Goal: Information Seeking & Learning: Learn about a topic

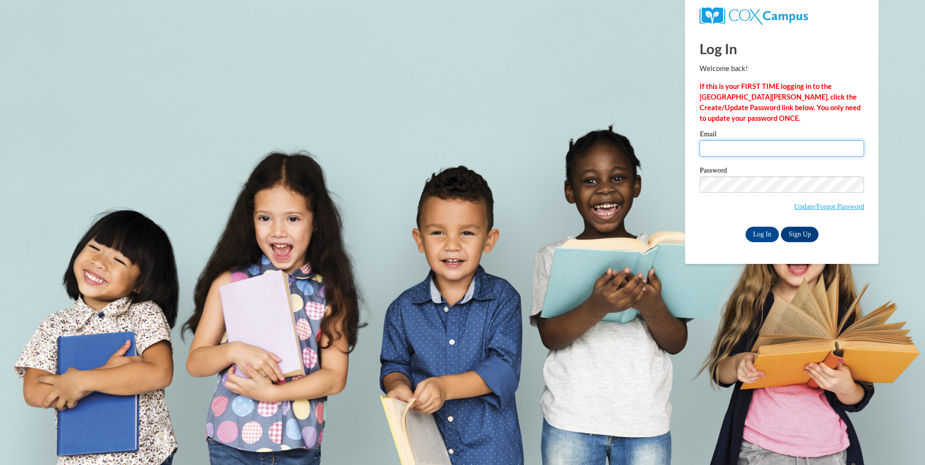
click at [742, 148] on input "Email" at bounding box center [782, 148] width 164 height 16
type input "s"
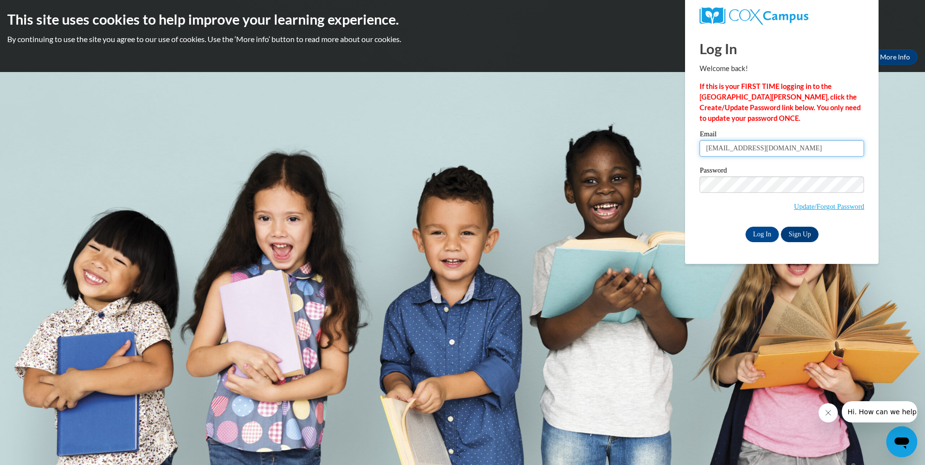
type input "starksapril83@yahoo.com"
click at [763, 231] on input "Log In" at bounding box center [763, 234] width 34 height 15
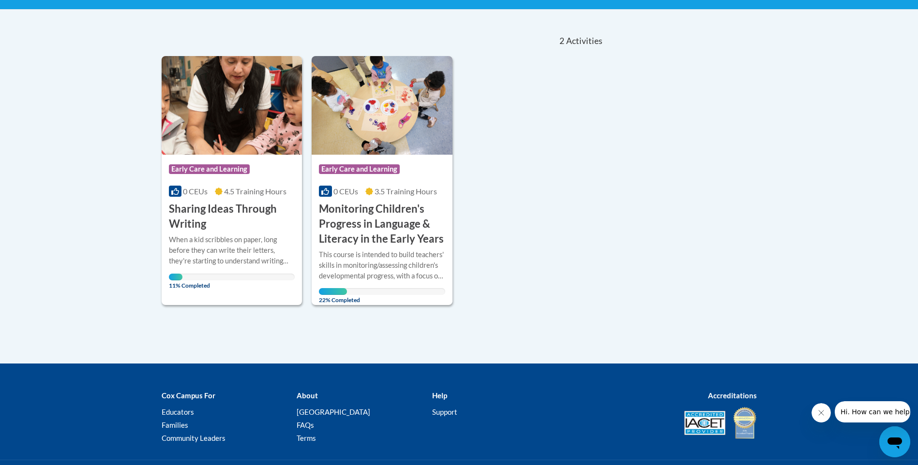
scroll to position [194, 0]
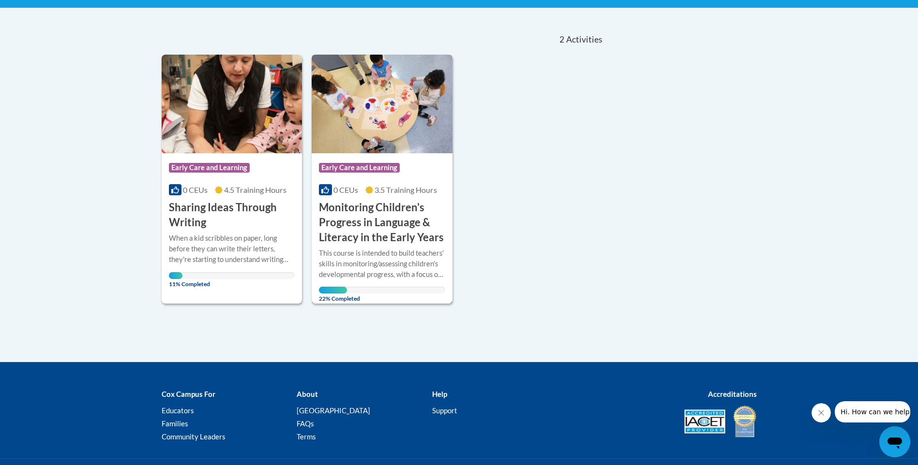
click at [378, 225] on h3 "Monitoring Children's Progress in Language & Literacy in the Early Years" at bounding box center [382, 222] width 126 height 45
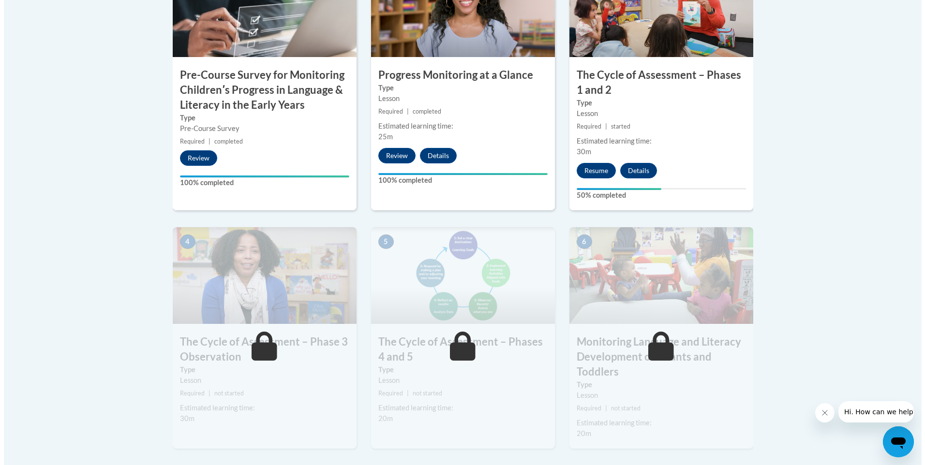
scroll to position [435, 0]
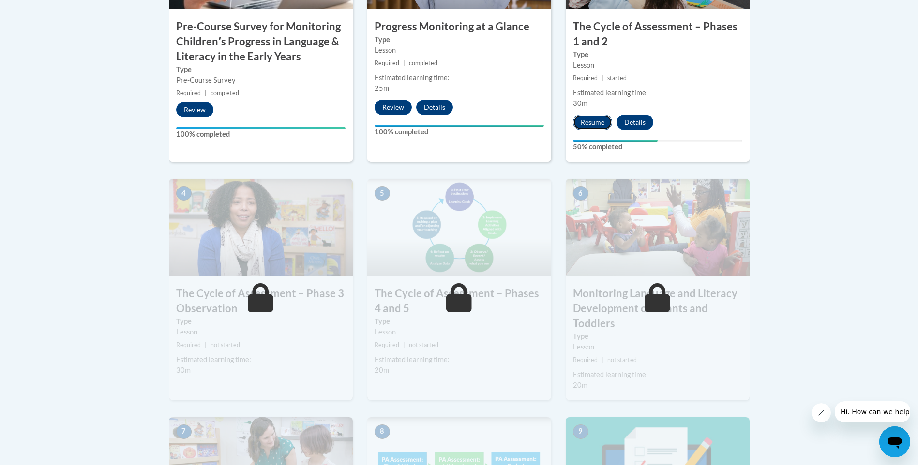
click at [585, 121] on button "Resume" at bounding box center [592, 122] width 39 height 15
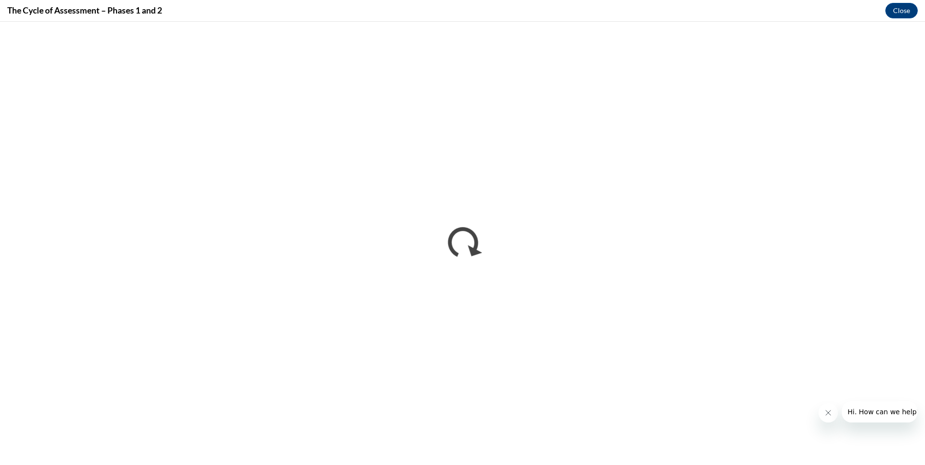
scroll to position [0, 0]
click at [831, 411] on icon "Close message from company" at bounding box center [828, 413] width 8 height 8
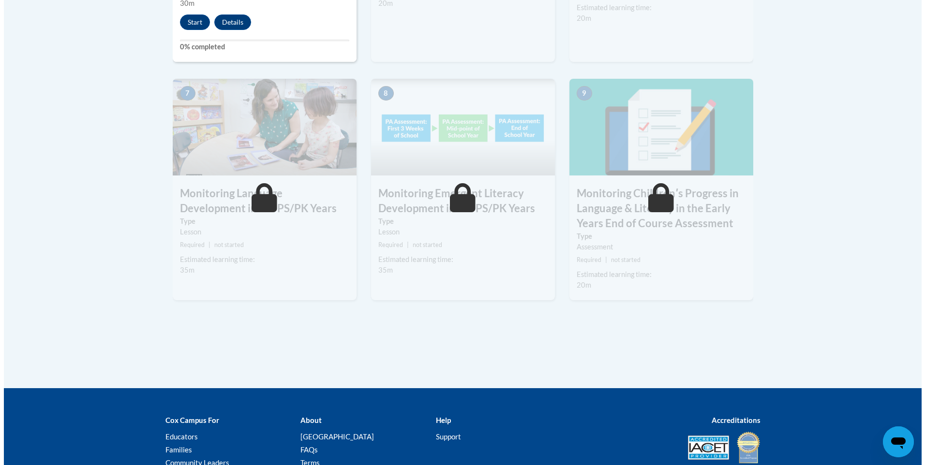
scroll to position [643, 0]
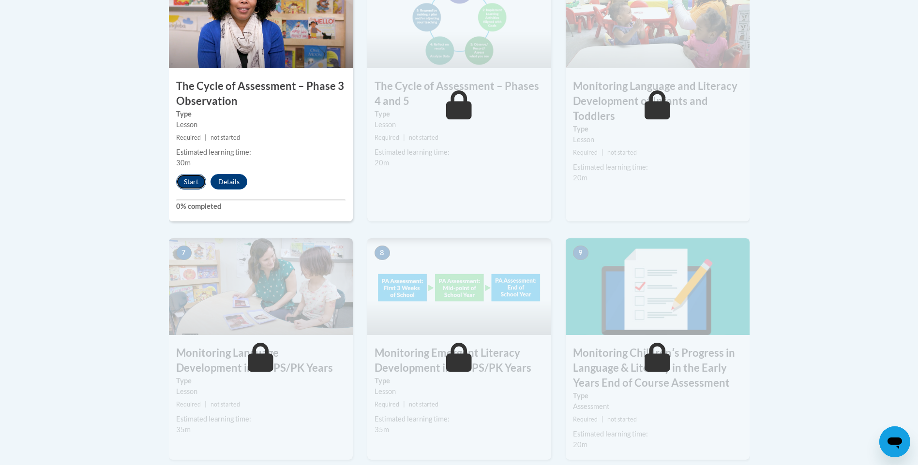
click at [195, 180] on button "Start" at bounding box center [191, 181] width 30 height 15
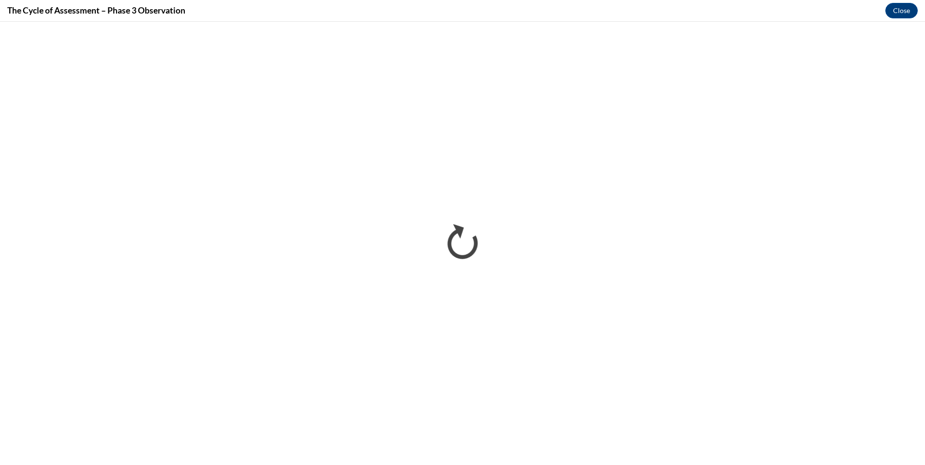
scroll to position [0, 0]
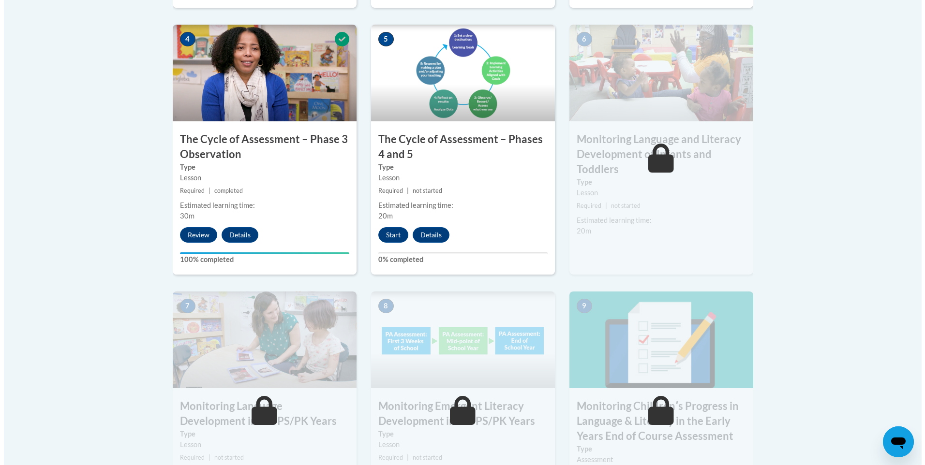
scroll to position [581, 0]
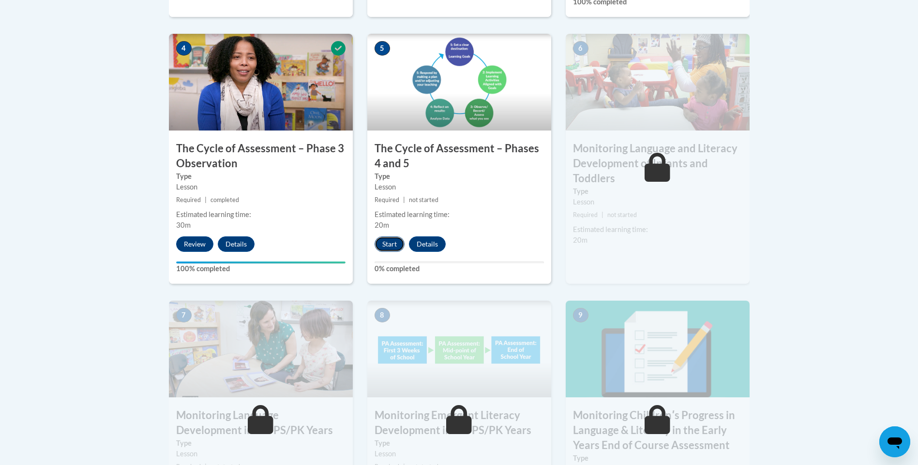
click at [385, 243] on button "Start" at bounding box center [389, 244] width 30 height 15
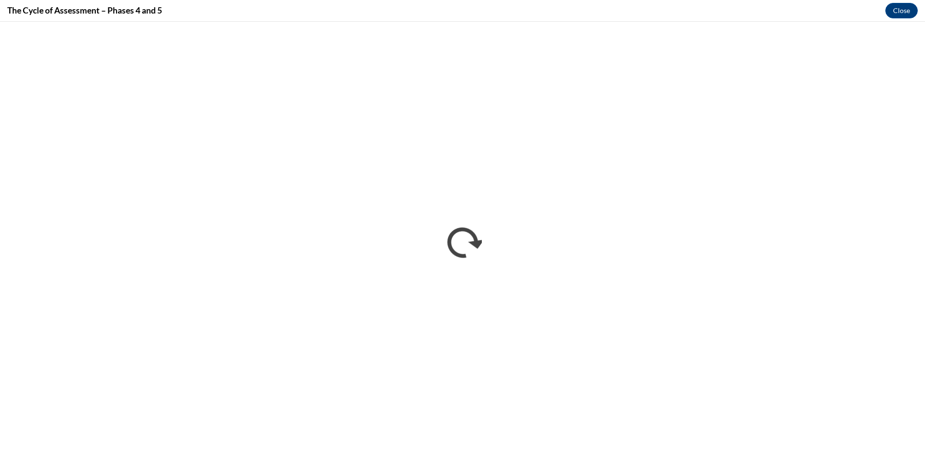
scroll to position [0, 0]
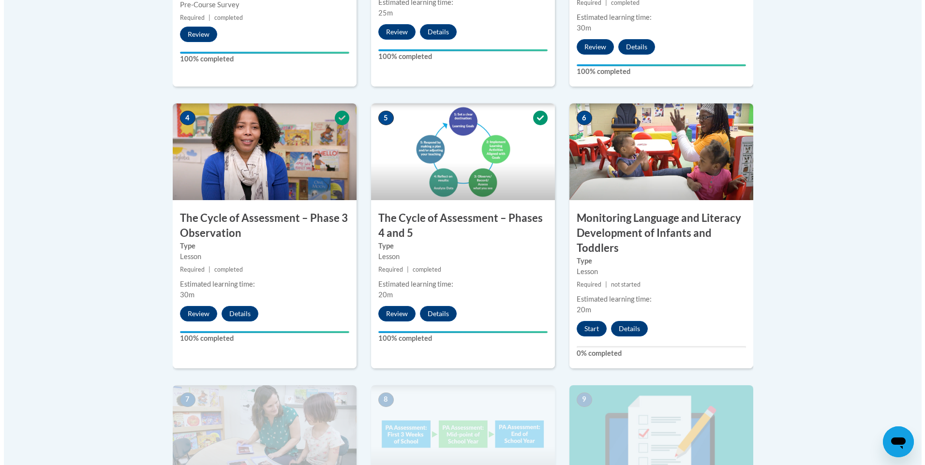
scroll to position [677, 0]
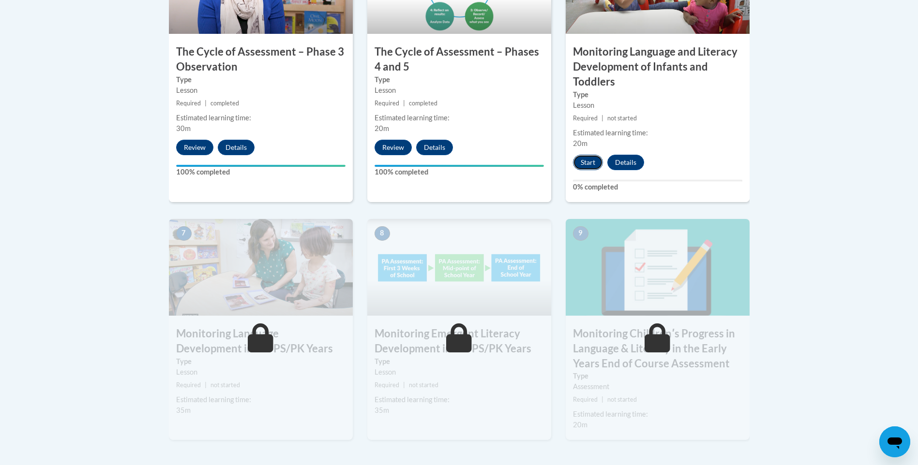
click at [587, 161] on button "Start" at bounding box center [588, 162] width 30 height 15
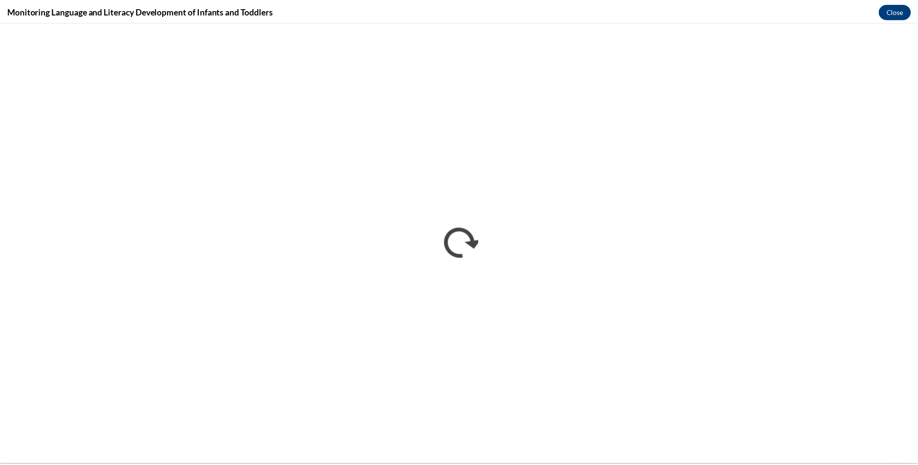
scroll to position [0, 0]
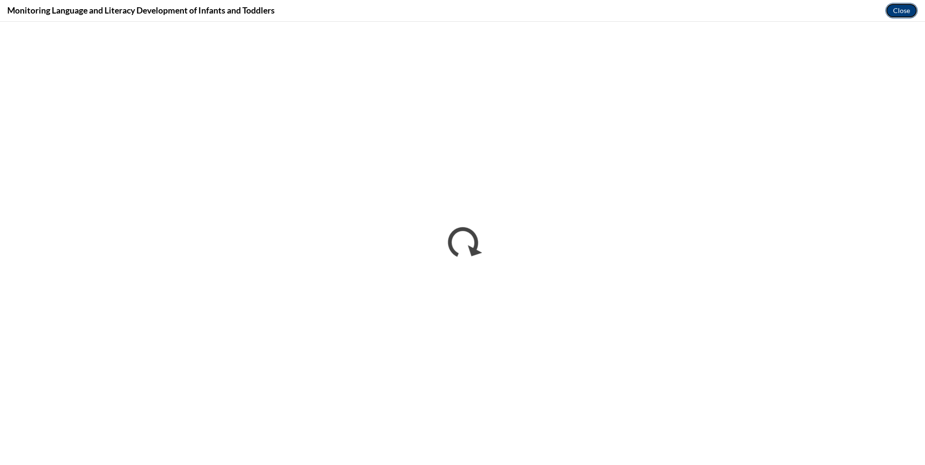
click at [890, 11] on button "Close" at bounding box center [901, 10] width 32 height 15
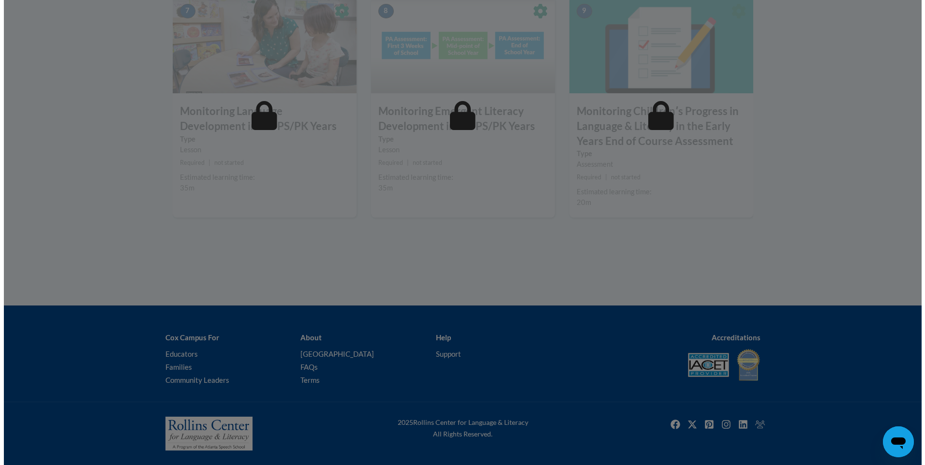
scroll to position [706, 0]
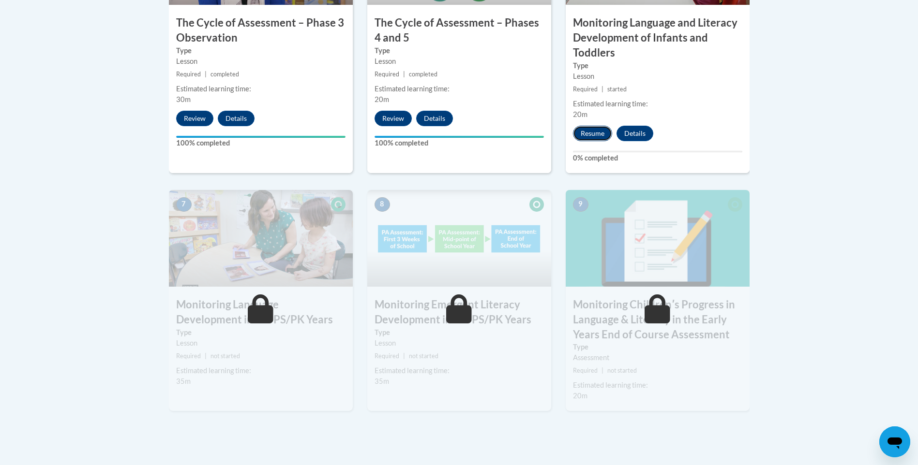
click at [600, 135] on button "Resume" at bounding box center [592, 133] width 39 height 15
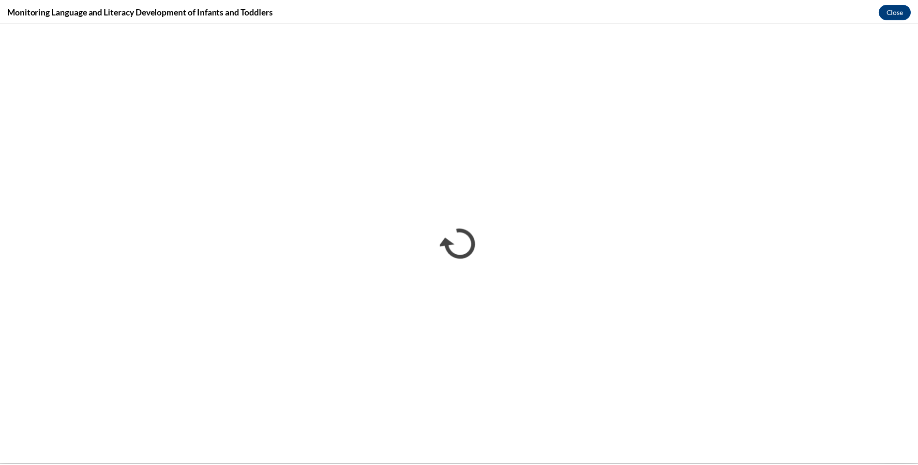
scroll to position [0, 0]
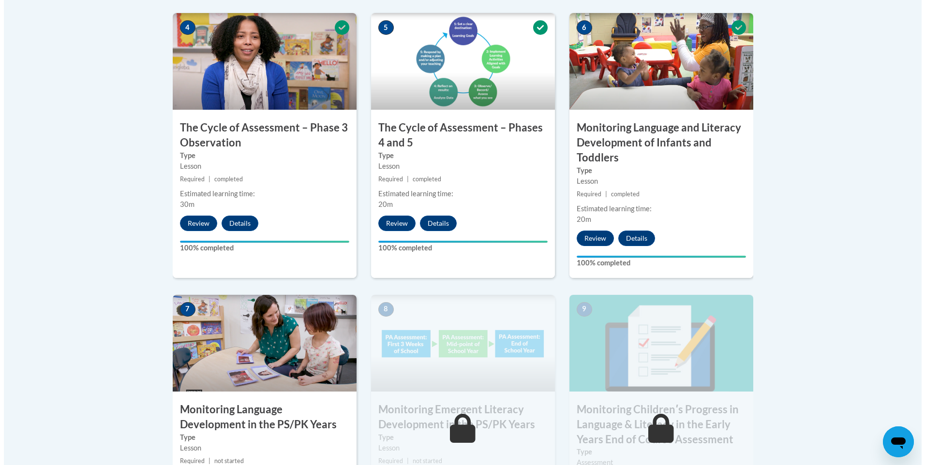
scroll to position [726, 0]
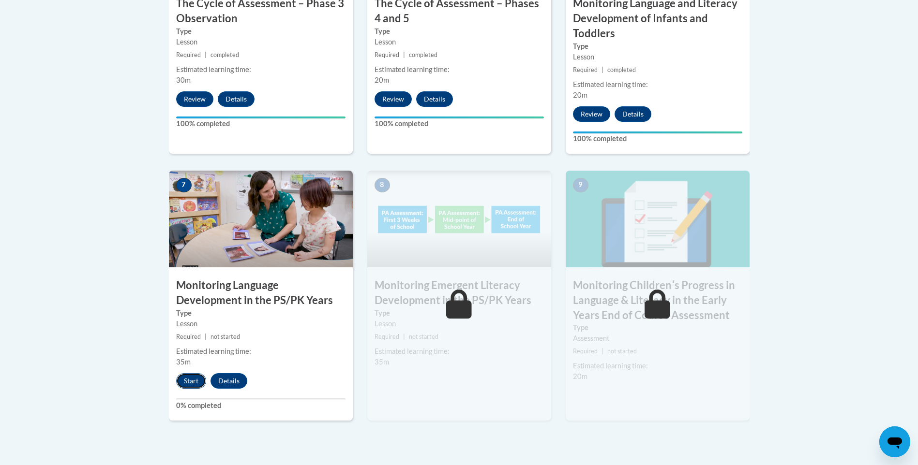
click at [188, 377] on button "Start" at bounding box center [191, 380] width 30 height 15
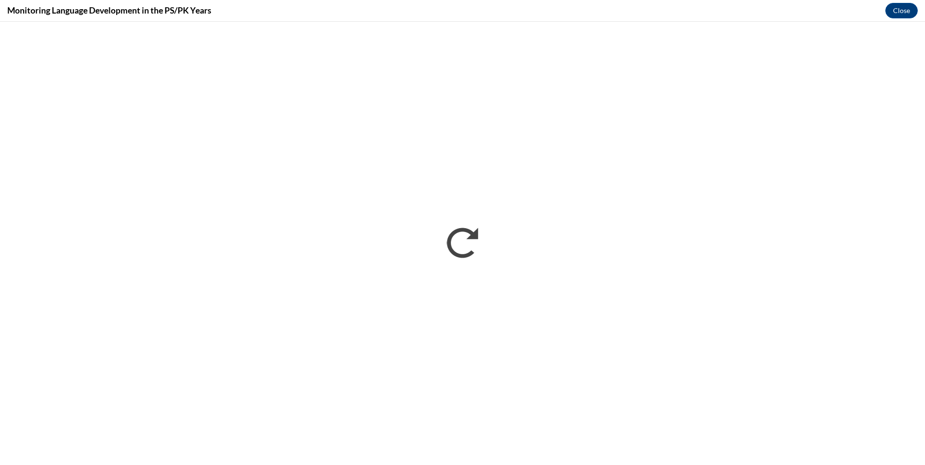
scroll to position [0, 0]
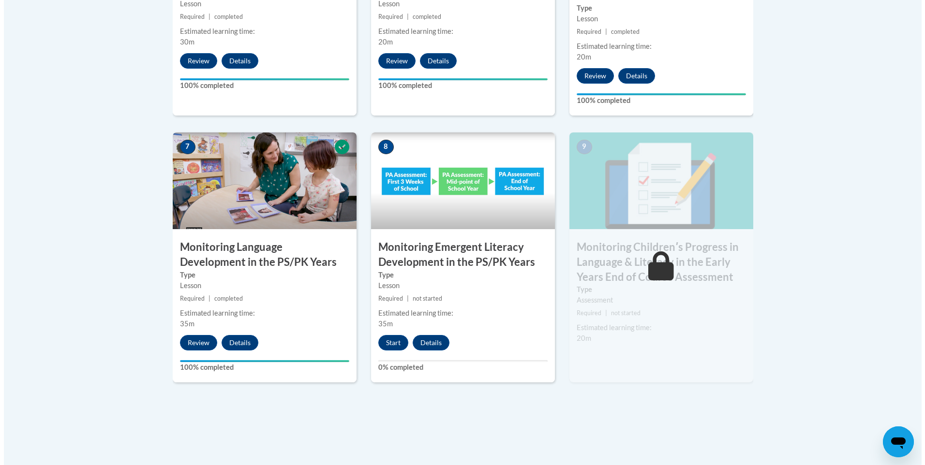
scroll to position [822, 0]
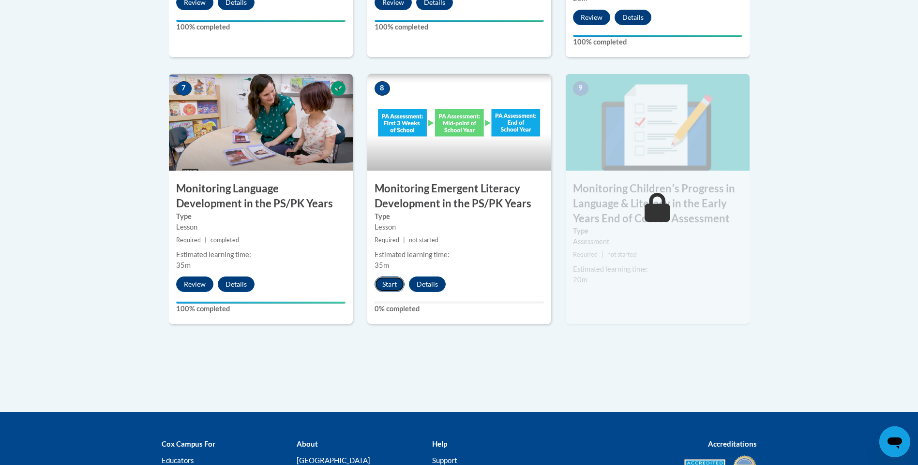
click at [395, 283] on button "Start" at bounding box center [389, 284] width 30 height 15
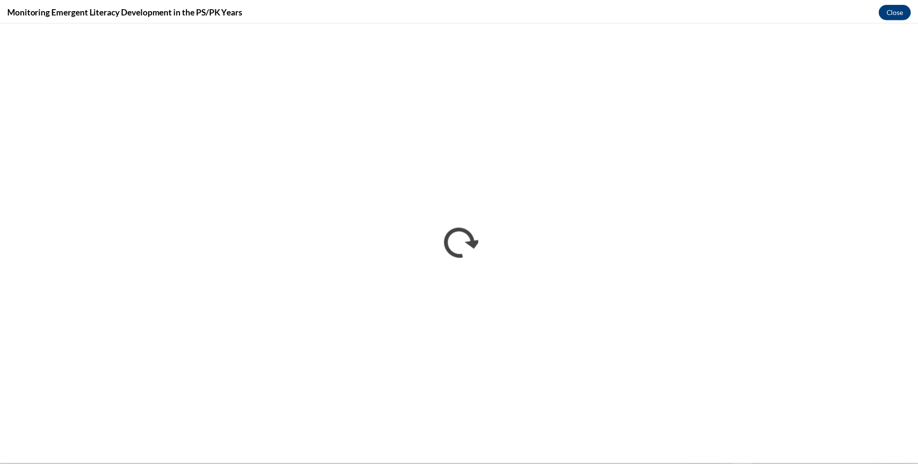
scroll to position [0, 0]
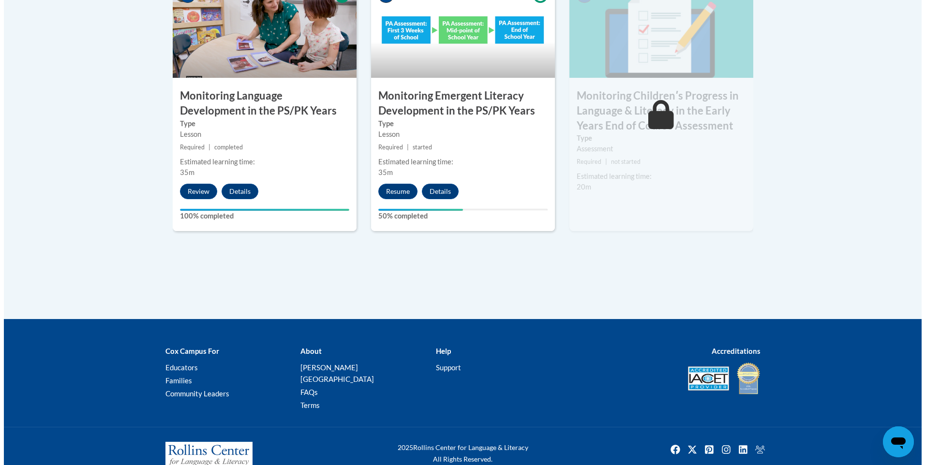
scroll to position [919, 0]
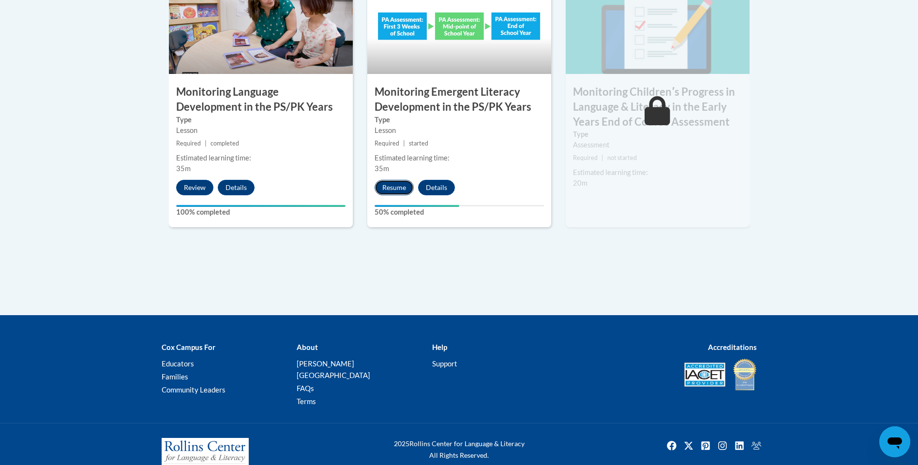
click at [396, 182] on button "Resume" at bounding box center [393, 187] width 39 height 15
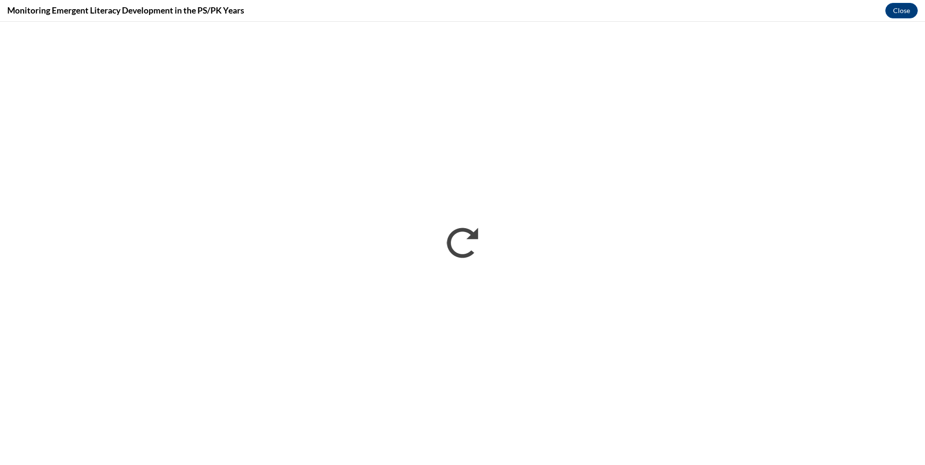
scroll to position [0, 0]
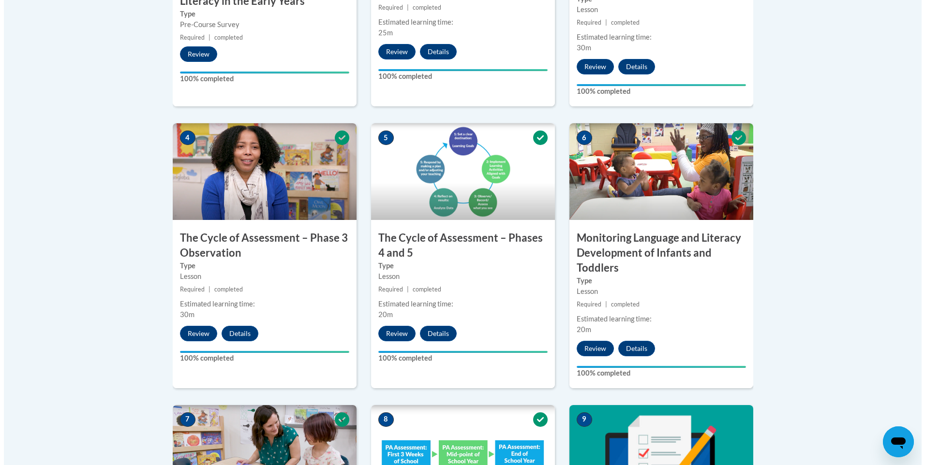
scroll to position [774, 0]
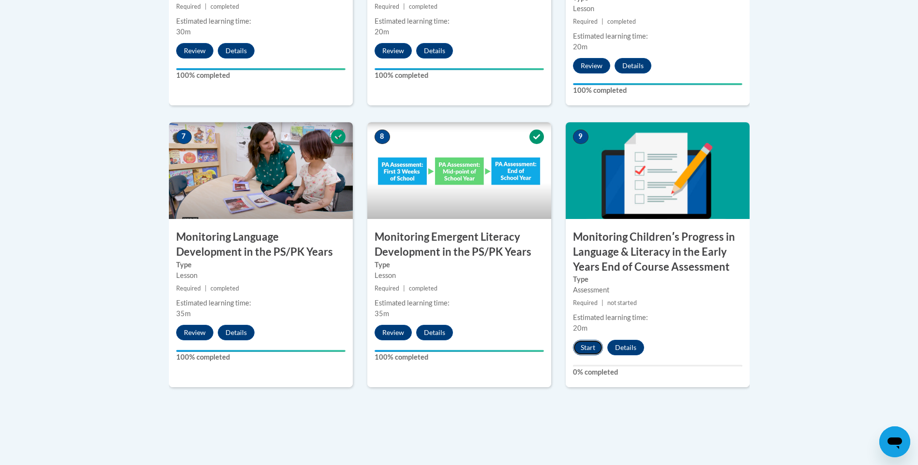
click at [587, 347] on button "Start" at bounding box center [588, 347] width 30 height 15
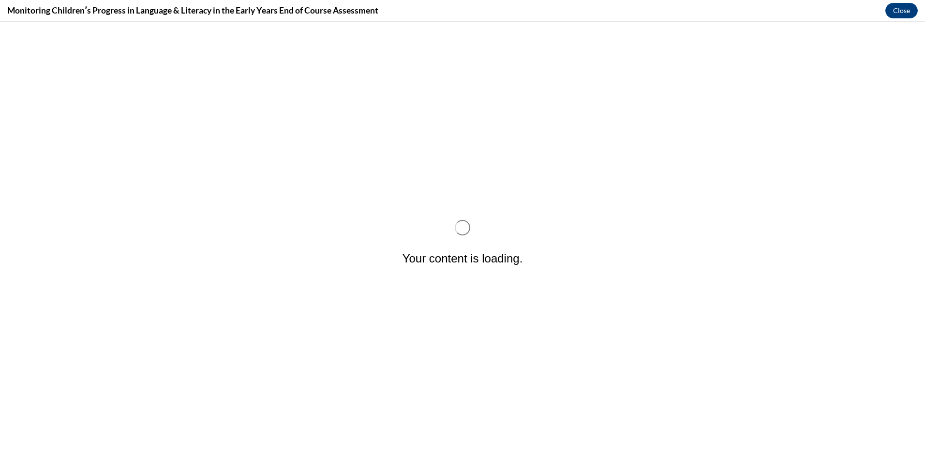
scroll to position [0, 0]
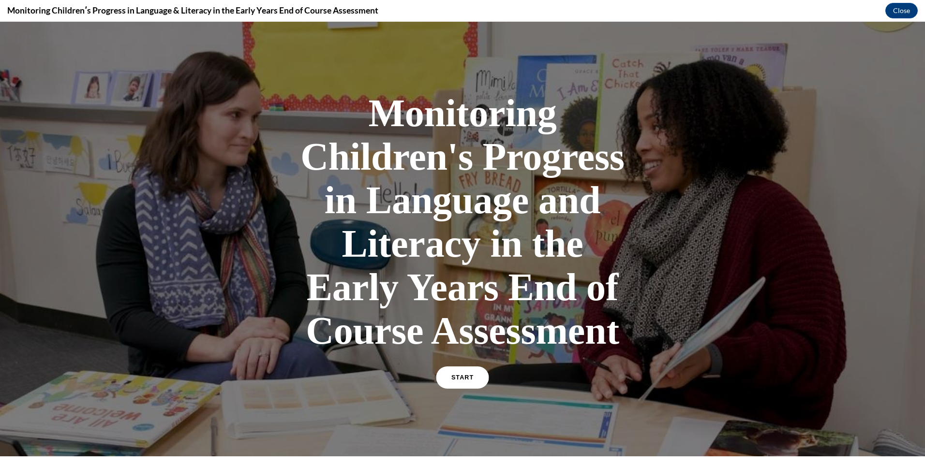
click at [459, 377] on span "START" at bounding box center [462, 377] width 22 height 7
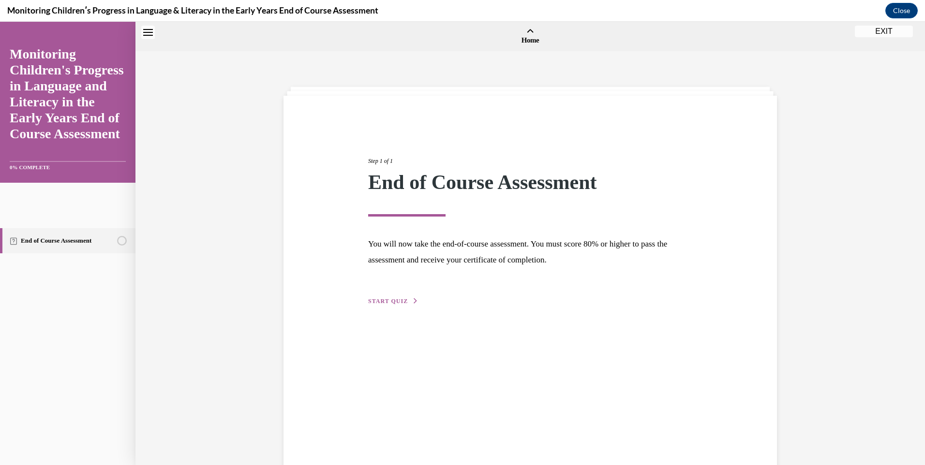
scroll to position [30, 0]
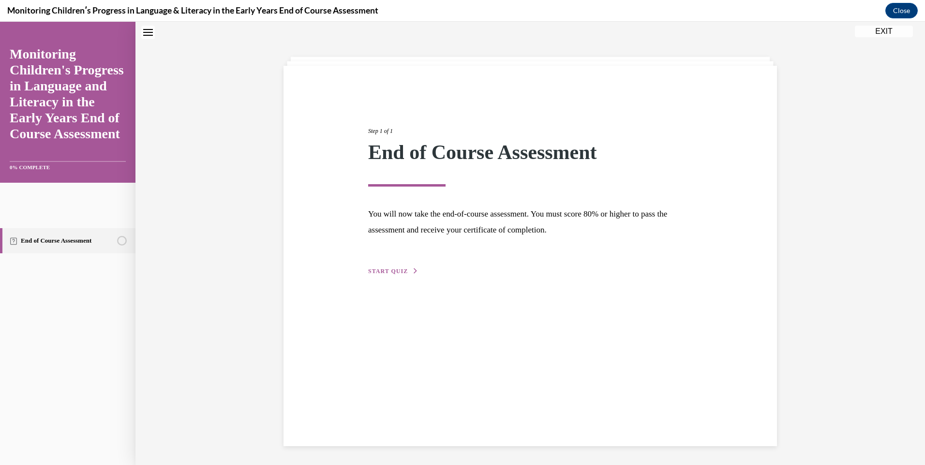
click at [391, 270] on span "START QUIZ" at bounding box center [388, 271] width 40 height 7
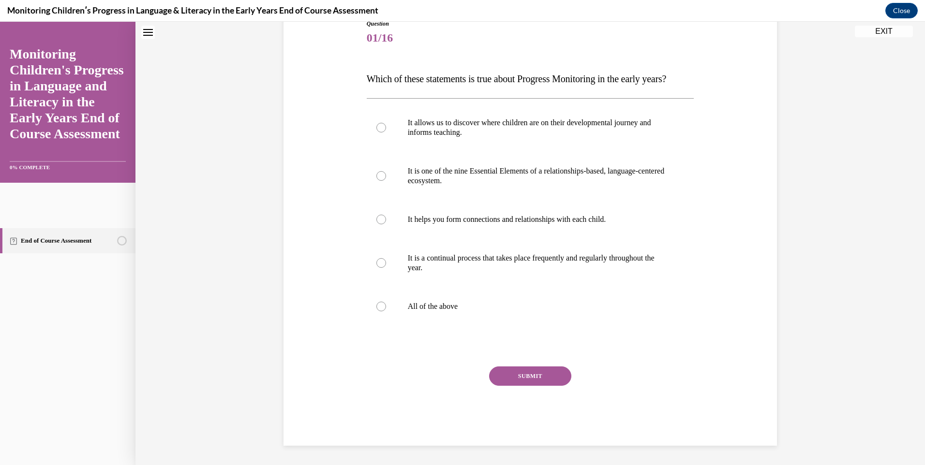
scroll to position [78, 0]
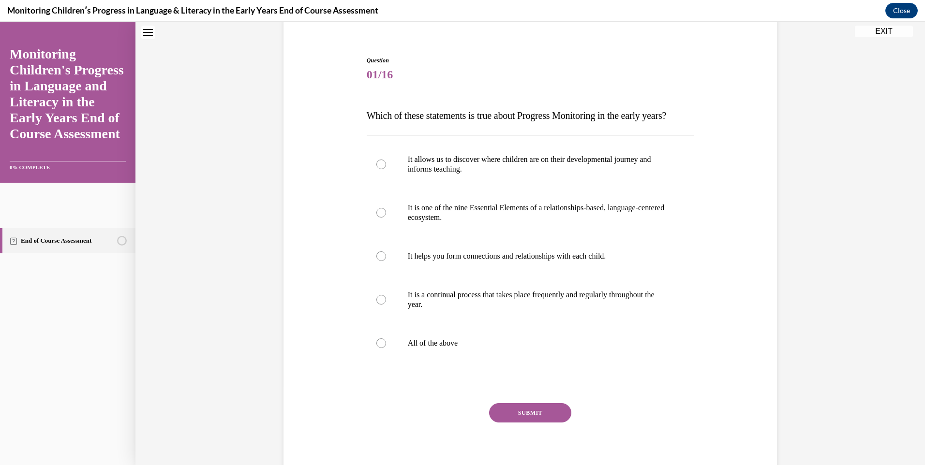
click at [532, 423] on button "SUBMIT" at bounding box center [530, 412] width 82 height 19
click at [408, 348] on p "All of the above" at bounding box center [539, 344] width 262 height 10
click at [386, 348] on input "All of the above" at bounding box center [381, 344] width 10 height 10
radio input "true"
click at [518, 423] on button "SUBMIT" at bounding box center [530, 412] width 82 height 19
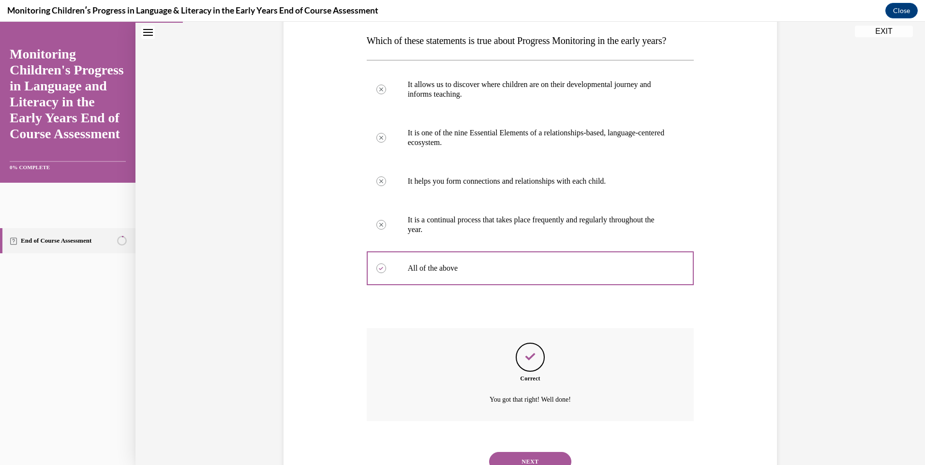
scroll to position [213, 0]
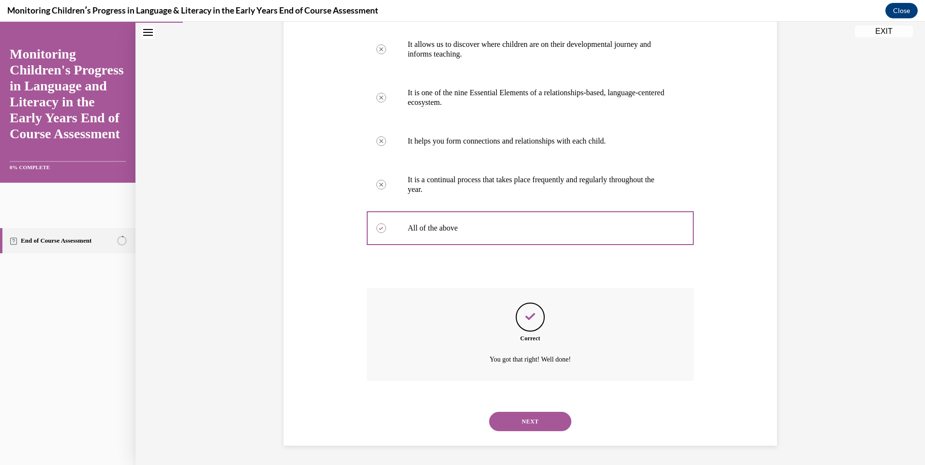
click at [530, 417] on button "NEXT" at bounding box center [530, 421] width 82 height 19
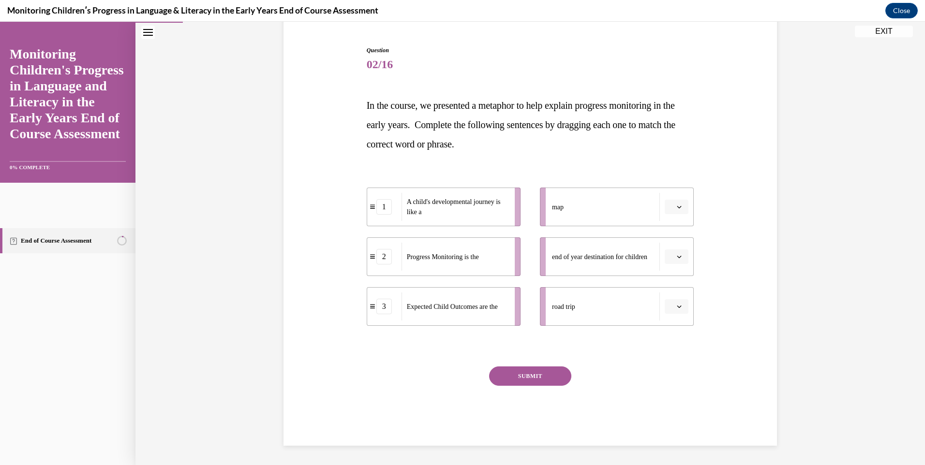
scroll to position [89, 0]
drag, startPoint x: 471, startPoint y: 308, endPoint x: 658, endPoint y: 261, distance: 193.1
click at [658, 261] on span "Expected Child Outcomes are the" at bounding box center [639, 259] width 91 height 7
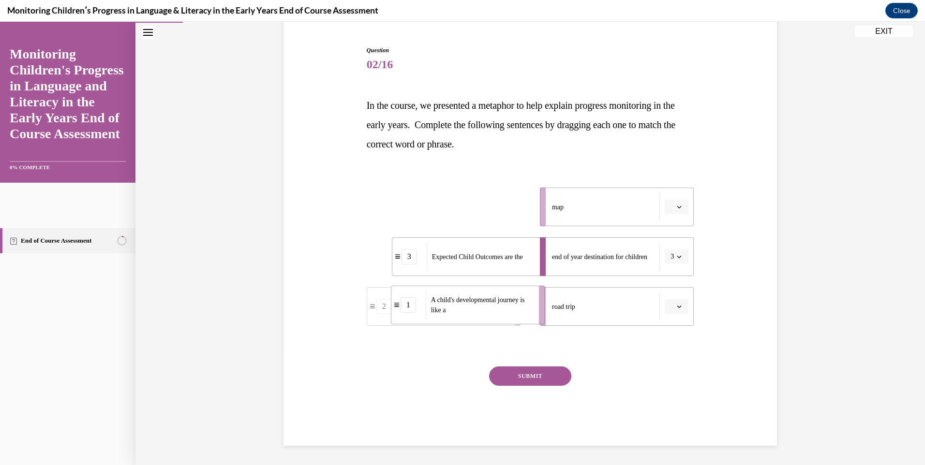
drag, startPoint x: 467, startPoint y: 211, endPoint x: 491, endPoint y: 310, distance: 101.1
drag, startPoint x: 424, startPoint y: 204, endPoint x: 447, endPoint y: 208, distance: 22.5
click at [447, 208] on span "Progress Monitoring is the" at bounding box center [468, 210] width 72 height 7
click at [512, 375] on button "SUBMIT" at bounding box center [530, 376] width 82 height 19
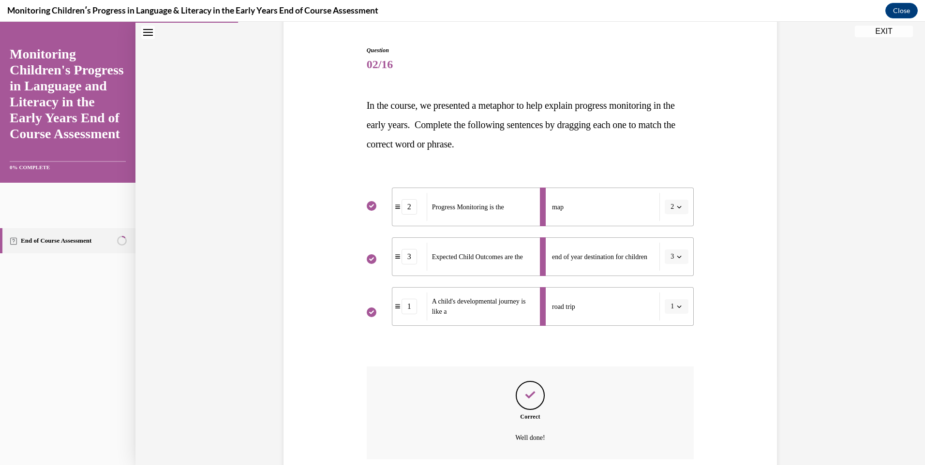
scroll to position [167, 0]
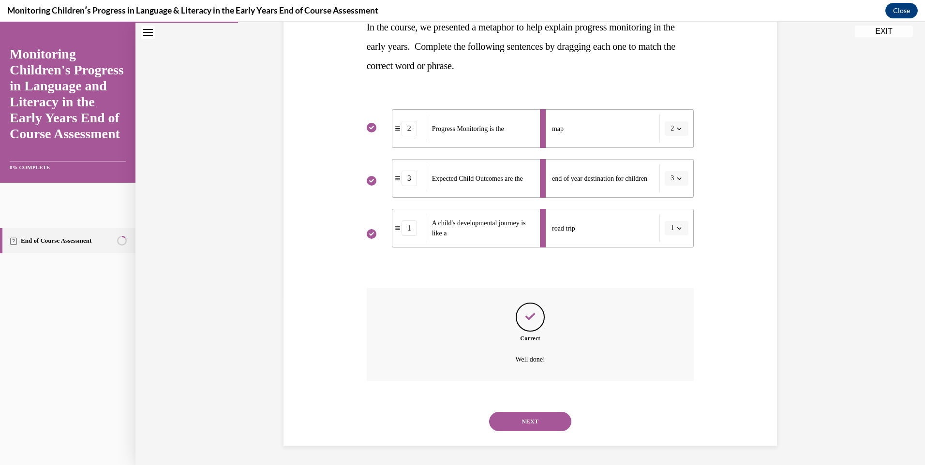
click at [518, 418] on button "NEXT" at bounding box center [530, 421] width 82 height 19
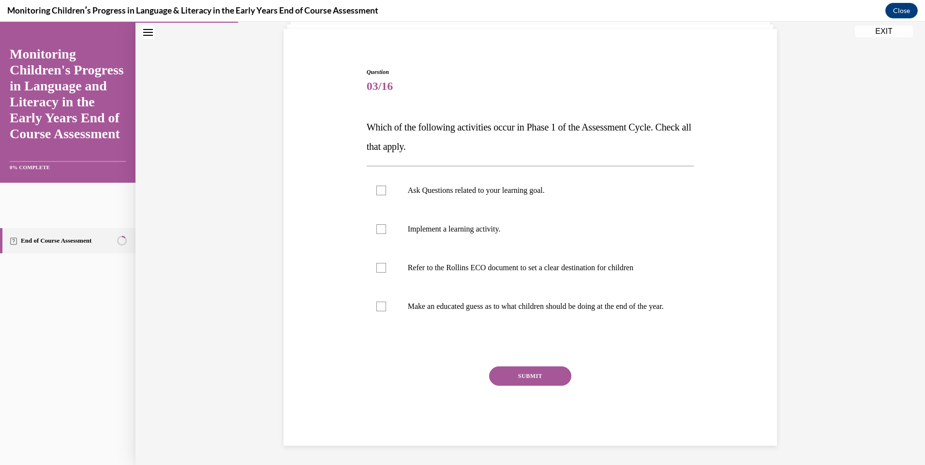
scroll to position [76, 0]
click at [378, 263] on div at bounding box center [381, 268] width 10 height 10
click at [378, 263] on input "Refer to the Rollins ECO document to set a clear destination for children" at bounding box center [381, 268] width 10 height 10
checkbox input "true"
click at [382, 186] on div at bounding box center [381, 191] width 10 height 10
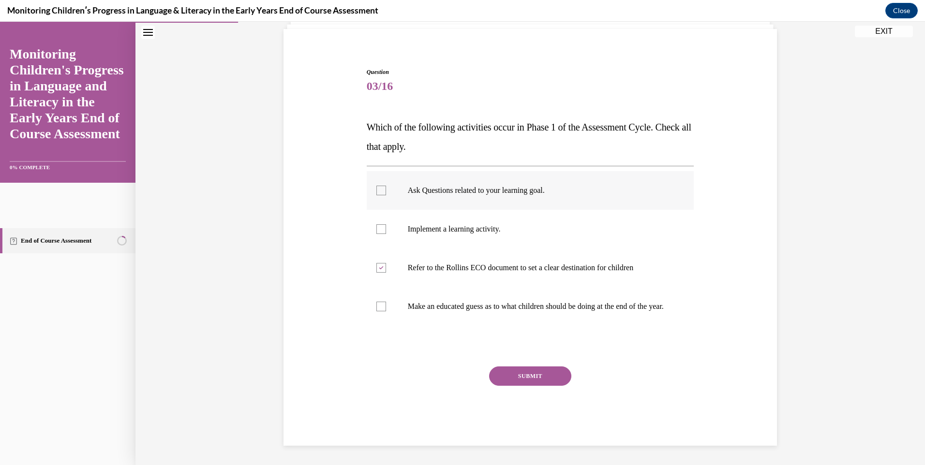
click at [382, 186] on input "Ask Questions related to your learning goal." at bounding box center [381, 191] width 10 height 10
checkbox input "true"
click at [372, 216] on label "Implement a learning activity." at bounding box center [531, 229] width 328 height 39
click at [376, 224] on input "Implement a learning activity." at bounding box center [381, 229] width 10 height 10
checkbox input "true"
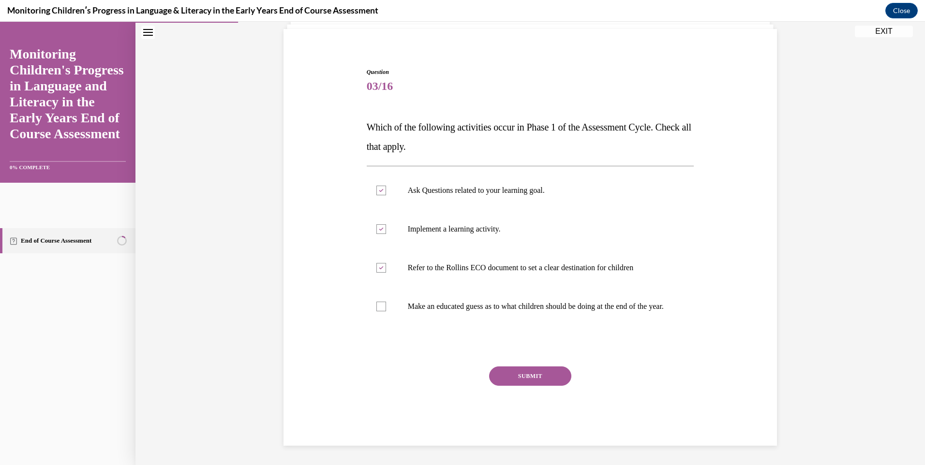
click at [515, 384] on button "SUBMIT" at bounding box center [530, 376] width 82 height 19
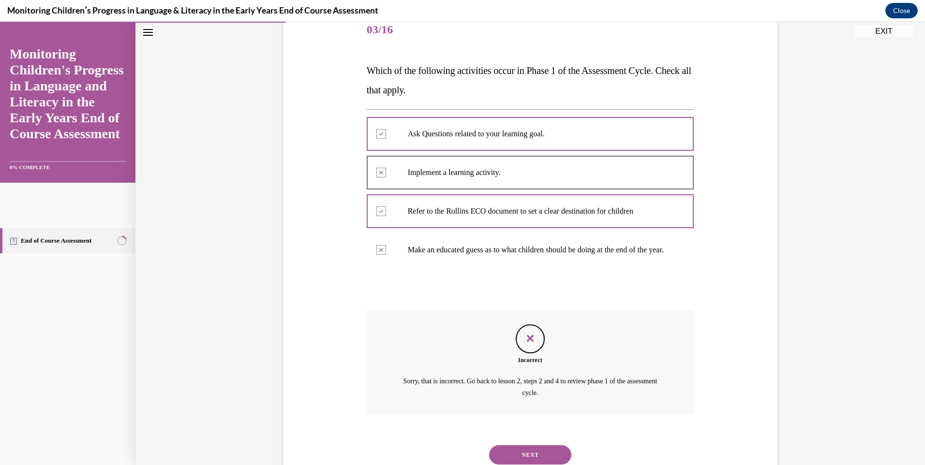
scroll to position [166, 0]
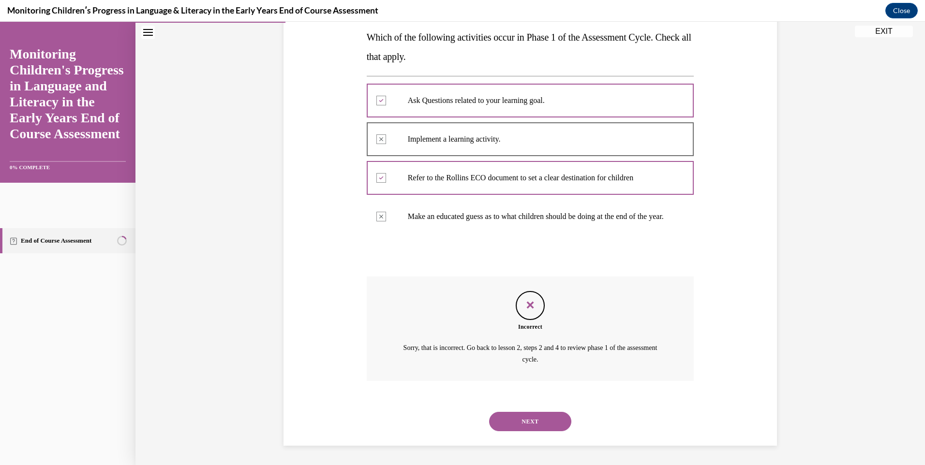
click at [540, 427] on button "NEXT" at bounding box center [530, 421] width 82 height 19
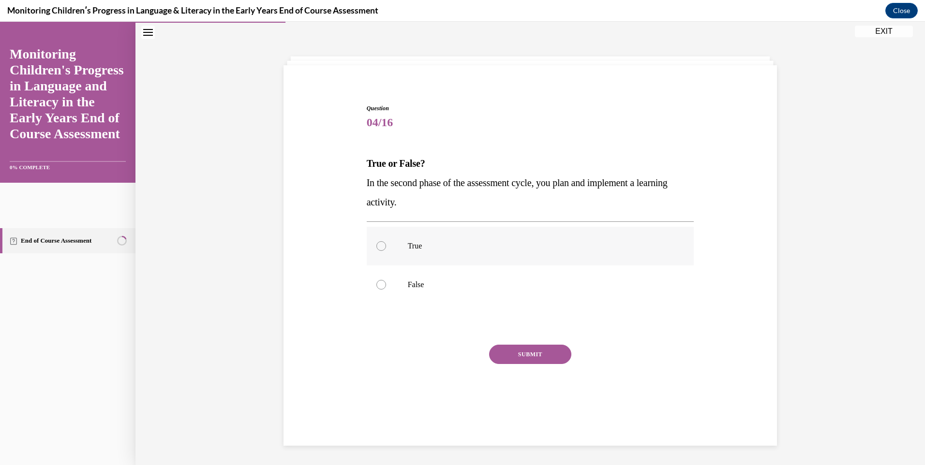
click at [395, 241] on label "True" at bounding box center [531, 246] width 328 height 39
click at [386, 241] on input "True" at bounding box center [381, 246] width 10 height 10
radio input "true"
click at [508, 362] on button "SUBMIT" at bounding box center [530, 354] width 82 height 19
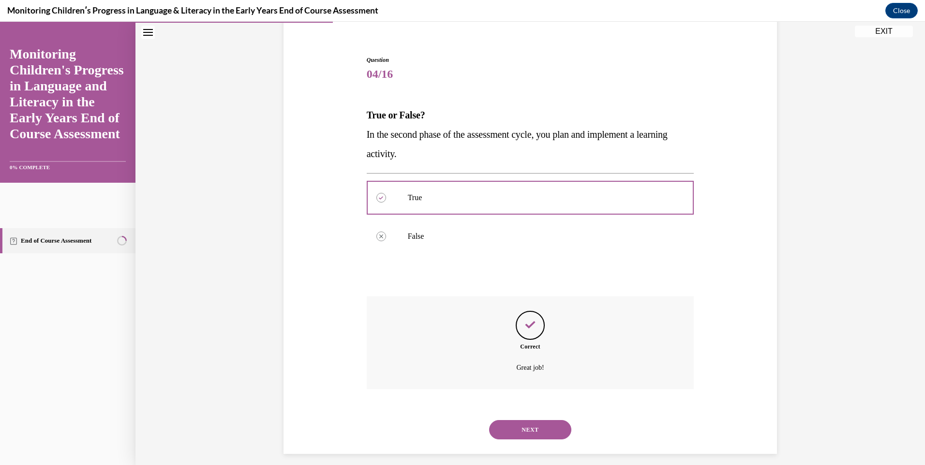
scroll to position [87, 0]
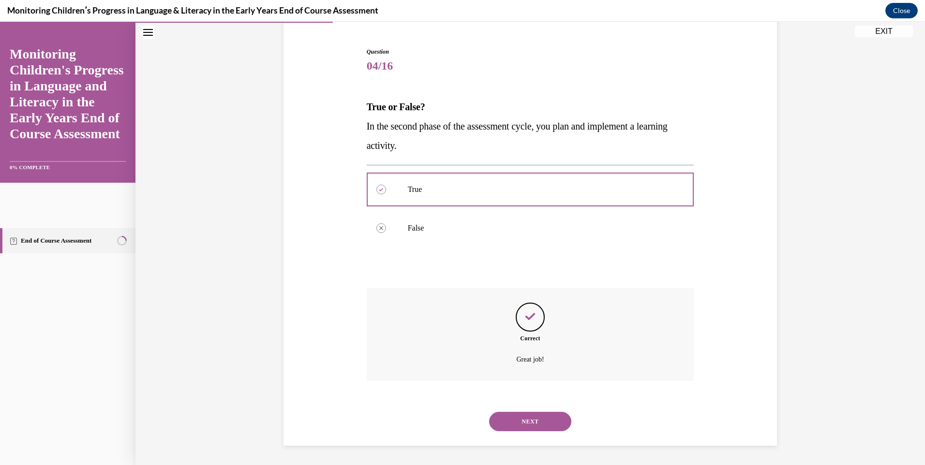
click at [514, 419] on button "NEXT" at bounding box center [530, 421] width 82 height 19
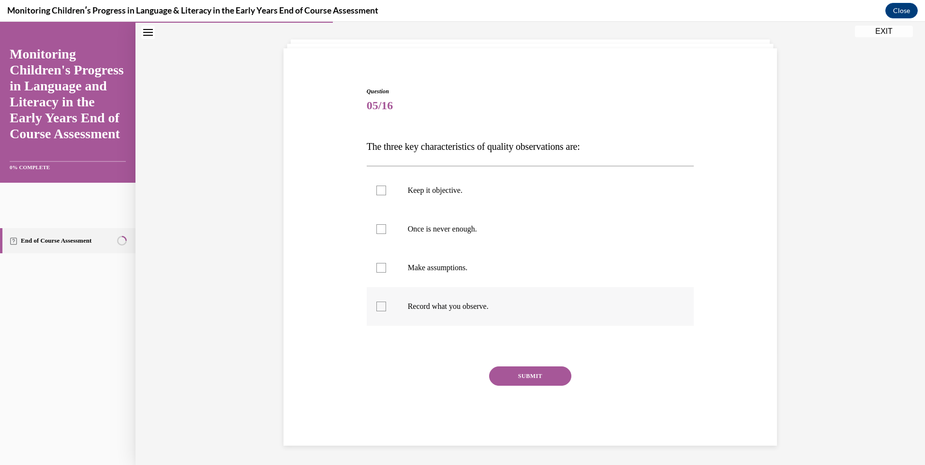
click at [379, 311] on div at bounding box center [381, 307] width 10 height 10
click at [379, 311] on input "Record what you observe." at bounding box center [381, 307] width 10 height 10
checkbox input "true"
click at [379, 233] on div at bounding box center [381, 229] width 10 height 10
click at [379, 233] on input "Once is never enough." at bounding box center [381, 229] width 10 height 10
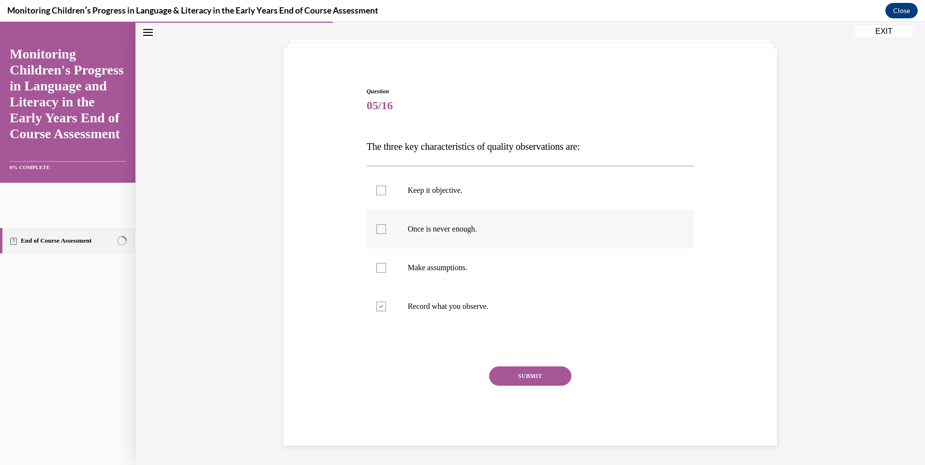
checkbox input "true"
click at [378, 189] on div at bounding box center [381, 191] width 10 height 10
click at [378, 189] on input "Keep it objective." at bounding box center [381, 191] width 10 height 10
checkbox input "true"
click at [518, 374] on button "SUBMIT" at bounding box center [530, 376] width 82 height 19
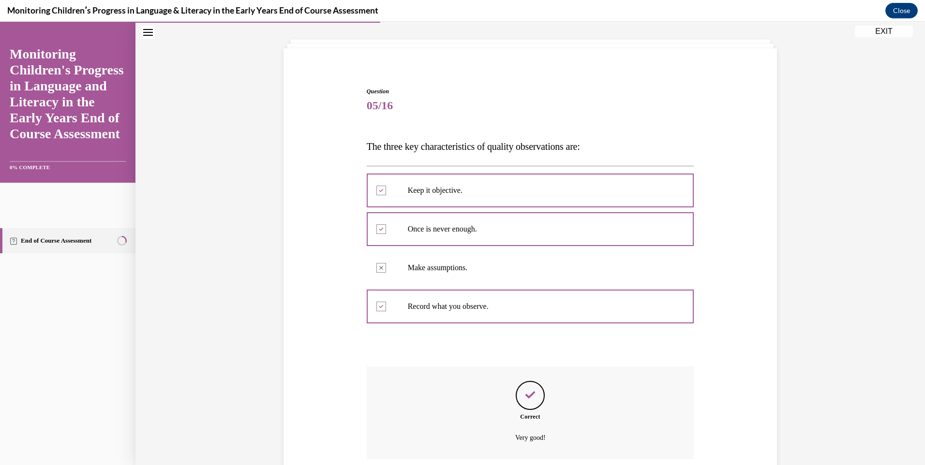
scroll to position [126, 0]
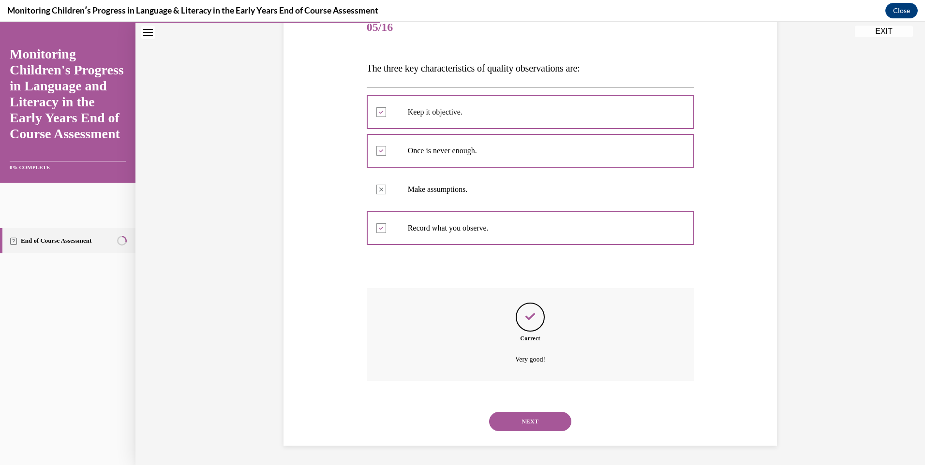
click at [524, 421] on button "NEXT" at bounding box center [530, 421] width 82 height 19
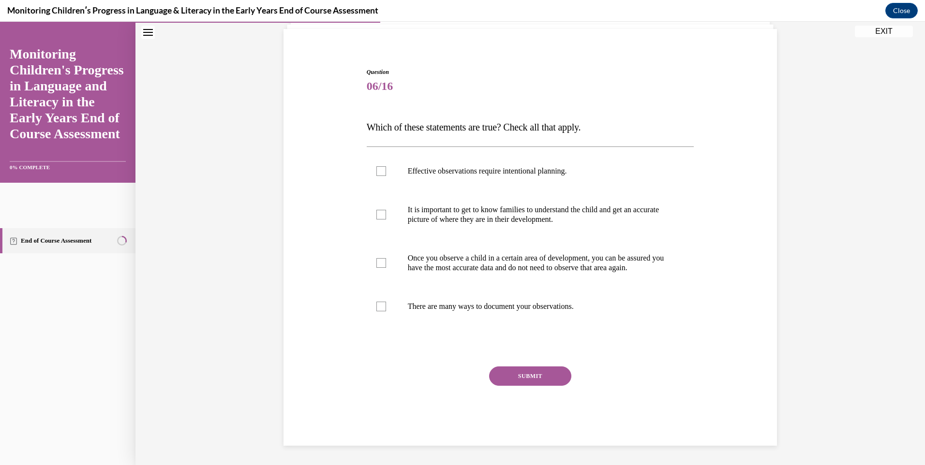
scroll to position [76, 0]
click at [378, 210] on div at bounding box center [381, 215] width 10 height 10
click at [378, 210] on input "It is important to get to know families to understand the child and get an accu…" at bounding box center [381, 215] width 10 height 10
checkbox input "true"
click at [376, 307] on div at bounding box center [381, 307] width 10 height 10
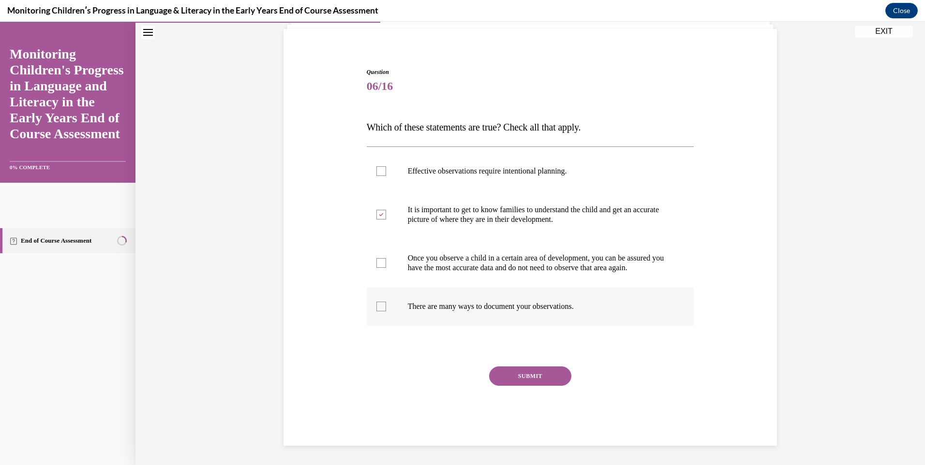
click at [376, 307] on input "There are many ways to document your observations." at bounding box center [381, 307] width 10 height 10
checkbox input "true"
click at [503, 380] on button "SUBMIT" at bounding box center [530, 376] width 82 height 19
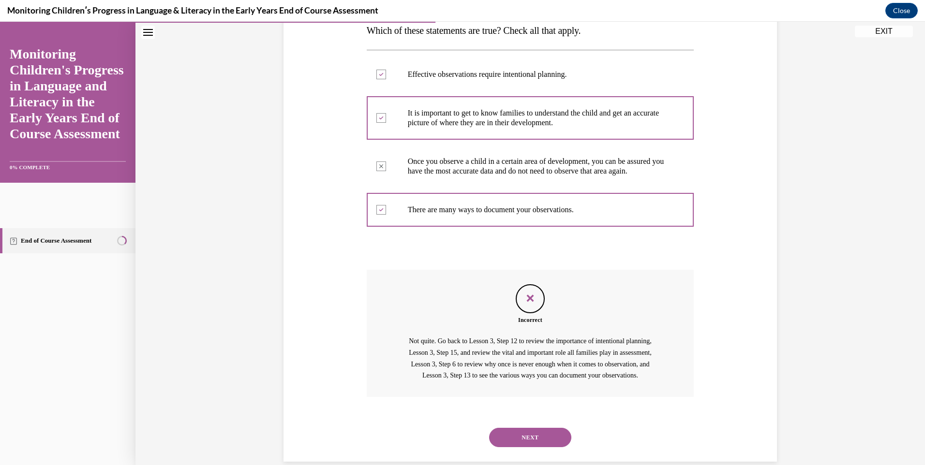
scroll to position [152, 0]
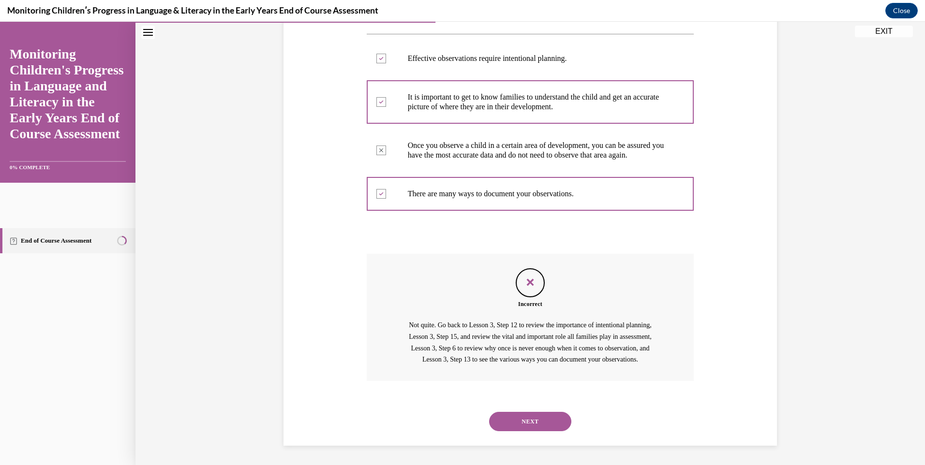
click at [508, 424] on button "NEXT" at bounding box center [530, 421] width 82 height 19
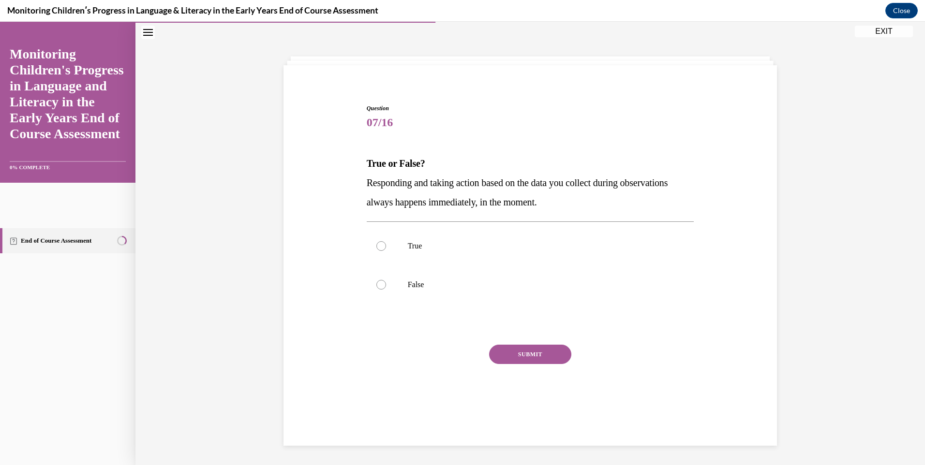
scroll to position [30, 0]
click at [378, 284] on div at bounding box center [381, 285] width 10 height 10
click at [378, 284] on input "False" at bounding box center [381, 285] width 10 height 10
radio input "true"
click at [527, 353] on button "SUBMIT" at bounding box center [530, 354] width 82 height 19
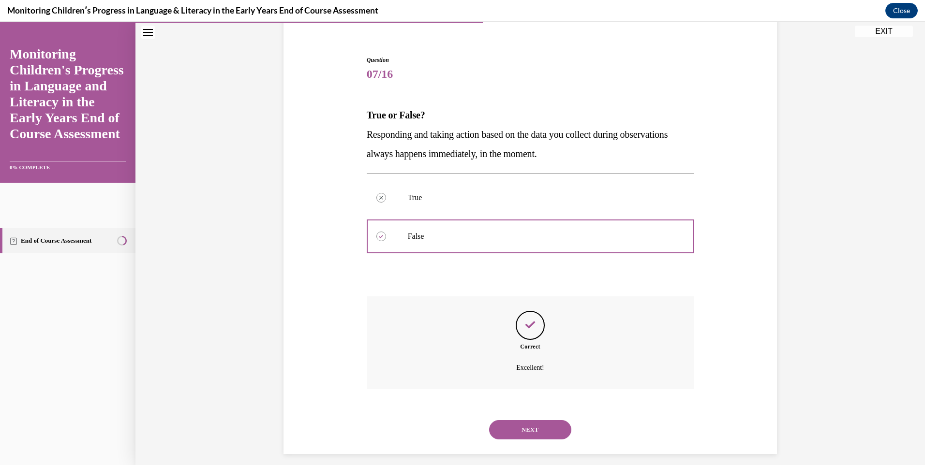
scroll to position [87, 0]
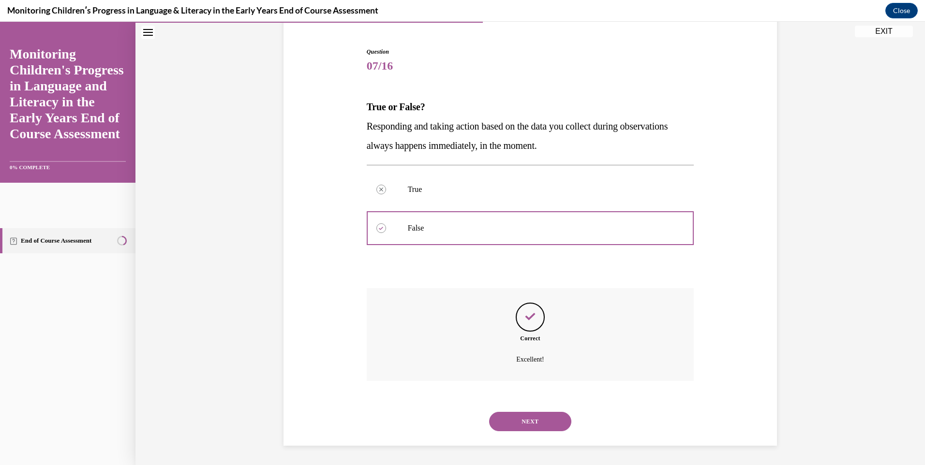
click at [517, 422] on button "NEXT" at bounding box center [530, 421] width 82 height 19
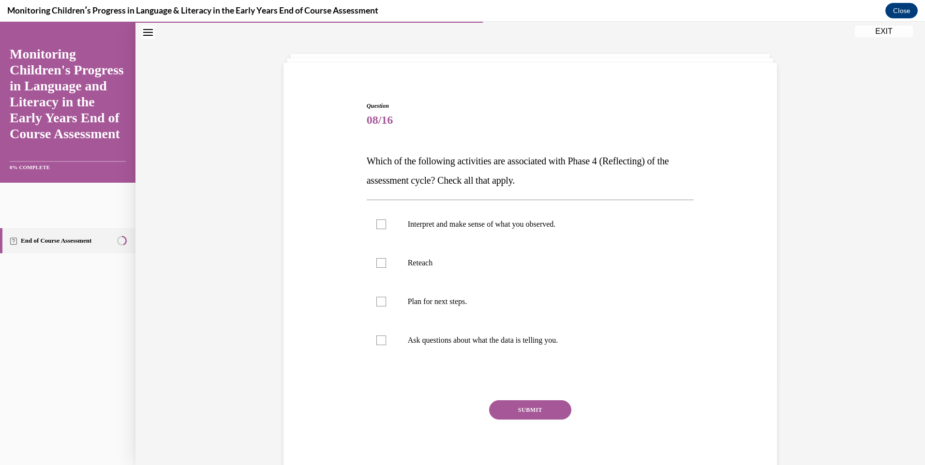
scroll to position [30, 0]
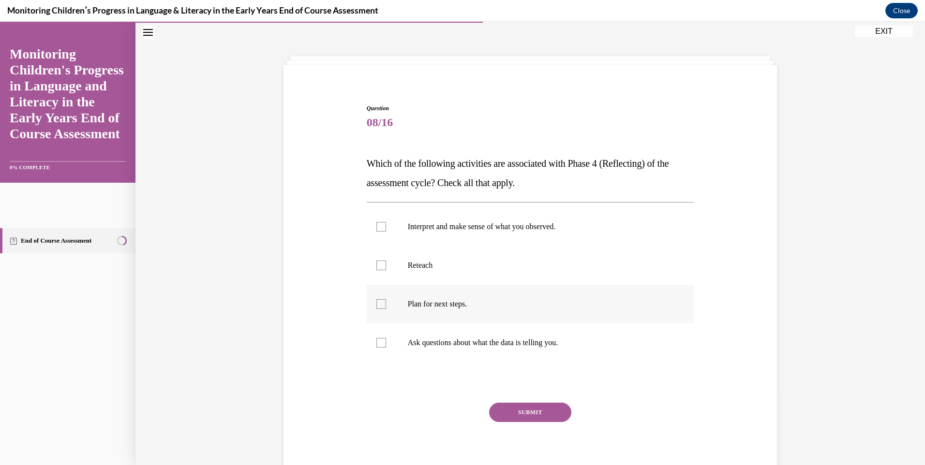
click at [379, 302] on div at bounding box center [381, 304] width 10 height 10
click at [379, 302] on input "Plan for next steps." at bounding box center [381, 304] width 10 height 10
checkbox input "true"
click at [376, 342] on div at bounding box center [381, 343] width 10 height 10
click at [376, 342] on input "Ask questions about what the data is telling you." at bounding box center [381, 343] width 10 height 10
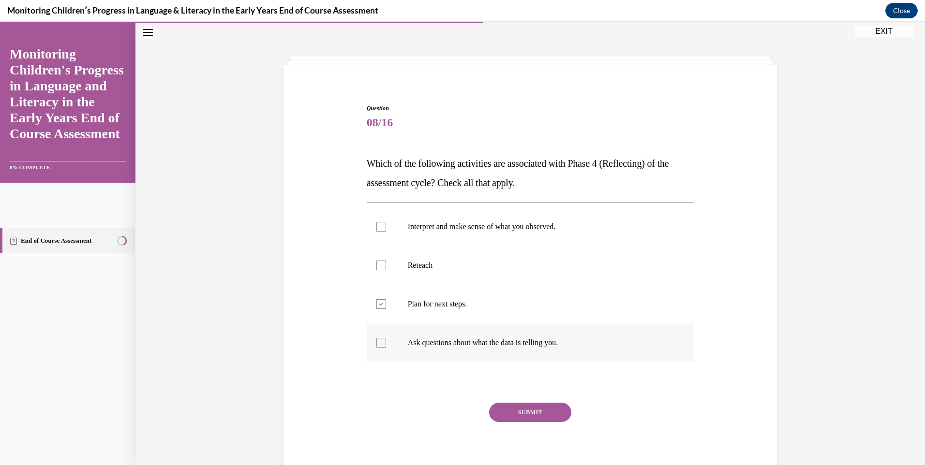
checkbox input "true"
click at [380, 225] on div at bounding box center [381, 227] width 10 height 10
click at [380, 225] on input "Interpret and make sense of what you observed." at bounding box center [381, 227] width 10 height 10
checkbox input "true"
click at [509, 409] on button "SUBMIT" at bounding box center [530, 412] width 82 height 19
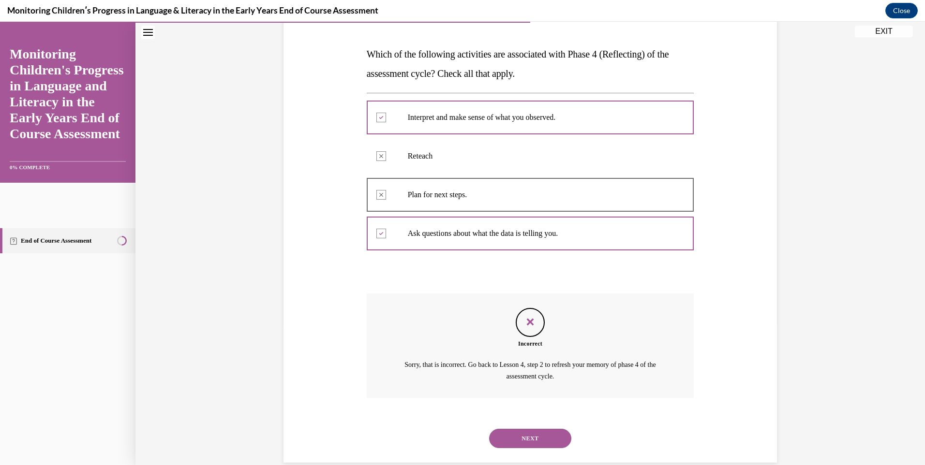
scroll to position [157, 0]
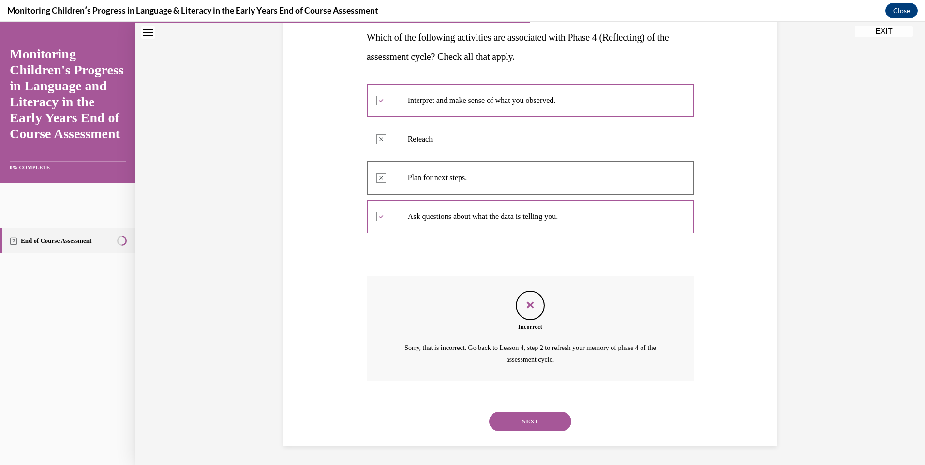
click at [531, 414] on button "NEXT" at bounding box center [530, 421] width 82 height 19
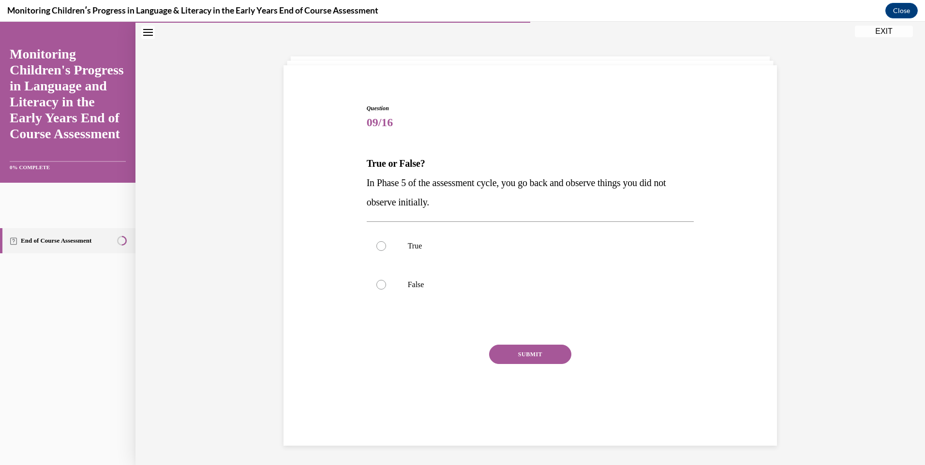
scroll to position [30, 0]
click at [381, 284] on div at bounding box center [381, 285] width 10 height 10
click at [381, 284] on input "False" at bounding box center [381, 285] width 10 height 10
radio input "true"
click at [508, 352] on button "SUBMIT" at bounding box center [530, 354] width 82 height 19
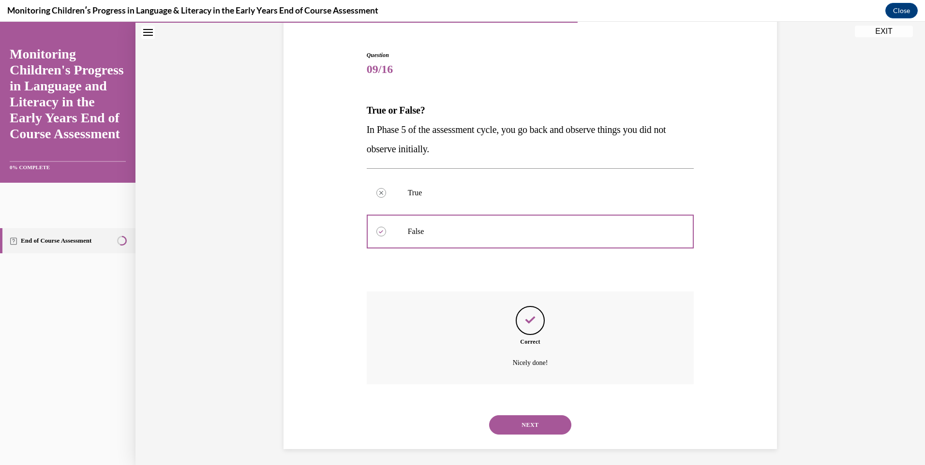
scroll to position [87, 0]
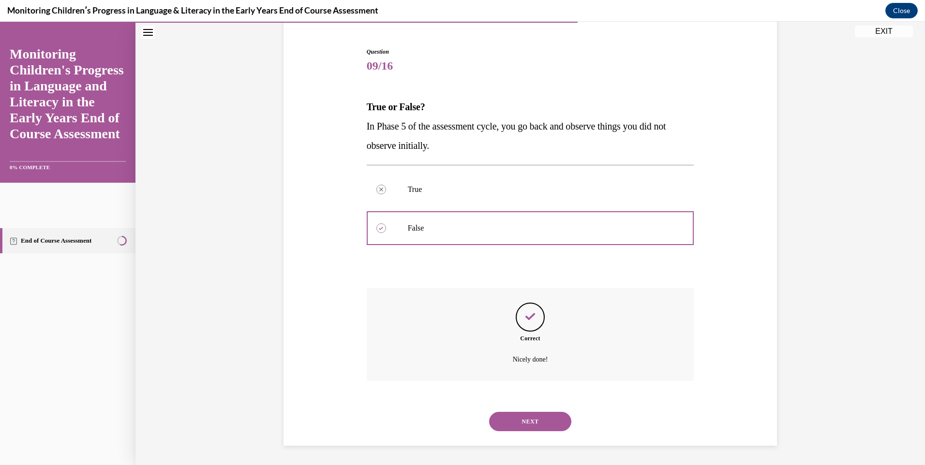
click at [517, 421] on button "NEXT" at bounding box center [530, 421] width 82 height 19
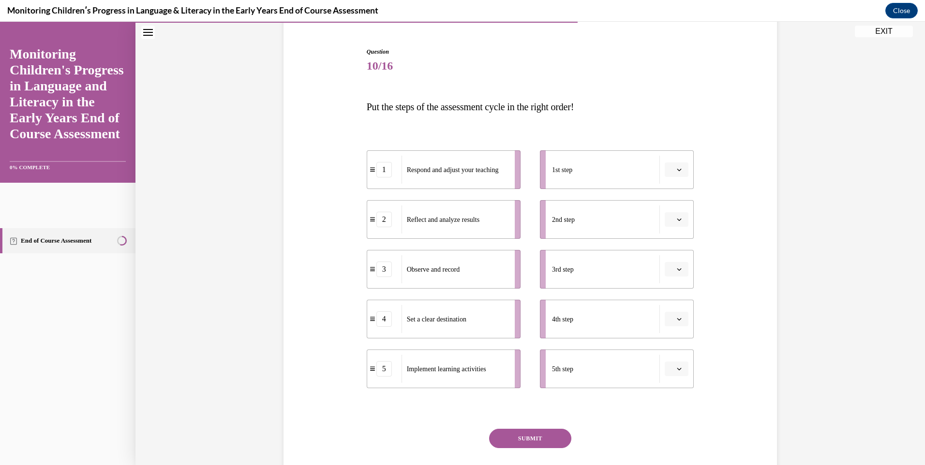
scroll to position [51, 0]
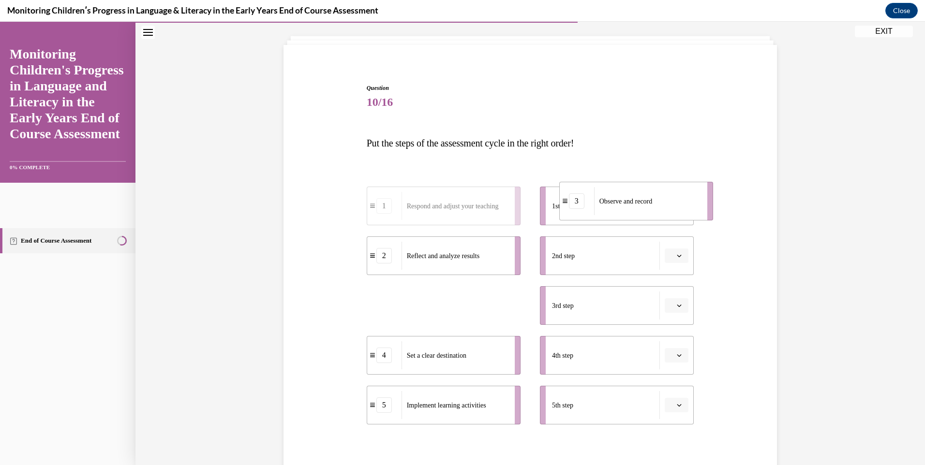
drag, startPoint x: 455, startPoint y: 306, endPoint x: 644, endPoint y: 202, distance: 215.6
click at [644, 202] on span "Observe and record" at bounding box center [625, 201] width 53 height 7
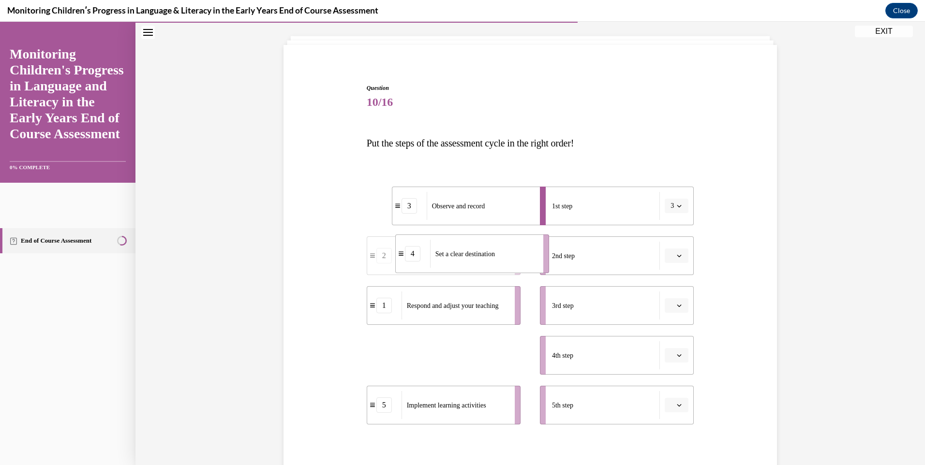
drag, startPoint x: 430, startPoint y: 352, endPoint x: 459, endPoint y: 251, distance: 105.5
click at [459, 251] on span "Set a clear destination" at bounding box center [465, 254] width 60 height 7
drag, startPoint x: 407, startPoint y: 360, endPoint x: 446, endPoint y: 304, distance: 67.8
click at [446, 304] on span "Reflect and analyze results" at bounding box center [482, 301] width 73 height 10
drag, startPoint x: 436, startPoint y: 352, endPoint x: 463, endPoint y: 354, distance: 26.2
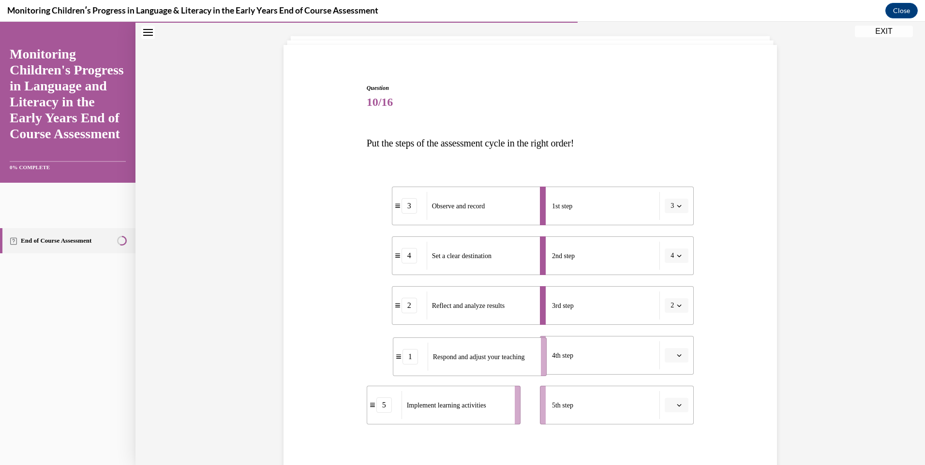
click at [463, 354] on span "Respond and adjust your teaching" at bounding box center [479, 357] width 92 height 7
drag, startPoint x: 445, startPoint y: 403, endPoint x: 475, endPoint y: 397, distance: 30.6
click at [475, 400] on span "Implement learning activities" at bounding box center [487, 403] width 79 height 7
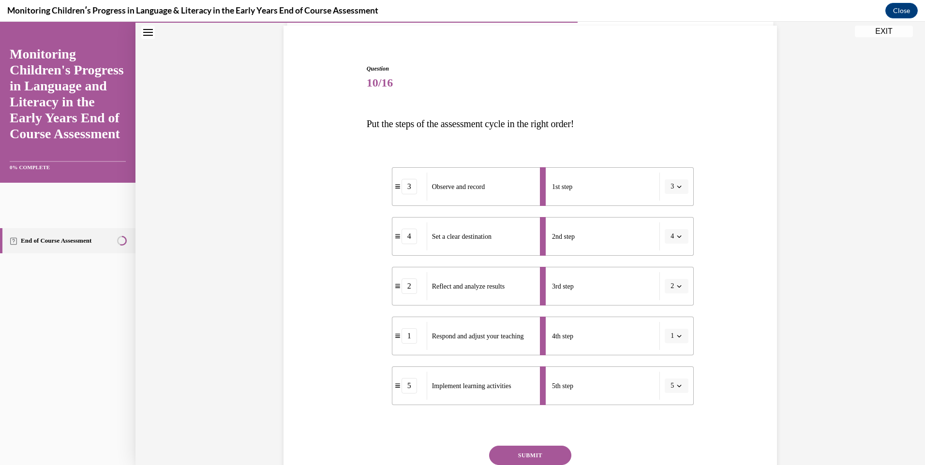
scroll to position [149, 0]
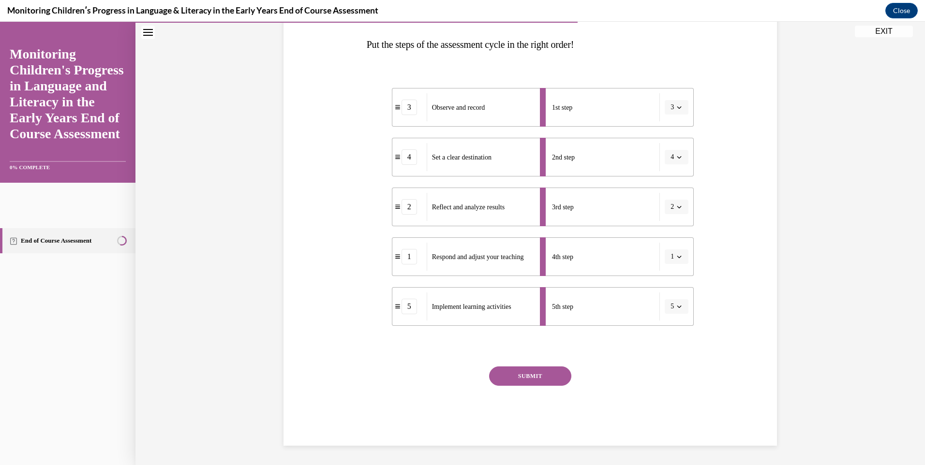
click at [512, 373] on button "SUBMIT" at bounding box center [530, 376] width 82 height 19
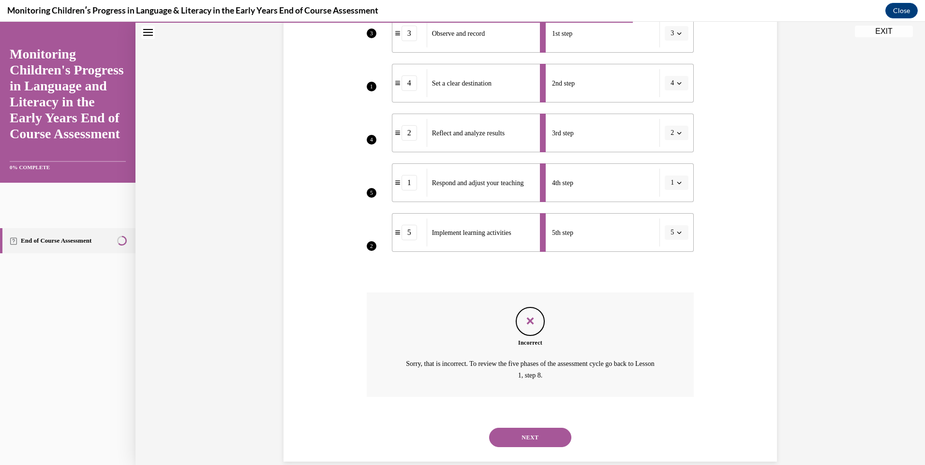
scroll to position [239, 0]
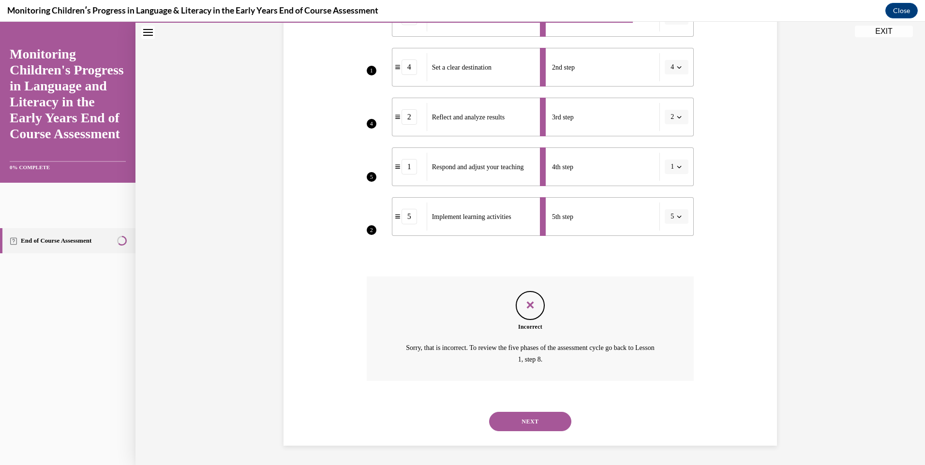
click at [555, 416] on button "NEXT" at bounding box center [530, 421] width 82 height 19
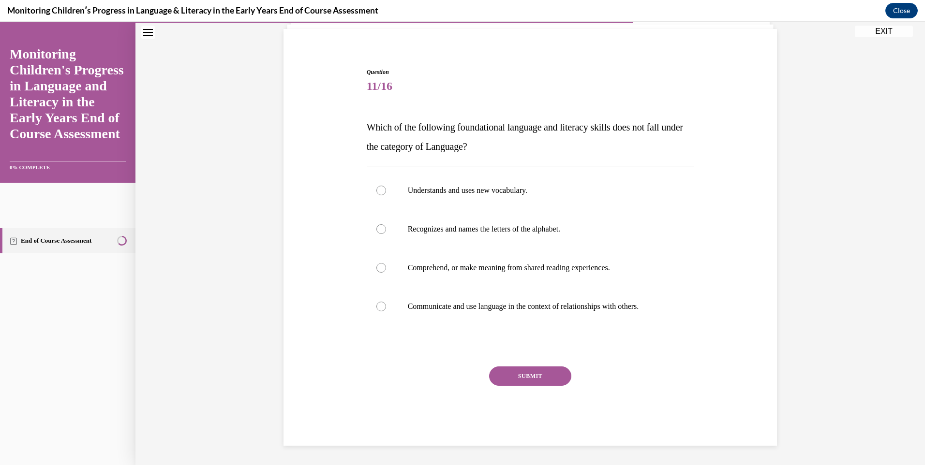
scroll to position [67, 0]
click at [594, 272] on p "Comprehend, or make meaning from shared reading experiences." at bounding box center [539, 268] width 262 height 10
click at [386, 272] on input "Comprehend, or make meaning from shared reading experiences." at bounding box center [381, 268] width 10 height 10
radio input "true"
click at [516, 382] on button "SUBMIT" at bounding box center [530, 376] width 82 height 19
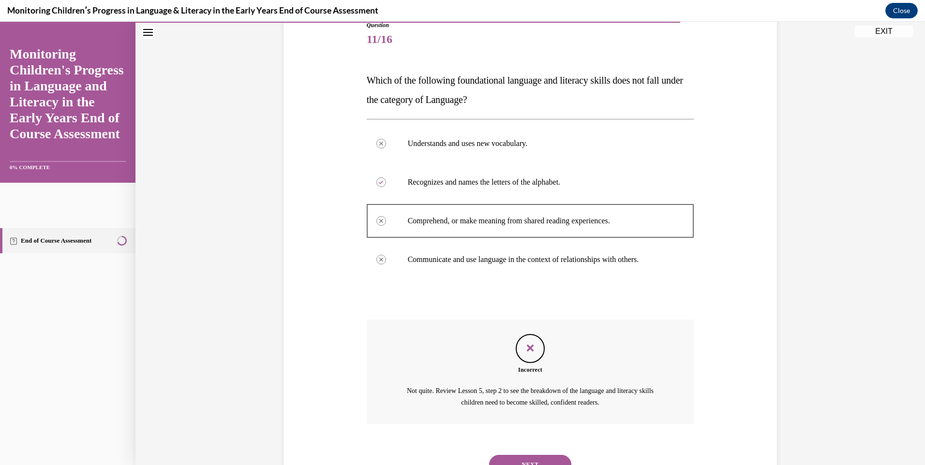
scroll to position [157, 0]
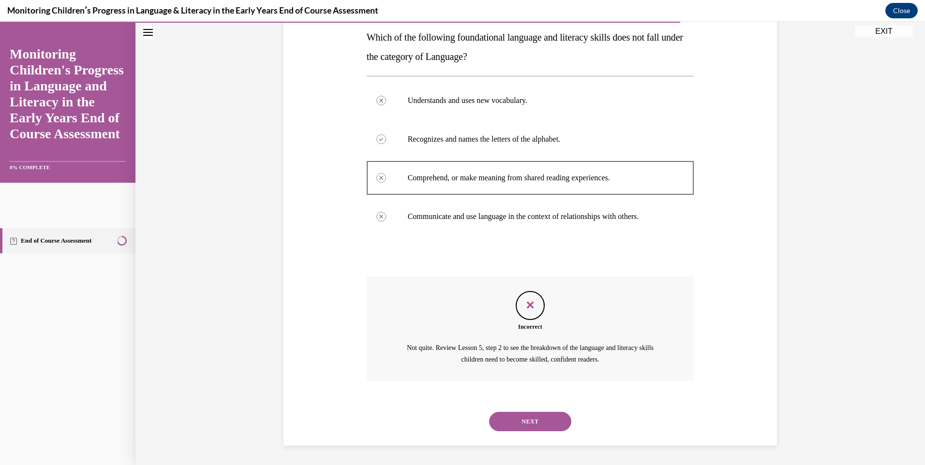
click at [540, 420] on button "NEXT" at bounding box center [530, 421] width 82 height 19
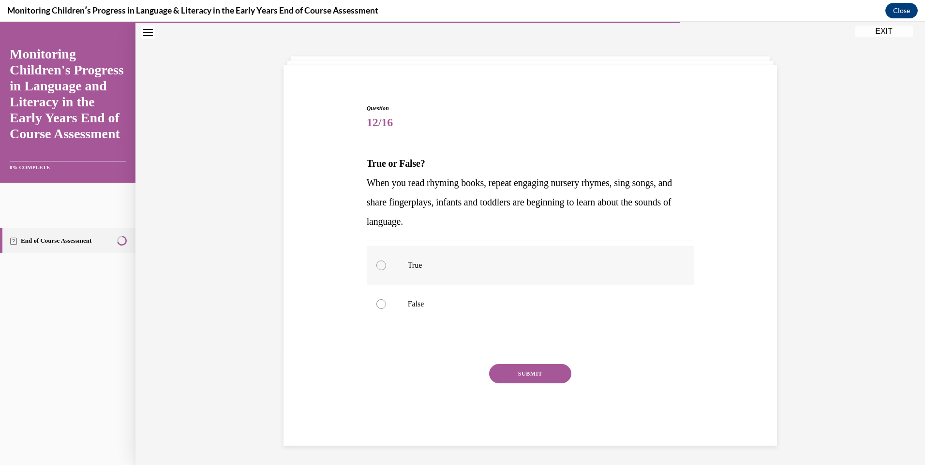
click at [401, 266] on label "True" at bounding box center [531, 265] width 328 height 39
click at [386, 266] on input "True" at bounding box center [381, 266] width 10 height 10
radio input "true"
click at [509, 377] on button "SUBMIT" at bounding box center [530, 373] width 82 height 19
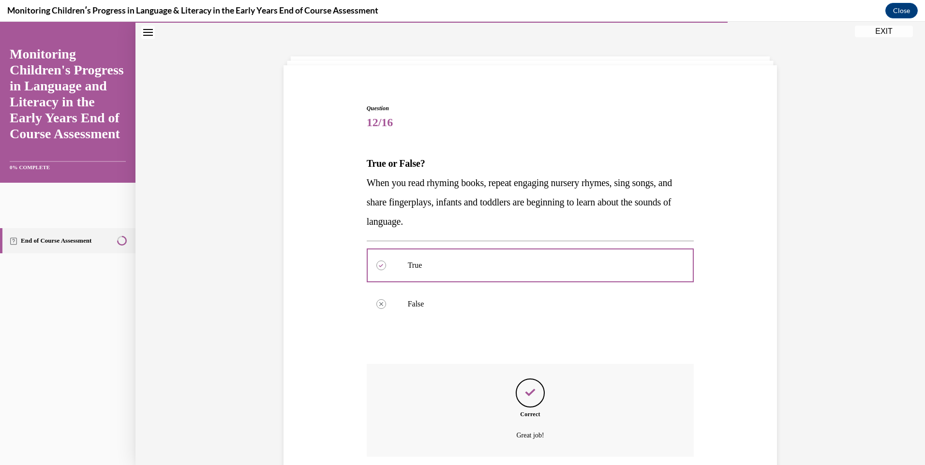
scroll to position [106, 0]
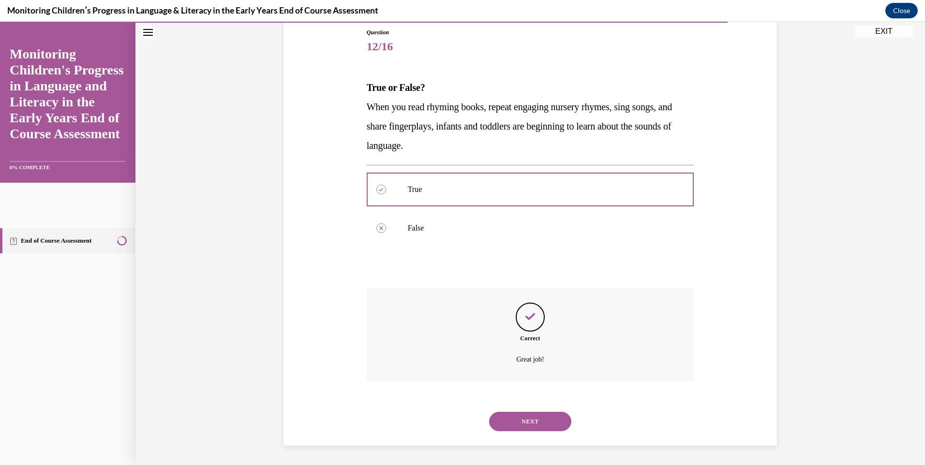
click at [506, 422] on button "NEXT" at bounding box center [530, 421] width 82 height 19
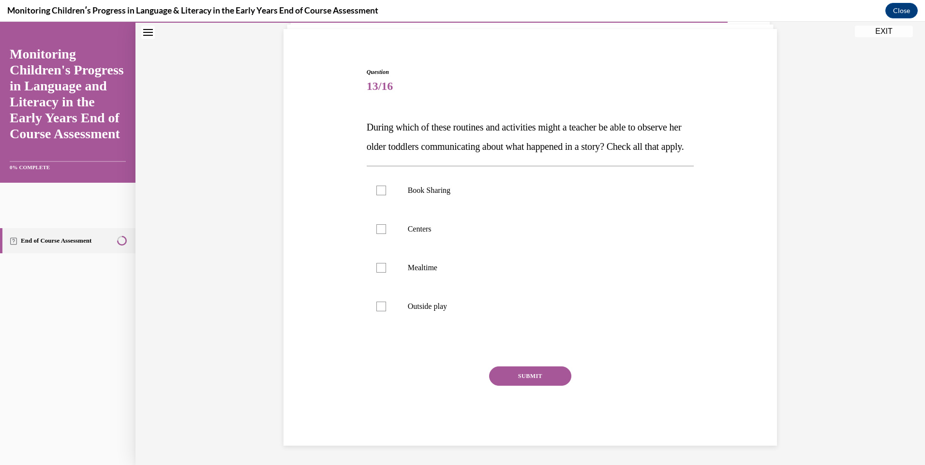
scroll to position [30, 0]
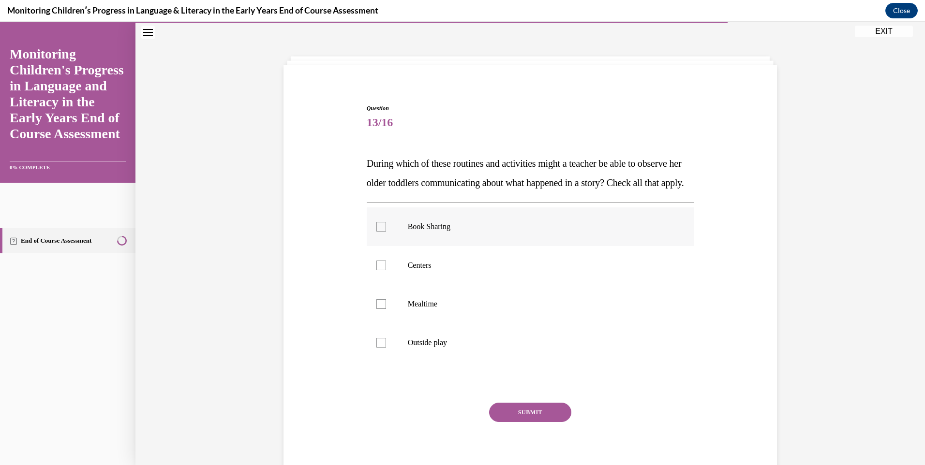
click at [378, 232] on div at bounding box center [381, 227] width 10 height 10
click at [378, 232] on input "Book Sharing" at bounding box center [381, 227] width 10 height 10
checkbox input "true"
click at [378, 270] on div at bounding box center [381, 266] width 10 height 10
click at [378, 270] on input "Centers" at bounding box center [381, 266] width 10 height 10
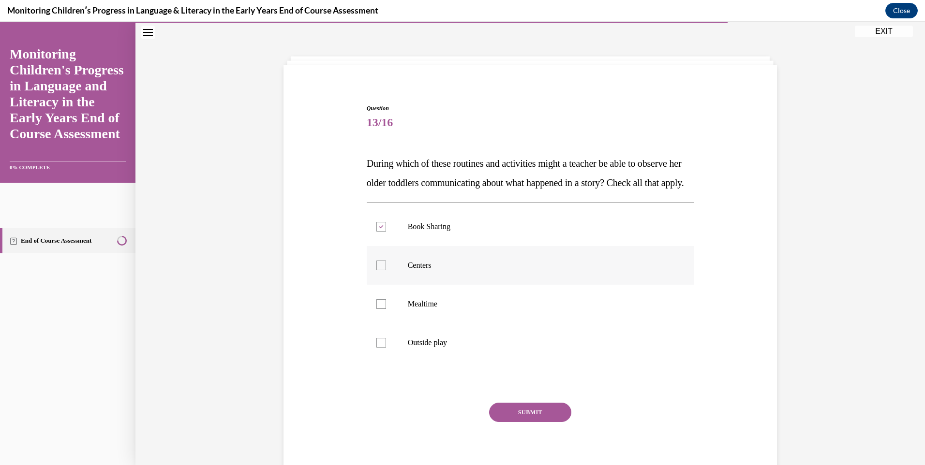
checkbox input "true"
click at [378, 309] on div at bounding box center [381, 304] width 10 height 10
click at [378, 309] on input "Mealtime" at bounding box center [381, 304] width 10 height 10
checkbox input "true"
click at [379, 348] on div at bounding box center [381, 343] width 10 height 10
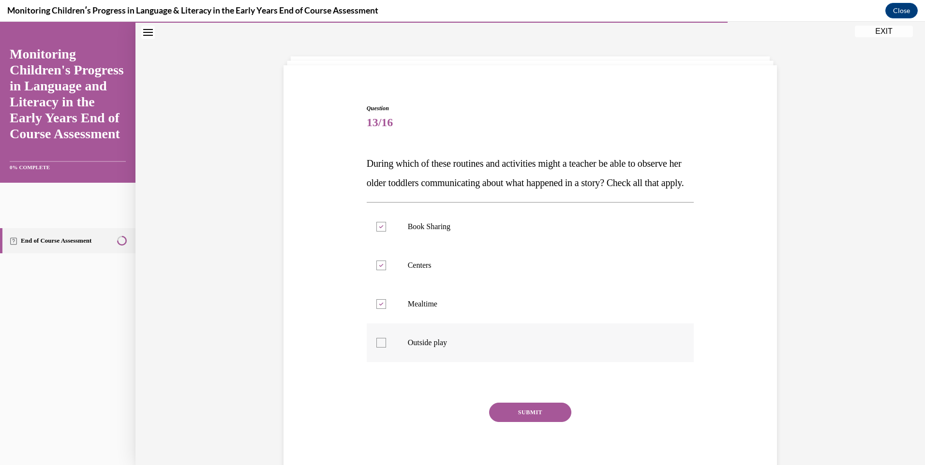
click at [379, 348] on input "Outside play" at bounding box center [381, 343] width 10 height 10
checkbox input "true"
click at [522, 422] on button "SUBMIT" at bounding box center [530, 412] width 82 height 19
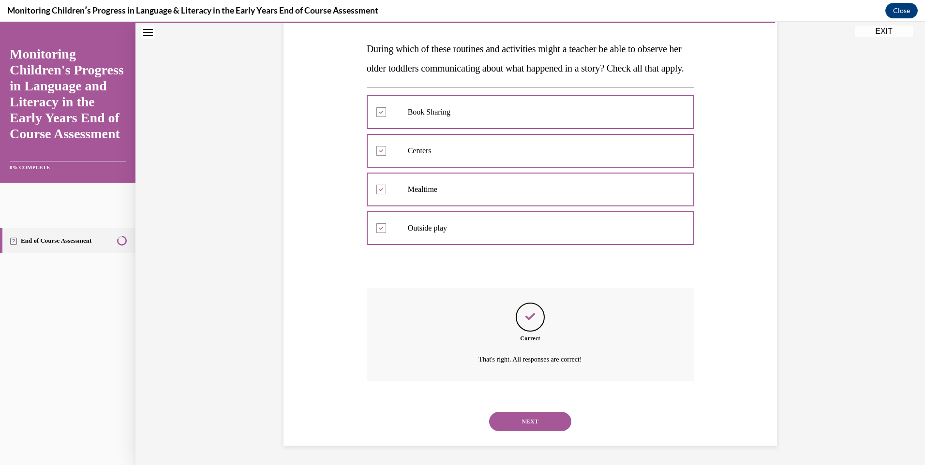
scroll to position [164, 0]
click at [522, 427] on button "NEXT" at bounding box center [530, 421] width 82 height 19
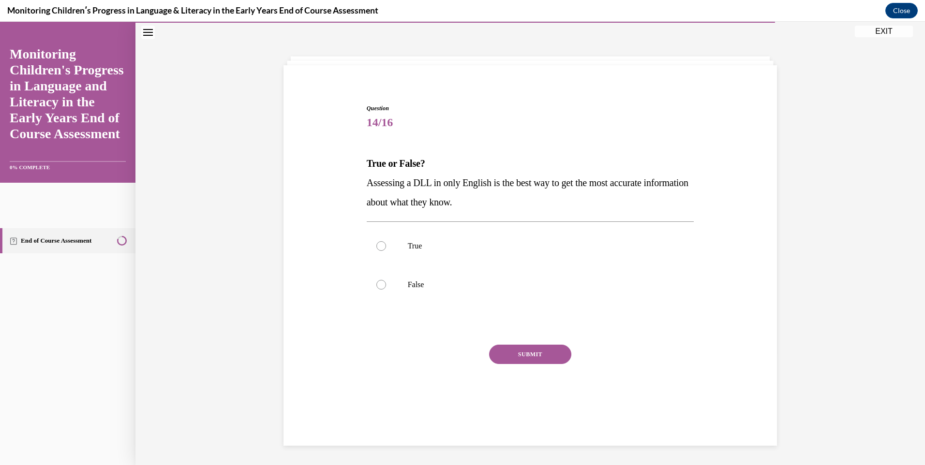
scroll to position [30, 0]
click at [381, 283] on div at bounding box center [381, 285] width 10 height 10
click at [381, 283] on input "False" at bounding box center [381, 285] width 10 height 10
radio input "true"
click at [504, 354] on button "SUBMIT" at bounding box center [530, 354] width 82 height 19
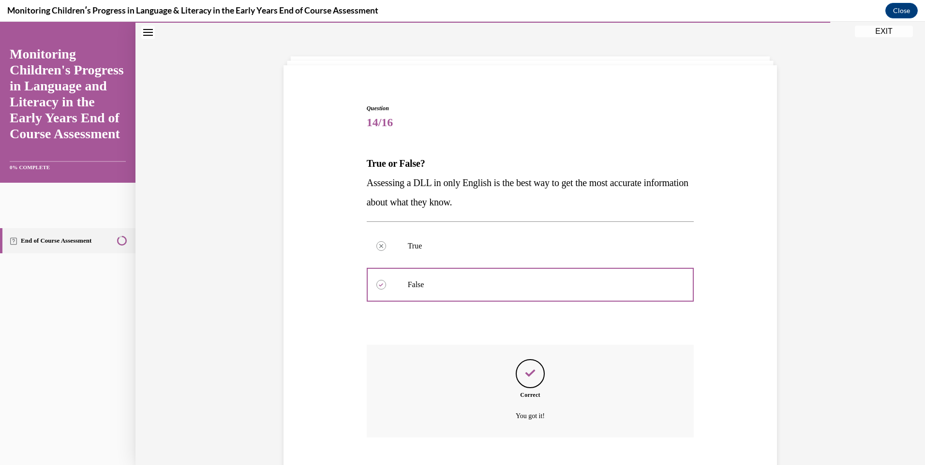
scroll to position [87, 0]
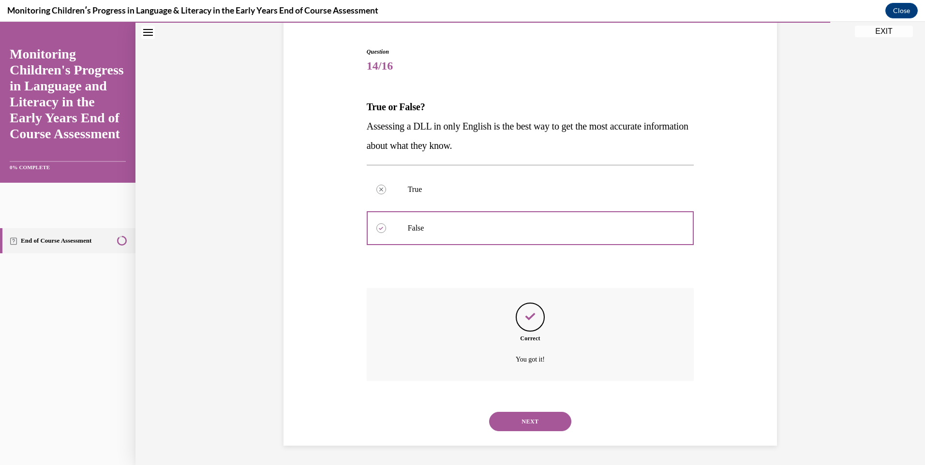
click at [533, 413] on button "NEXT" at bounding box center [530, 421] width 82 height 19
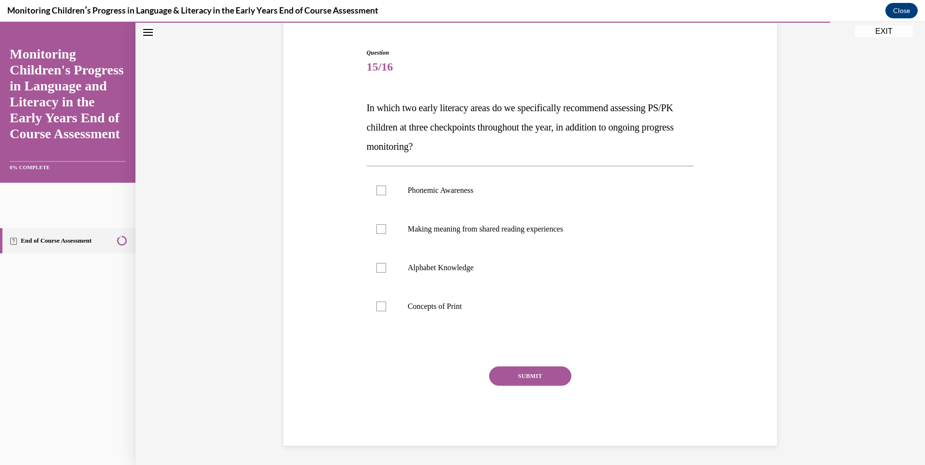
scroll to position [50, 0]
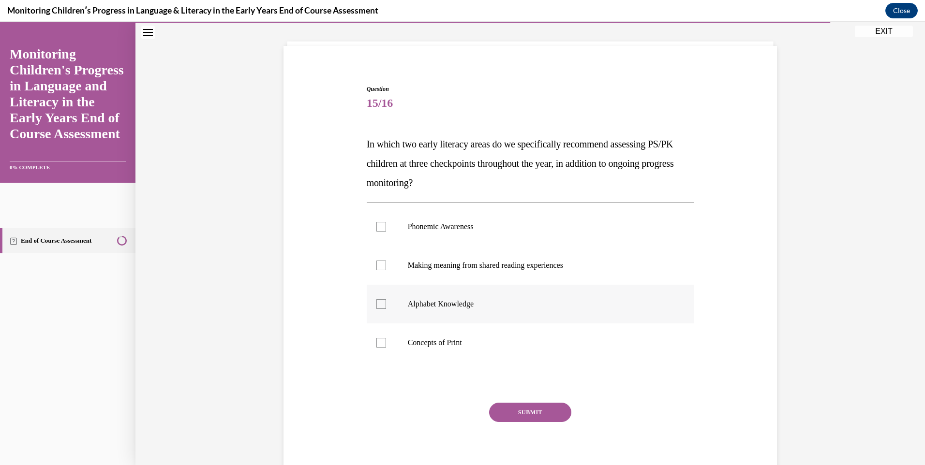
click at [381, 303] on div at bounding box center [381, 304] width 10 height 10
click at [381, 303] on input "Alphabet Knowledge" at bounding box center [381, 304] width 10 height 10
checkbox input "true"
click at [387, 246] on label "Making meaning from shared reading experiences" at bounding box center [531, 265] width 328 height 39
click at [386, 261] on input "Making meaning from shared reading experiences" at bounding box center [381, 266] width 10 height 10
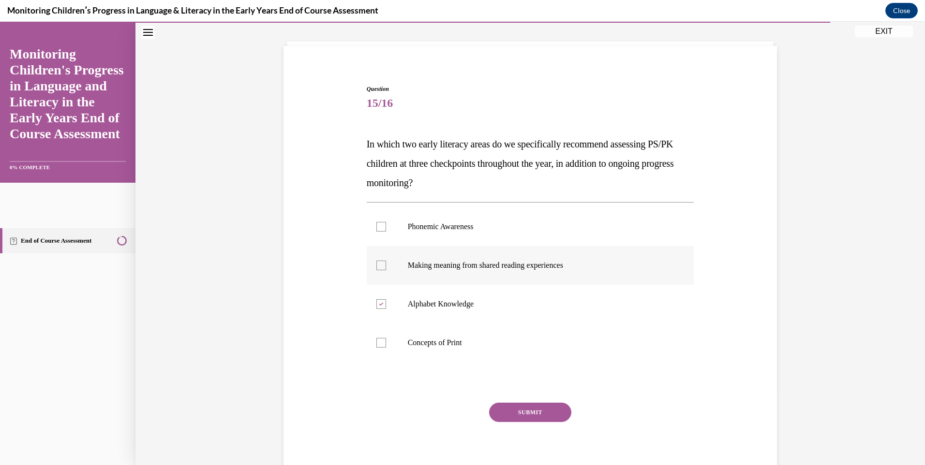
checkbox input "true"
click at [384, 227] on label "Phonemic Awareness" at bounding box center [531, 227] width 328 height 39
click at [384, 227] on input "Phonemic Awareness" at bounding box center [381, 227] width 10 height 10
checkbox input "true"
click at [380, 269] on div at bounding box center [381, 266] width 10 height 10
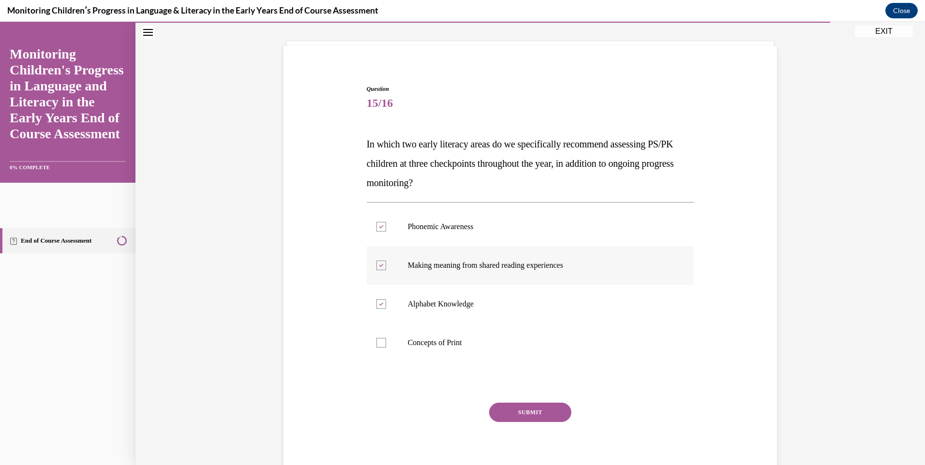
click at [380, 269] on input "Making meaning from shared reading experiences" at bounding box center [381, 266] width 10 height 10
checkbox input "false"
click at [507, 415] on button "SUBMIT" at bounding box center [530, 412] width 82 height 19
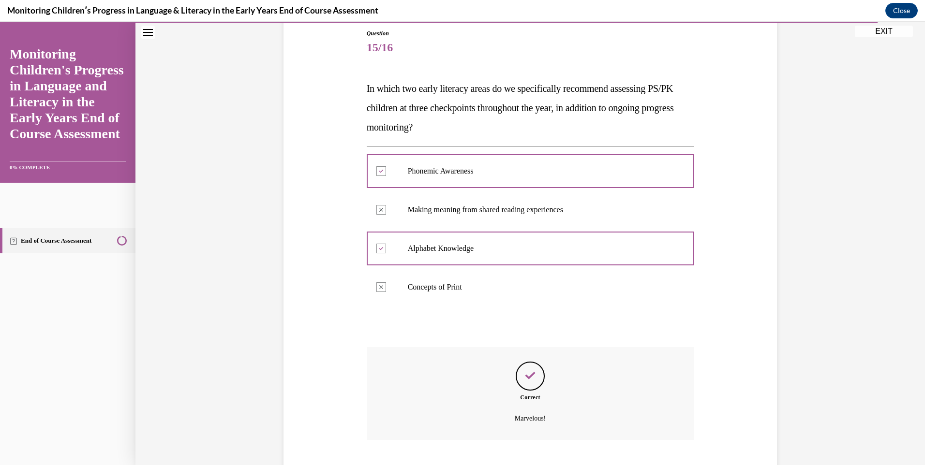
scroll to position [164, 0]
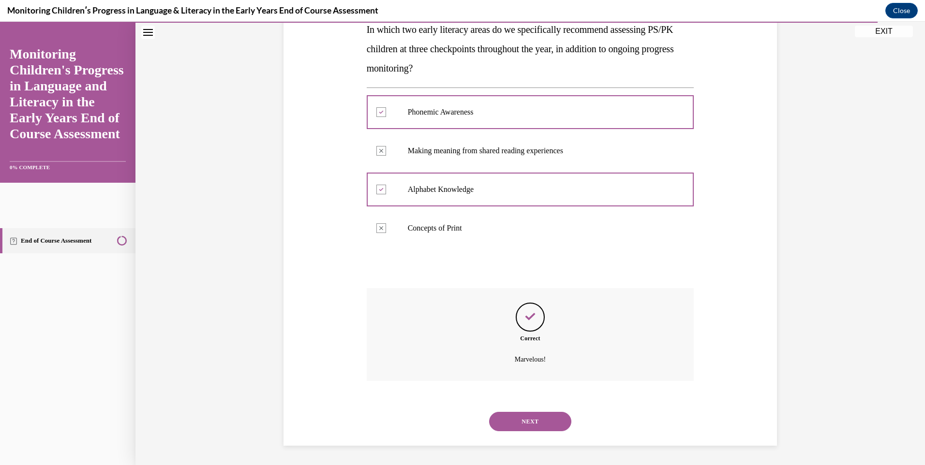
drag, startPoint x: 520, startPoint y: 424, endPoint x: 526, endPoint y: 424, distance: 5.8
click at [521, 424] on button "NEXT" at bounding box center [530, 421] width 82 height 19
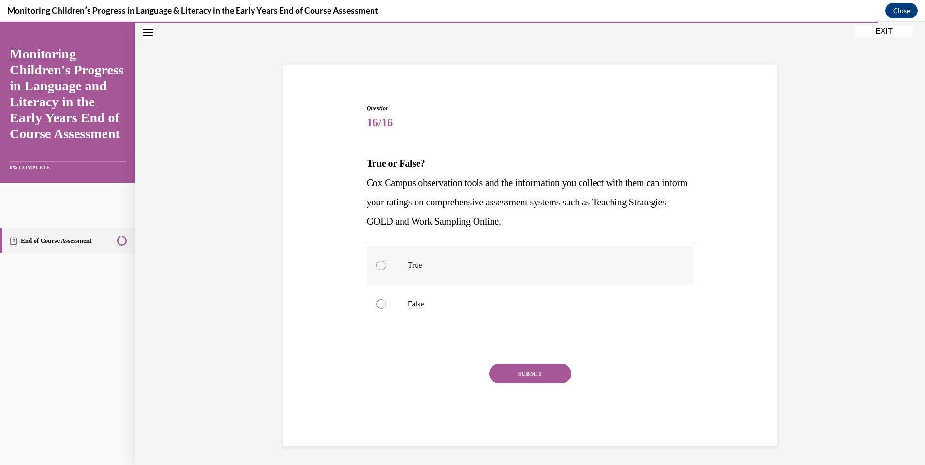
click at [388, 266] on label "True" at bounding box center [531, 265] width 328 height 39
click at [386, 266] on input "True" at bounding box center [381, 266] width 10 height 10
radio input "true"
click at [551, 366] on button "SUBMIT" at bounding box center [530, 373] width 82 height 19
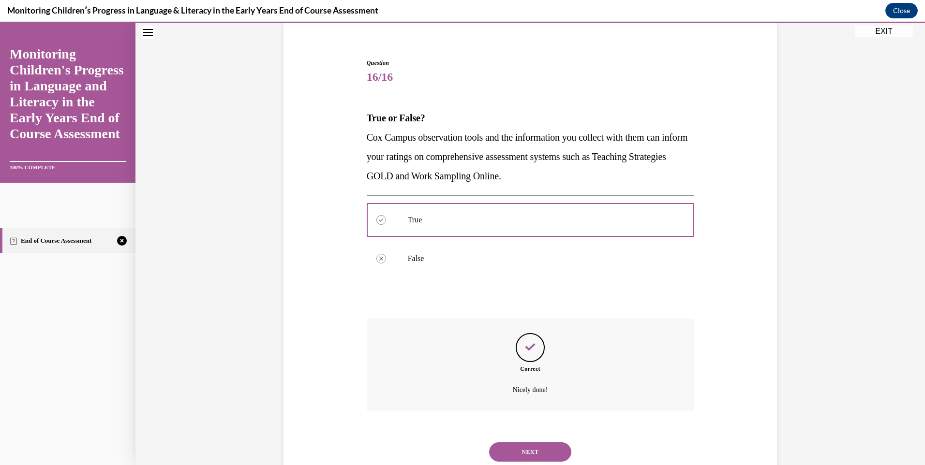
scroll to position [106, 0]
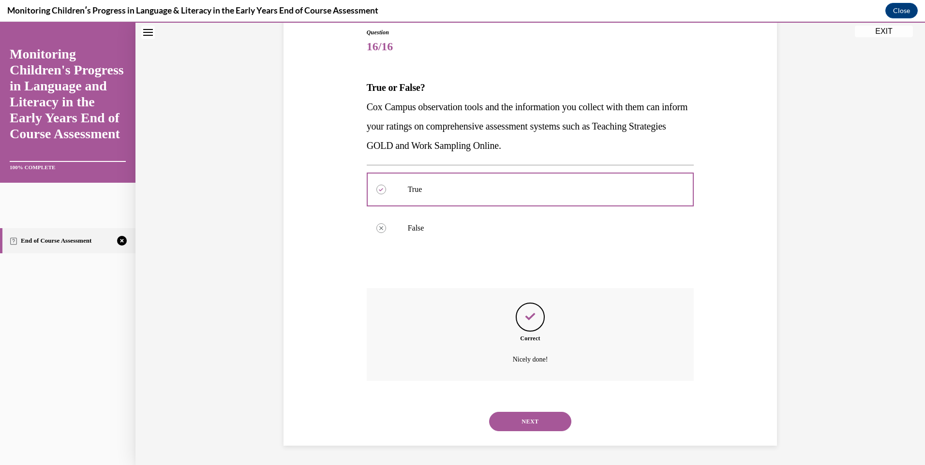
click at [532, 412] on button "NEXT" at bounding box center [530, 421] width 82 height 19
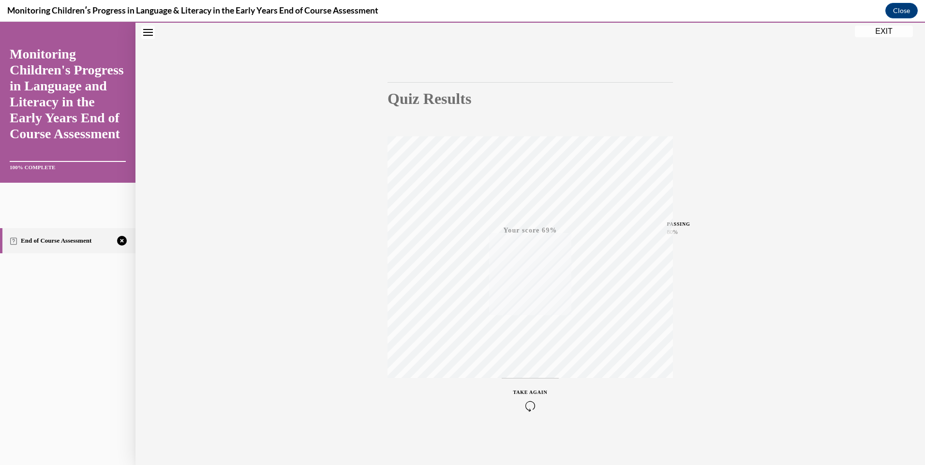
click at [527, 407] on icon "button" at bounding box center [530, 406] width 34 height 11
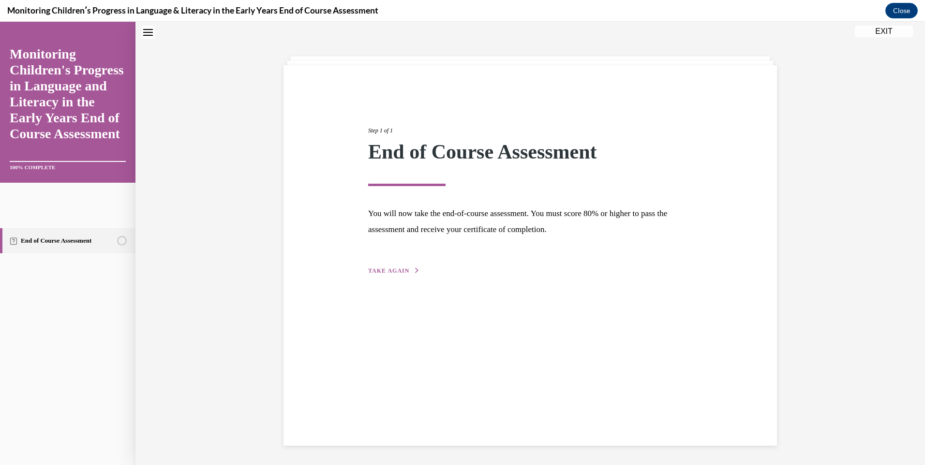
click at [386, 270] on span "TAKE AGAIN" at bounding box center [388, 271] width 41 height 7
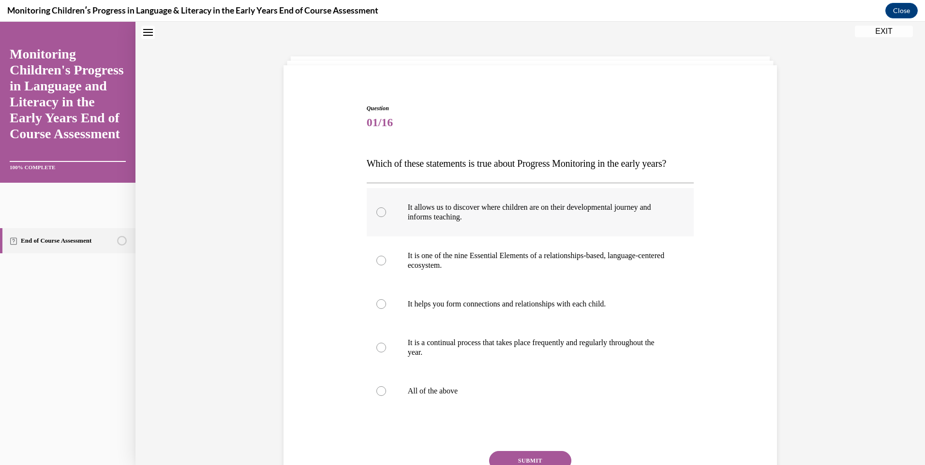
click at [376, 217] on div at bounding box center [381, 213] width 10 height 10
click at [376, 217] on input "It allows us to discover where children are on their developmental journey and …" at bounding box center [381, 213] width 10 height 10
radio input "true"
click at [380, 266] on div at bounding box center [381, 261] width 10 height 10
click at [380, 266] on input "It is one of the nine Essential Elements of a relationships-based, language-cen…" at bounding box center [381, 261] width 10 height 10
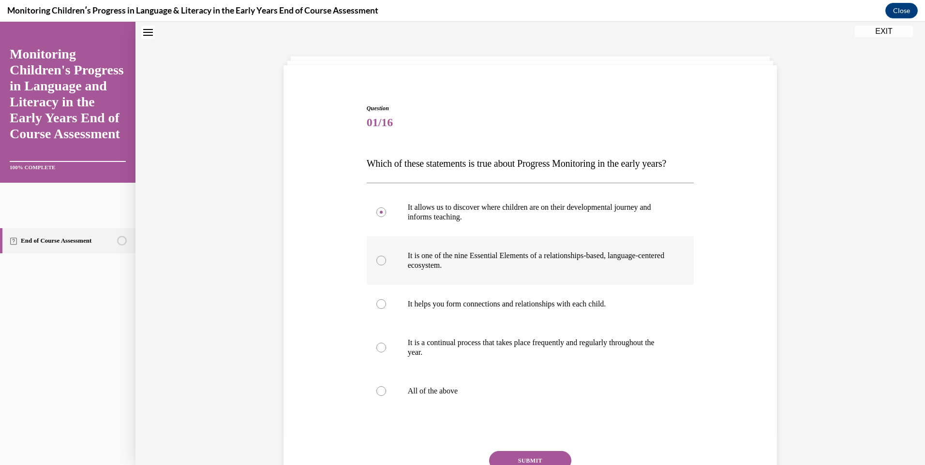
radio input "true"
click at [376, 396] on div at bounding box center [381, 392] width 10 height 10
click at [376, 396] on input "All of the above" at bounding box center [381, 392] width 10 height 10
radio input "true"
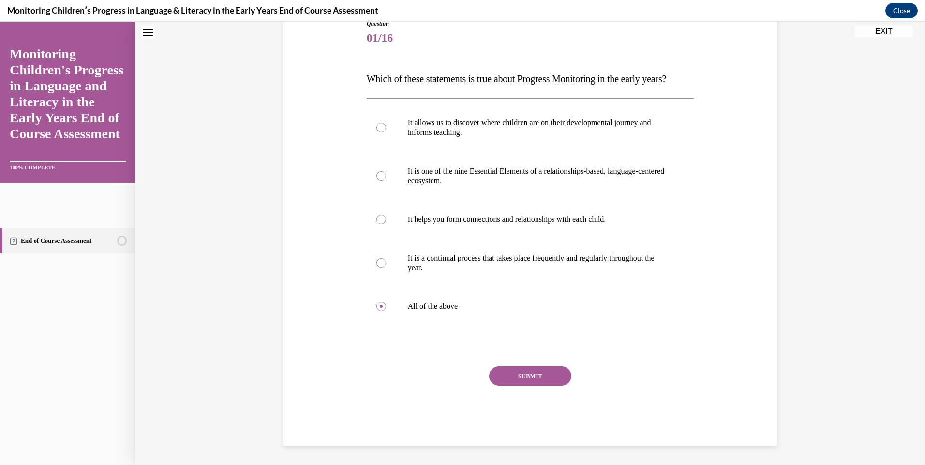
click at [519, 375] on button "SUBMIT" at bounding box center [530, 376] width 82 height 19
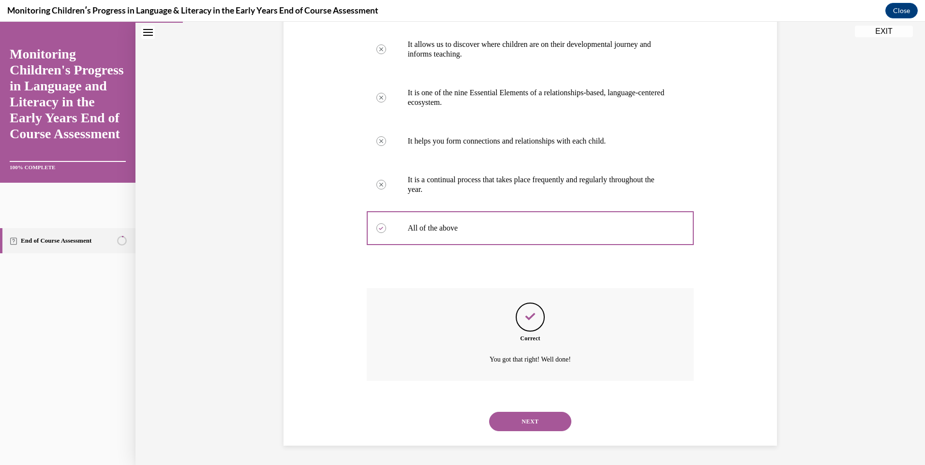
scroll to position [213, 0]
click at [511, 425] on button "NEXT" at bounding box center [530, 421] width 82 height 19
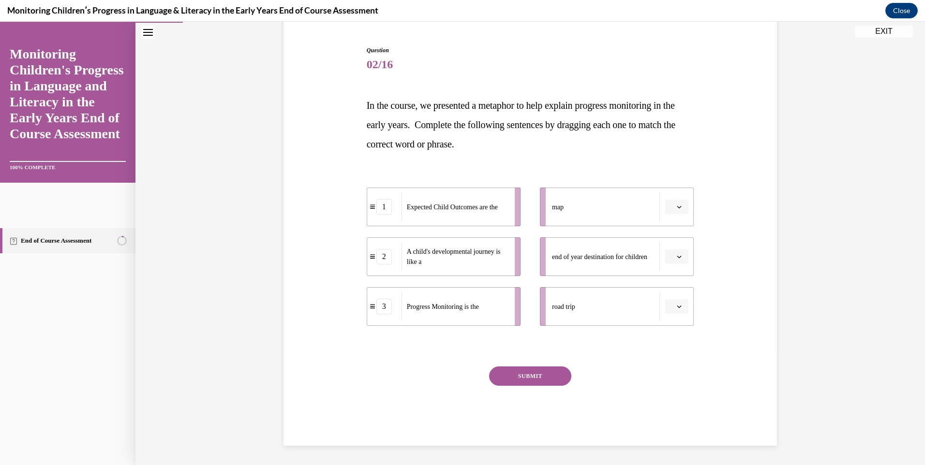
scroll to position [89, 0]
drag, startPoint x: 428, startPoint y: 268, endPoint x: 492, endPoint y: 320, distance: 82.2
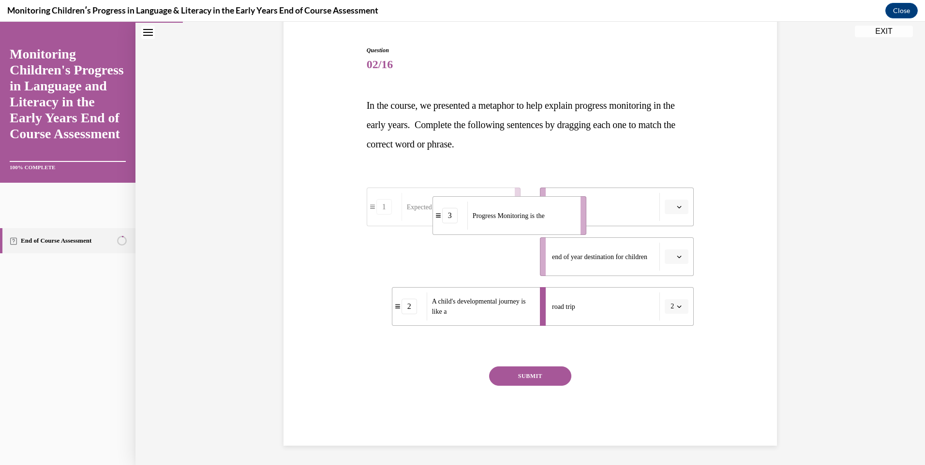
drag, startPoint x: 404, startPoint y: 267, endPoint x: 466, endPoint y: 221, distance: 77.0
click at [467, 221] on div "Progress Monitoring is the" at bounding box center [520, 216] width 107 height 28
drag, startPoint x: 451, startPoint y: 261, endPoint x: 473, endPoint y: 263, distance: 21.9
click at [473, 263] on span "Expected Child Outcomes are the" at bounding box center [474, 259] width 91 height 10
drag, startPoint x: 488, startPoint y: 270, endPoint x: 515, endPoint y: 270, distance: 27.1
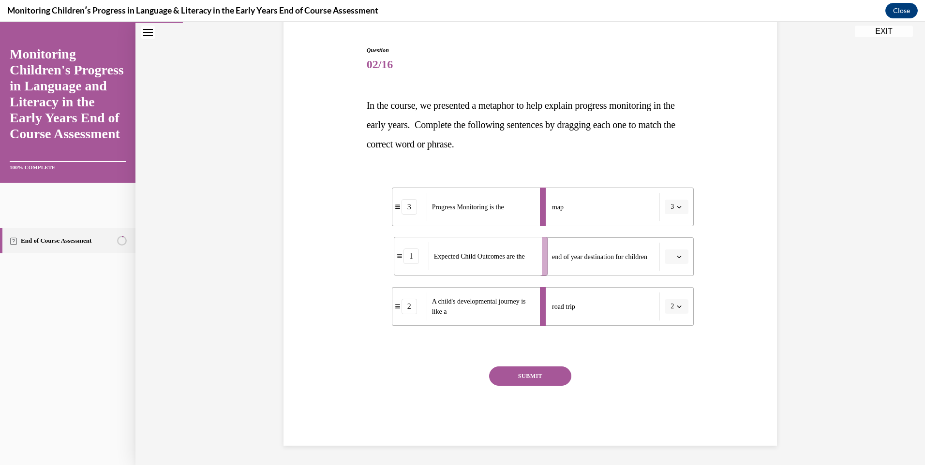
click at [515, 270] on div "Expected Child Outcomes are the" at bounding box center [482, 256] width 107 height 28
click at [523, 375] on button "SUBMIT" at bounding box center [530, 376] width 82 height 19
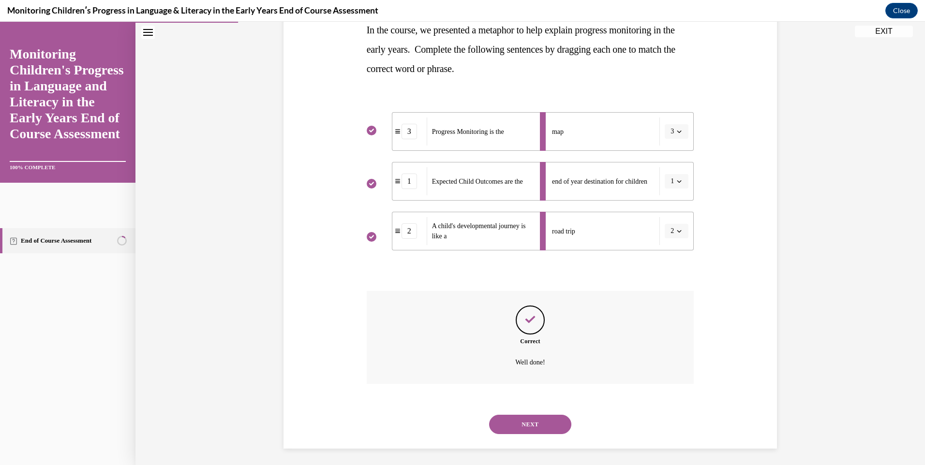
scroll to position [167, 0]
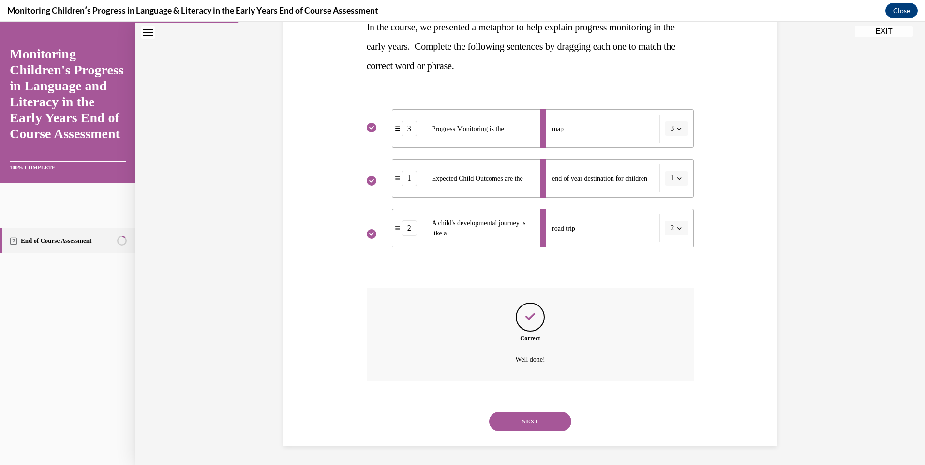
click at [516, 419] on button "NEXT" at bounding box center [530, 421] width 82 height 19
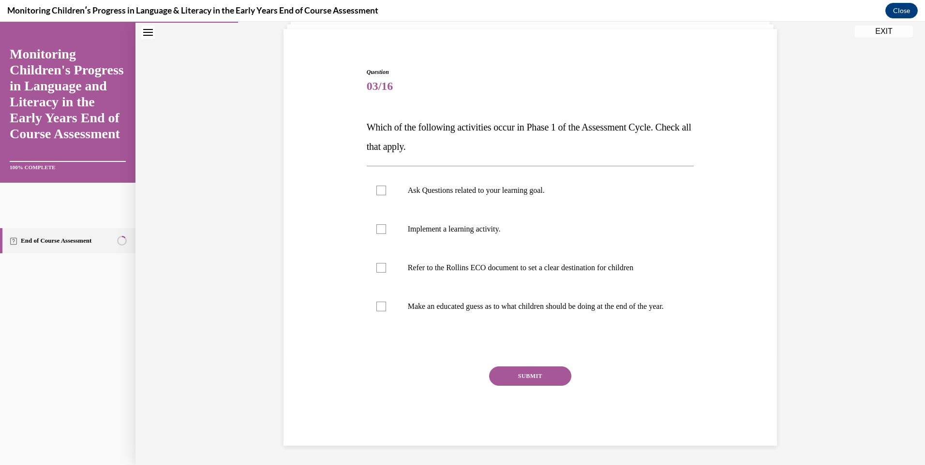
scroll to position [76, 0]
click at [379, 186] on div at bounding box center [381, 191] width 10 height 10
click at [379, 186] on input "Ask Questions related to your learning goal." at bounding box center [381, 191] width 10 height 10
checkbox input "true"
click at [378, 263] on label "Refer to the Rollins ECO document to set a clear destination for children" at bounding box center [531, 268] width 328 height 39
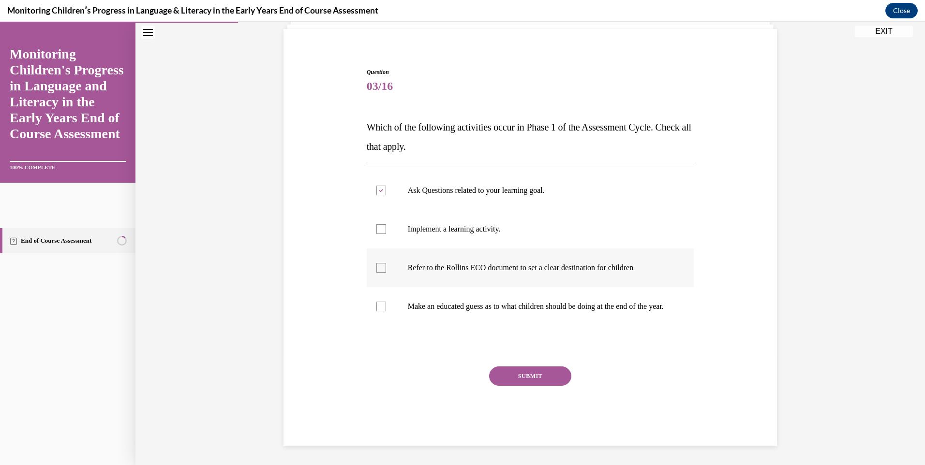
click at [378, 263] on input "Refer to the Rollins ECO document to set a clear destination for children" at bounding box center [381, 268] width 10 height 10
checkbox input "true"
click at [507, 374] on button "SUBMIT" at bounding box center [530, 376] width 82 height 19
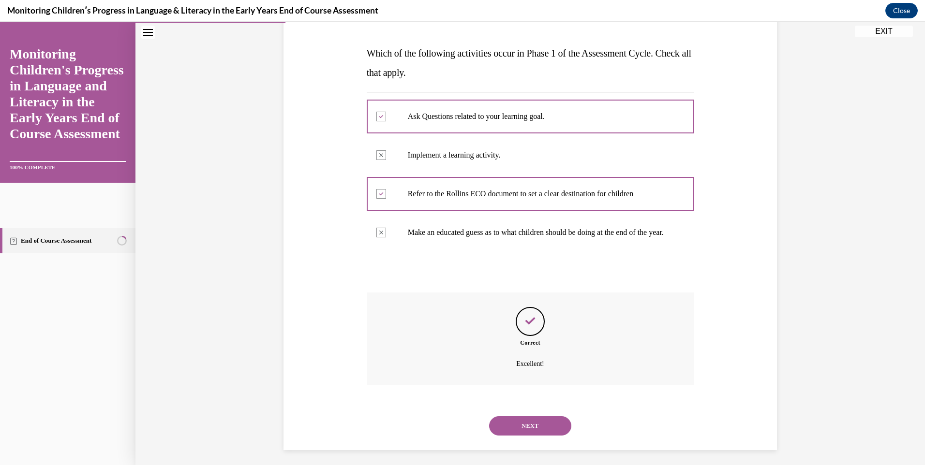
scroll to position [155, 0]
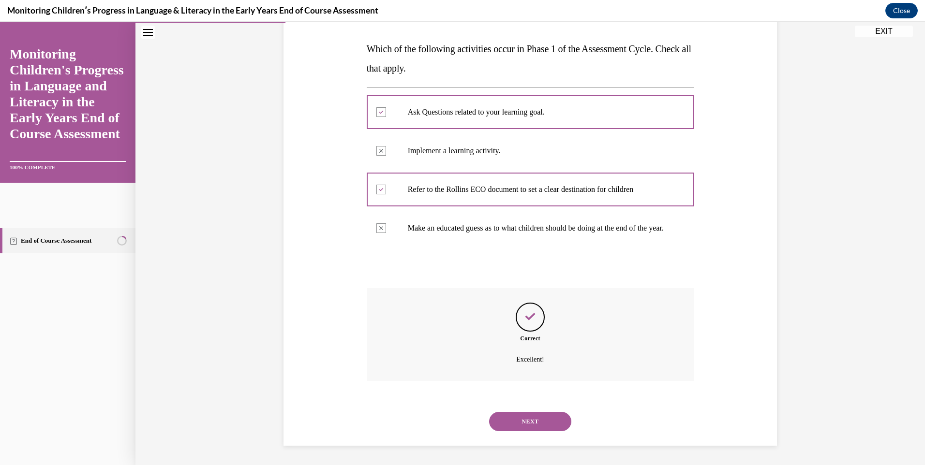
click at [505, 418] on button "NEXT" at bounding box center [530, 421] width 82 height 19
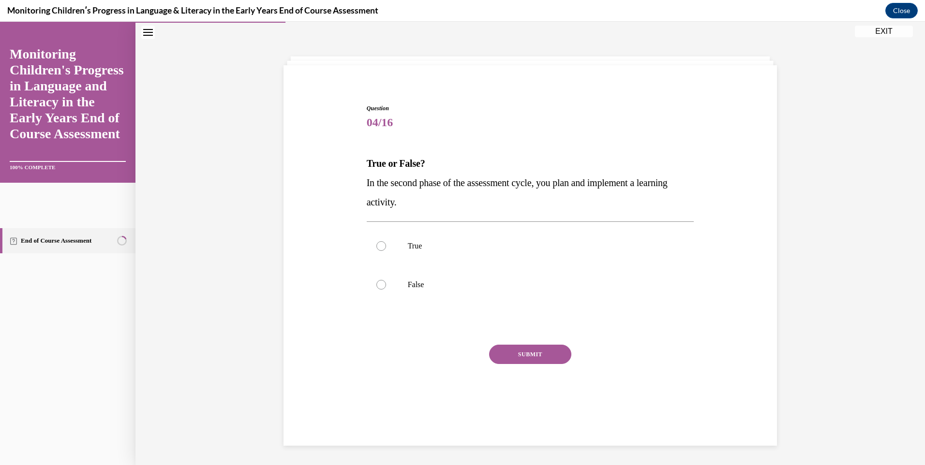
scroll to position [30, 0]
click at [377, 246] on div at bounding box center [381, 246] width 10 height 10
click at [377, 246] on input "True" at bounding box center [381, 246] width 10 height 10
radio input "true"
click at [558, 345] on button "SUBMIT" at bounding box center [530, 354] width 82 height 19
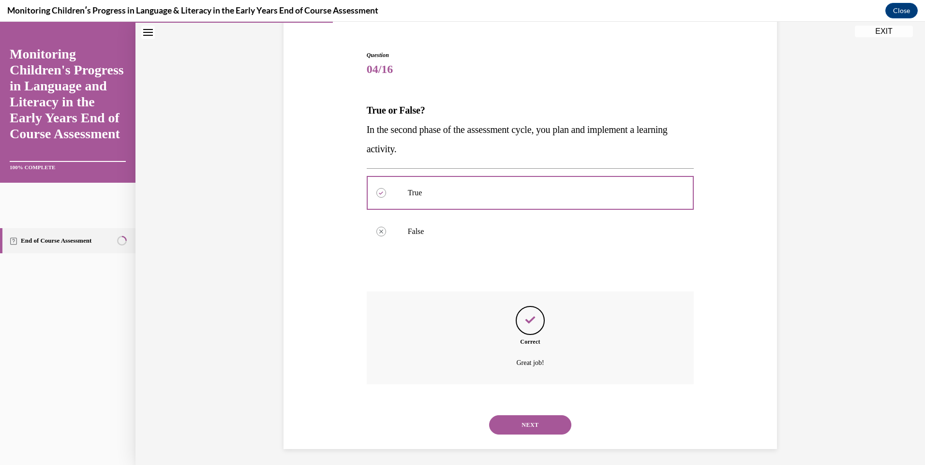
scroll to position [87, 0]
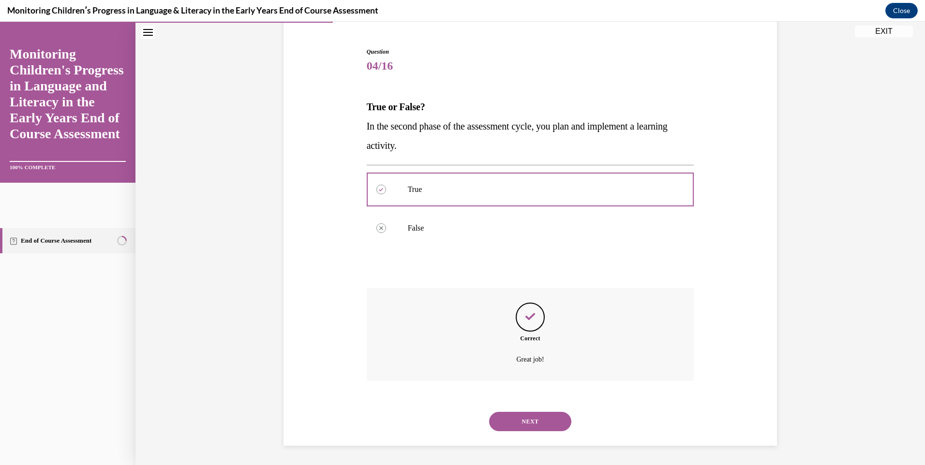
click at [521, 426] on button "NEXT" at bounding box center [530, 421] width 82 height 19
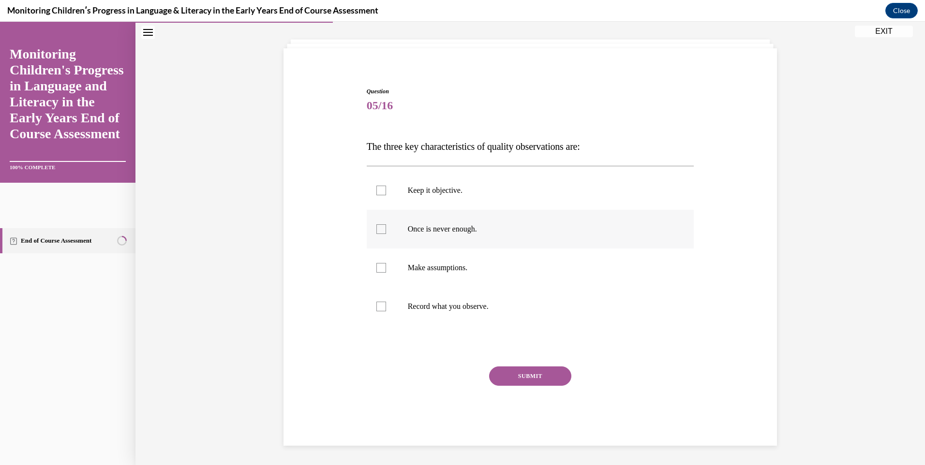
click at [376, 236] on label "Once is never enough." at bounding box center [531, 229] width 328 height 39
click at [376, 234] on input "Once is never enough." at bounding box center [381, 229] width 10 height 10
checkbox input "true"
click at [378, 191] on div at bounding box center [381, 191] width 10 height 10
click at [378, 191] on input "Keep it objective." at bounding box center [381, 191] width 10 height 10
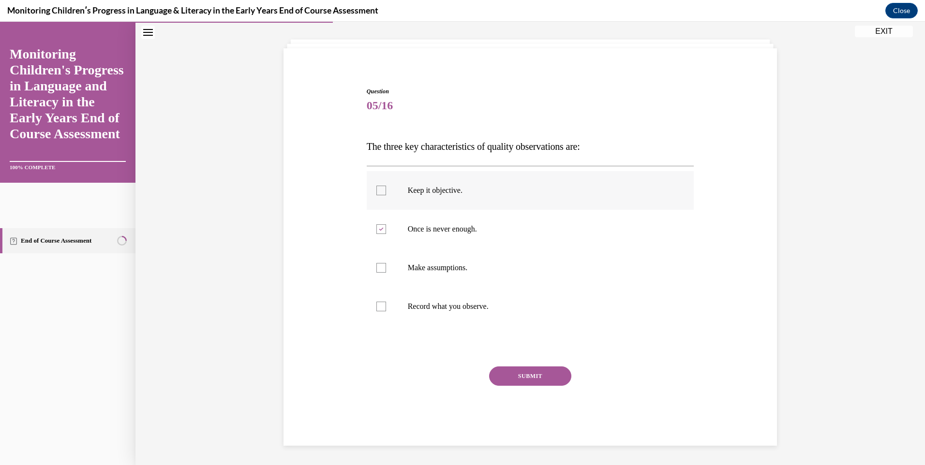
checkbox input "true"
click at [377, 309] on div at bounding box center [381, 307] width 10 height 10
click at [377, 309] on input "Record what you observe." at bounding box center [381, 307] width 10 height 10
checkbox input "true"
click at [522, 376] on button "SUBMIT" at bounding box center [530, 376] width 82 height 19
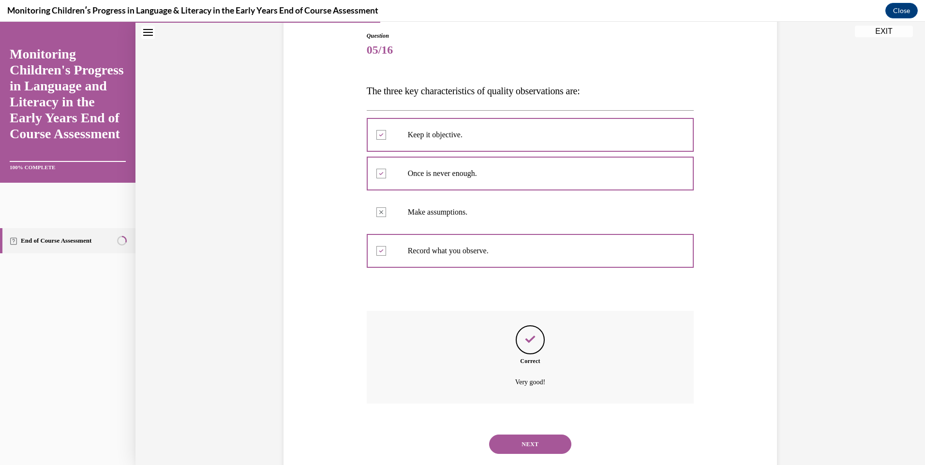
scroll to position [126, 0]
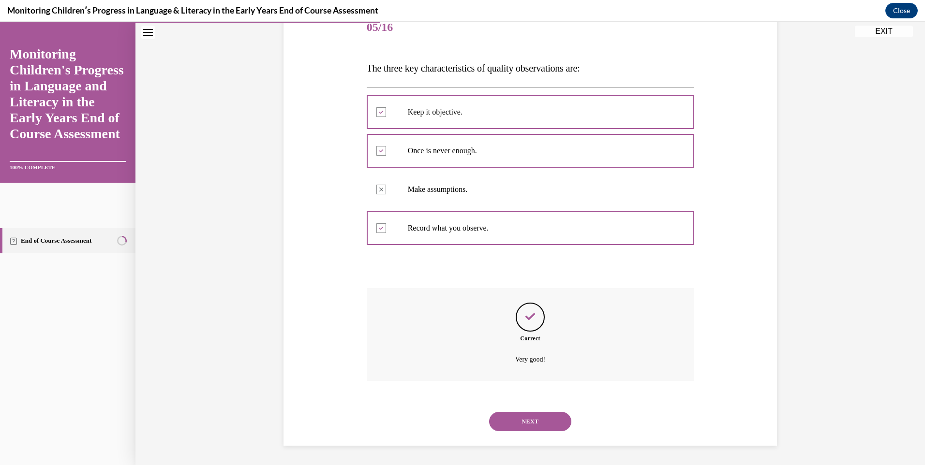
click at [521, 418] on button "NEXT" at bounding box center [530, 421] width 82 height 19
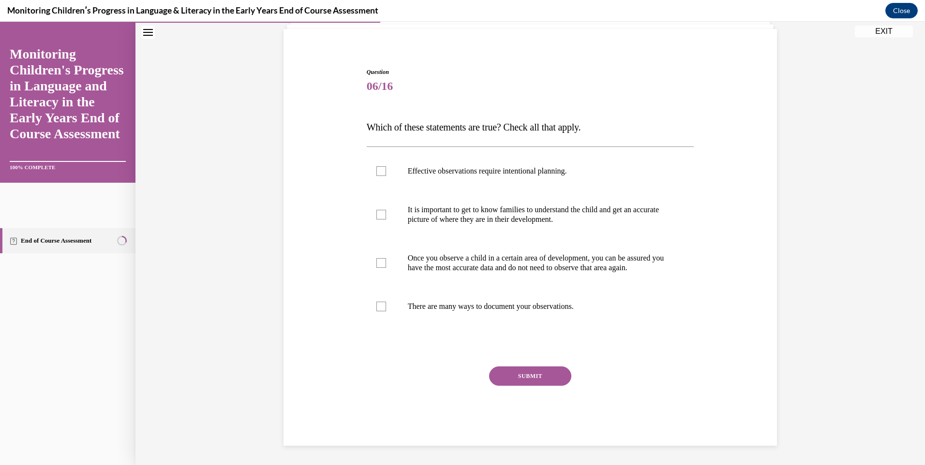
scroll to position [76, 0]
click at [372, 209] on label "It is important to get to know families to understand the child and get an accu…" at bounding box center [531, 215] width 328 height 48
click at [376, 210] on input "It is important to get to know families to understand the child and get an accu…" at bounding box center [381, 215] width 10 height 10
checkbox input "true"
click at [377, 308] on div at bounding box center [381, 307] width 10 height 10
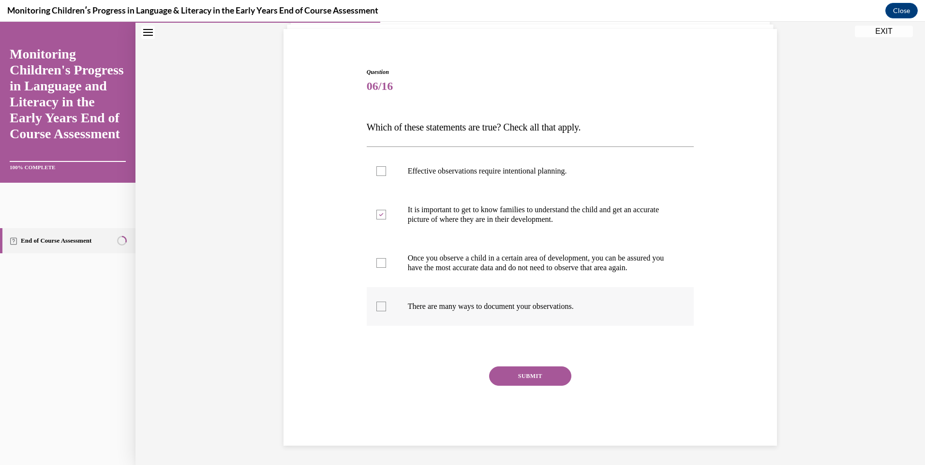
click at [377, 308] on input "There are many ways to document your observations." at bounding box center [381, 307] width 10 height 10
checkbox input "true"
click at [507, 374] on button "SUBMIT" at bounding box center [530, 376] width 82 height 19
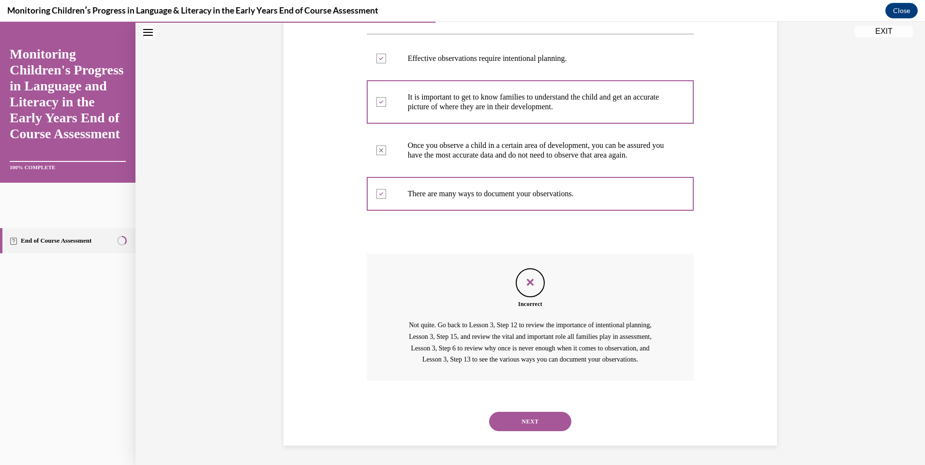
scroll to position [201, 0]
click at [515, 415] on button "NEXT" at bounding box center [530, 421] width 82 height 19
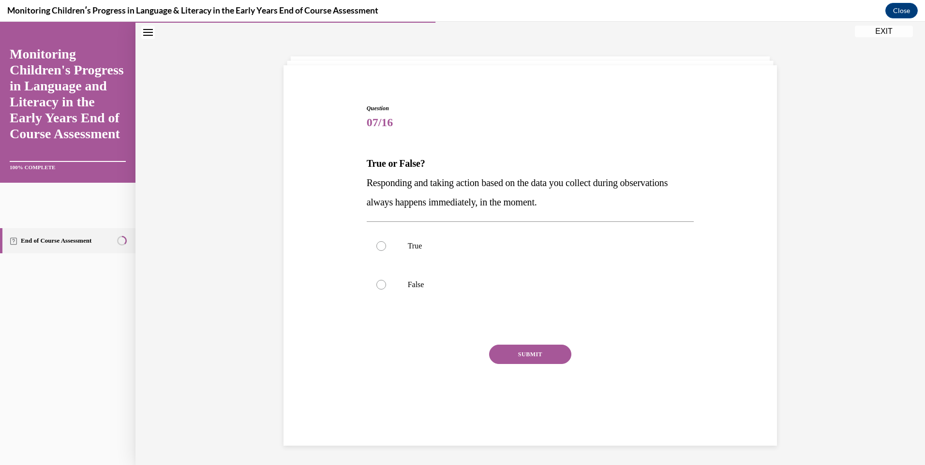
scroll to position [30, 0]
click at [380, 284] on div at bounding box center [381, 285] width 10 height 10
click at [380, 284] on input "False" at bounding box center [381, 285] width 10 height 10
radio input "true"
click at [509, 357] on button "SUBMIT" at bounding box center [530, 354] width 82 height 19
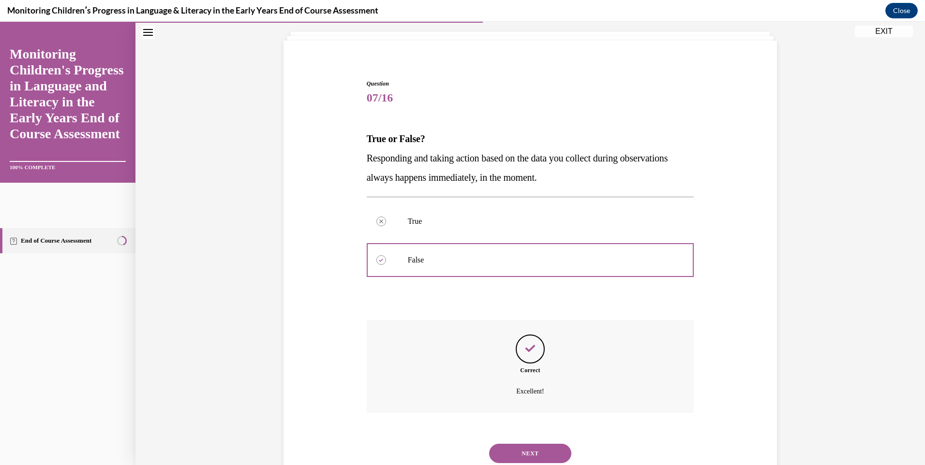
scroll to position [87, 0]
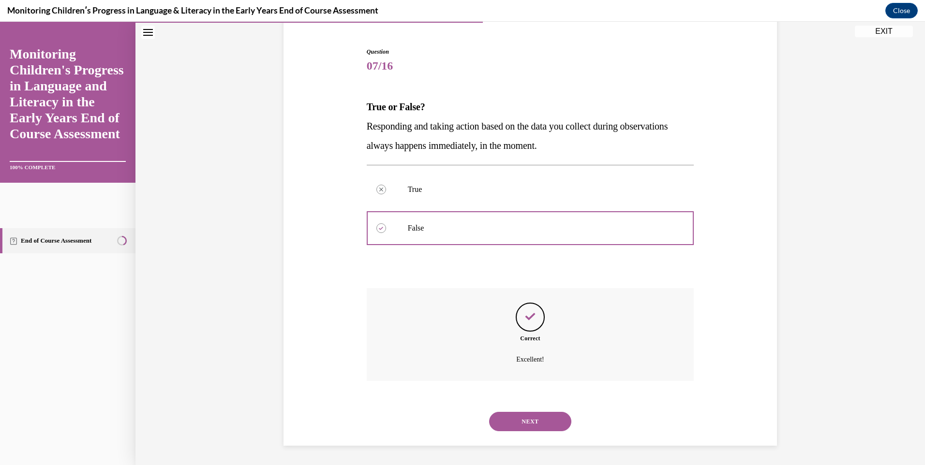
click at [520, 427] on button "NEXT" at bounding box center [530, 421] width 82 height 19
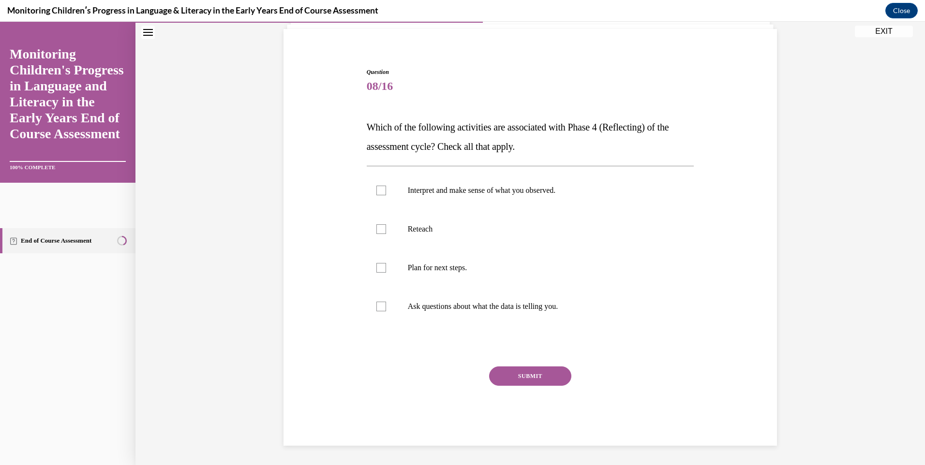
scroll to position [30, 0]
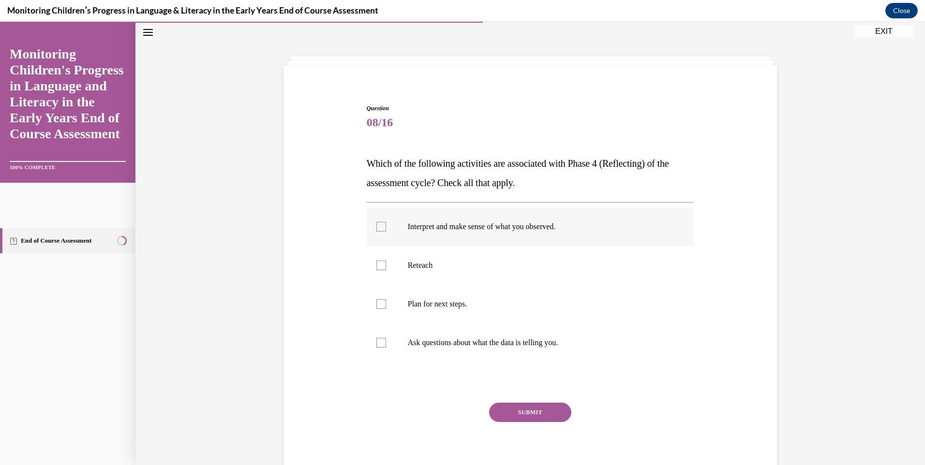
click at [376, 226] on div at bounding box center [381, 227] width 10 height 10
click at [376, 226] on input "Interpret and make sense of what you observed." at bounding box center [381, 227] width 10 height 10
checkbox input "true"
click at [376, 340] on div at bounding box center [381, 343] width 10 height 10
click at [376, 340] on input "Ask questions about what the data is telling you." at bounding box center [381, 343] width 10 height 10
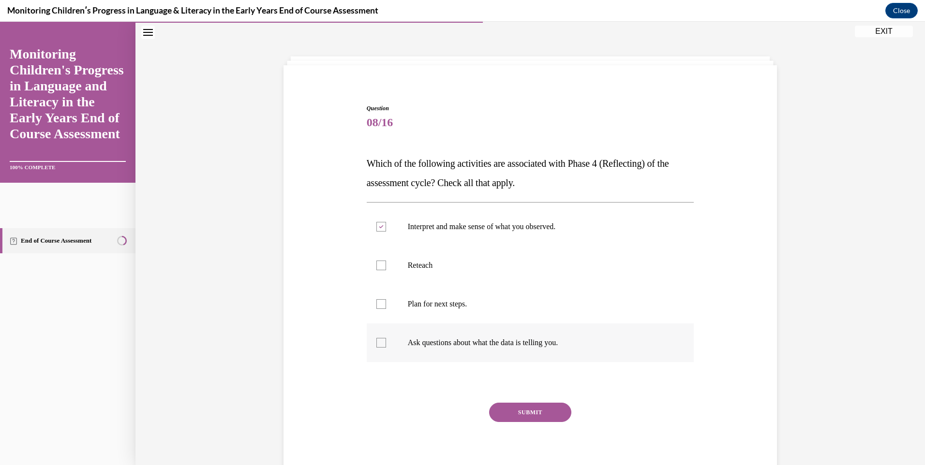
checkbox input "true"
click at [515, 415] on button "SUBMIT" at bounding box center [530, 412] width 82 height 19
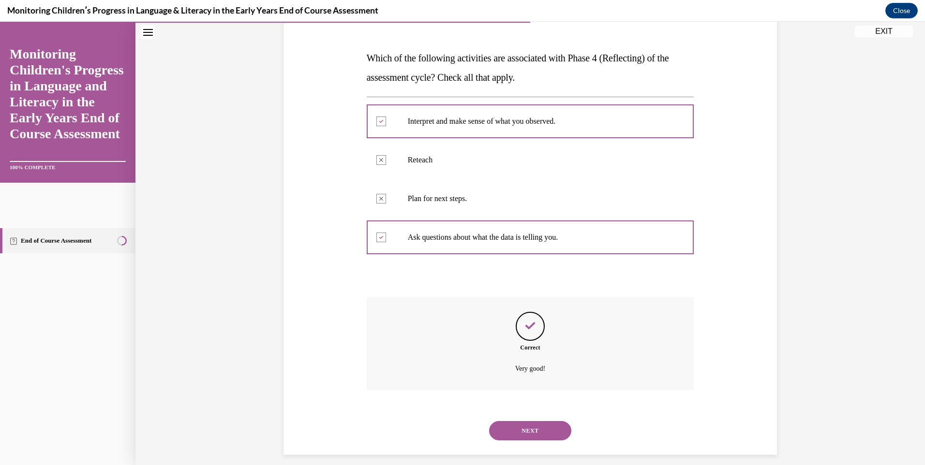
scroll to position [145, 0]
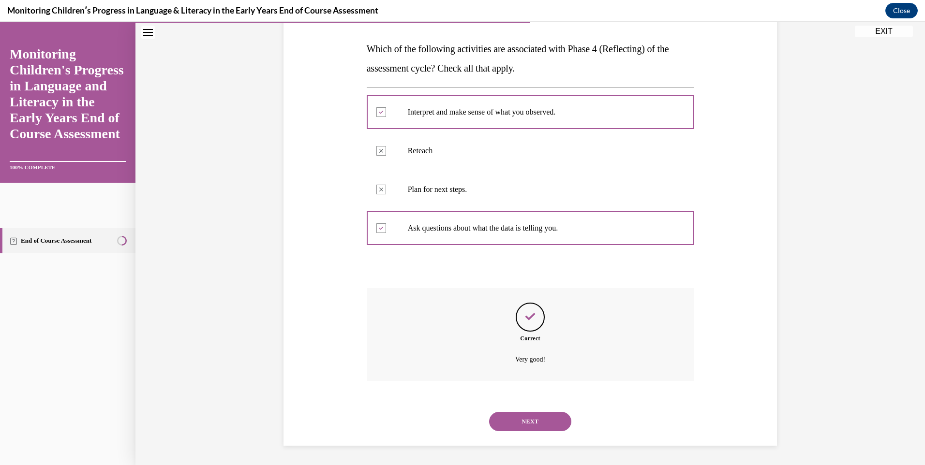
click at [519, 422] on button "NEXT" at bounding box center [530, 421] width 82 height 19
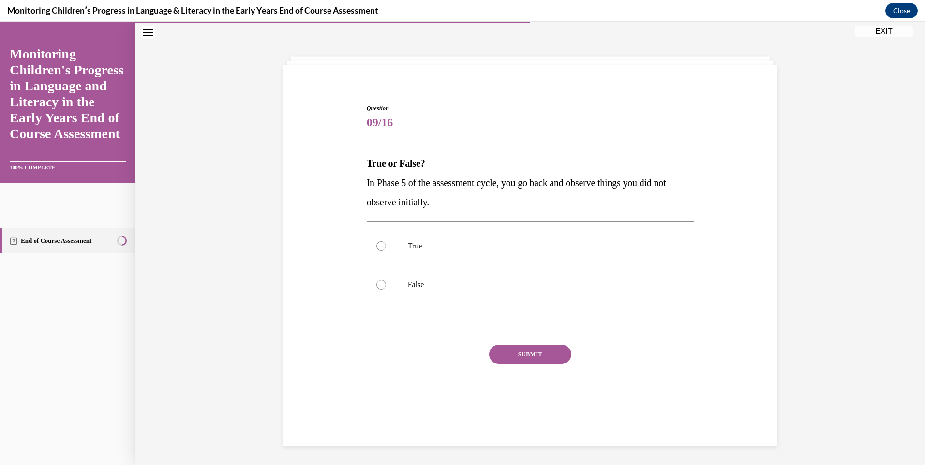
scroll to position [30, 0]
click at [377, 288] on div at bounding box center [381, 285] width 10 height 10
click at [377, 288] on input "False" at bounding box center [381, 285] width 10 height 10
radio input "true"
click at [508, 351] on button "SUBMIT" at bounding box center [530, 354] width 82 height 19
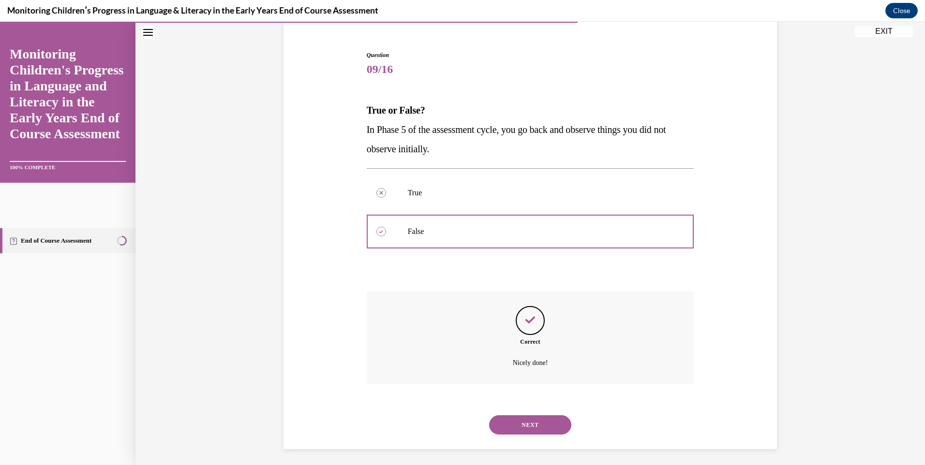
scroll to position [87, 0]
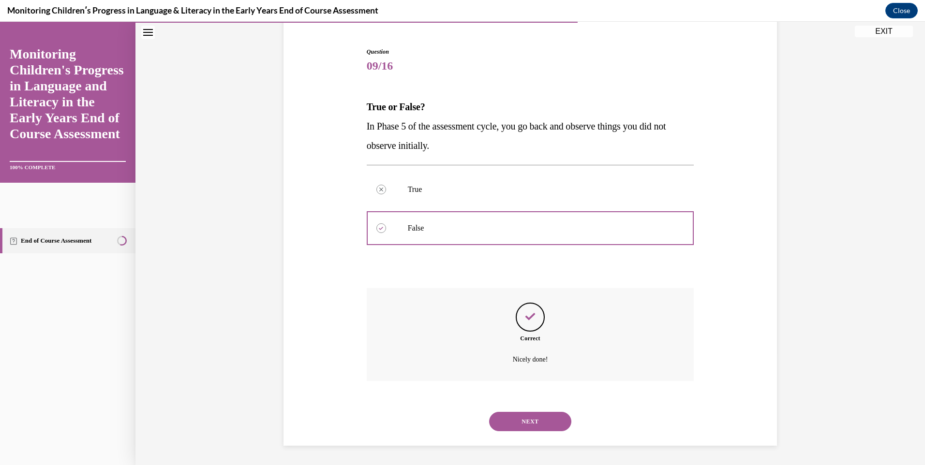
click at [503, 418] on button "NEXT" at bounding box center [530, 421] width 82 height 19
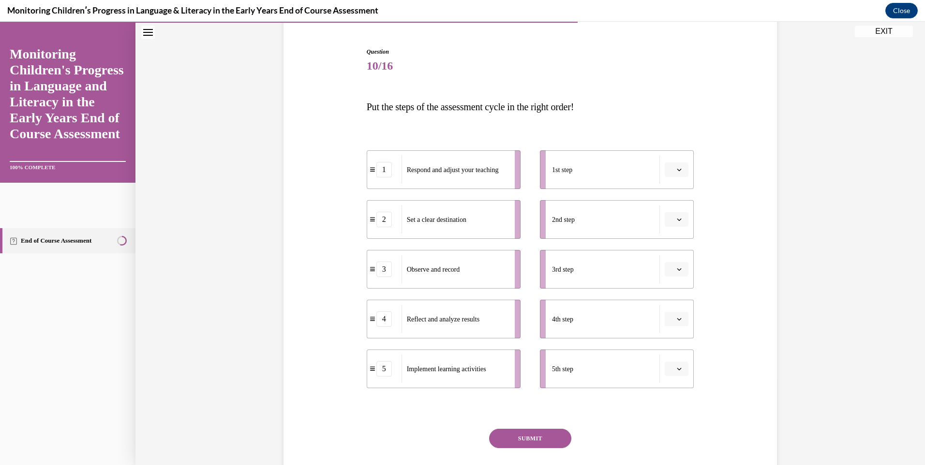
scroll to position [51, 0]
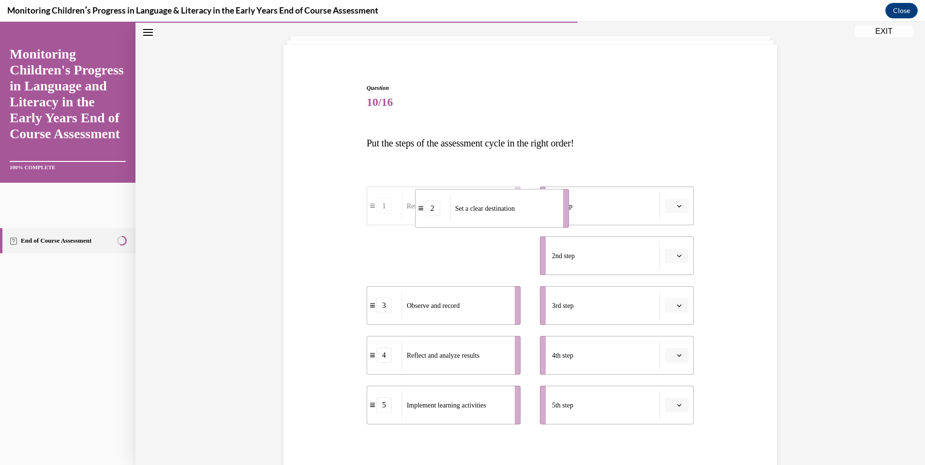
drag, startPoint x: 429, startPoint y: 263, endPoint x: 485, endPoint y: 212, distance: 75.7
click at [485, 212] on div "Set a clear destination" at bounding box center [503, 208] width 107 height 28
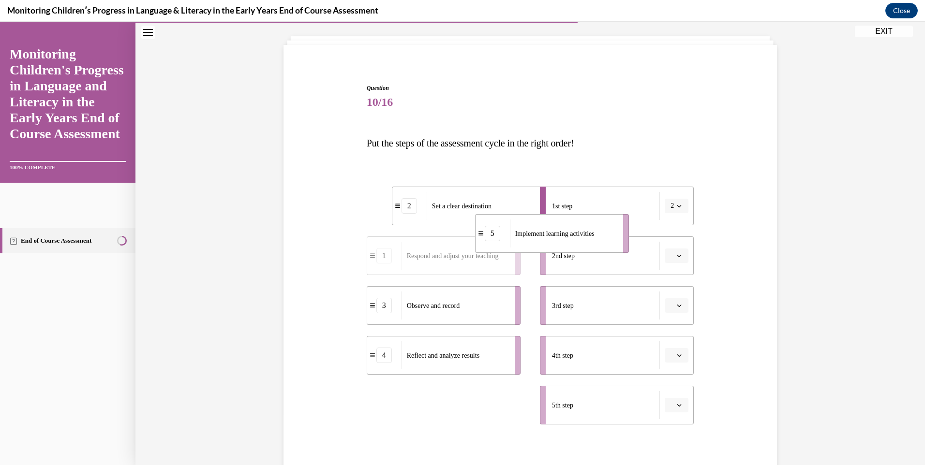
drag, startPoint x: 423, startPoint y: 407, endPoint x: 531, endPoint y: 236, distance: 203.1
click at [531, 236] on span "Implement learning activities" at bounding box center [554, 233] width 79 height 7
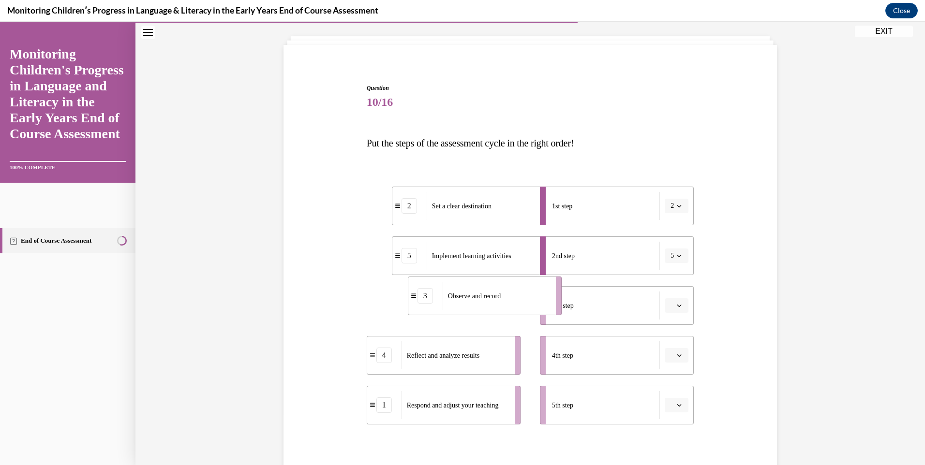
drag, startPoint x: 470, startPoint y: 315, endPoint x: 511, endPoint y: 312, distance: 41.3
click at [512, 307] on div "Observe and record" at bounding box center [496, 296] width 107 height 28
drag, startPoint x: 461, startPoint y: 359, endPoint x: 507, endPoint y: 354, distance: 46.3
click at [507, 354] on span "Reflect and analyze results" at bounding box center [489, 350] width 73 height 10
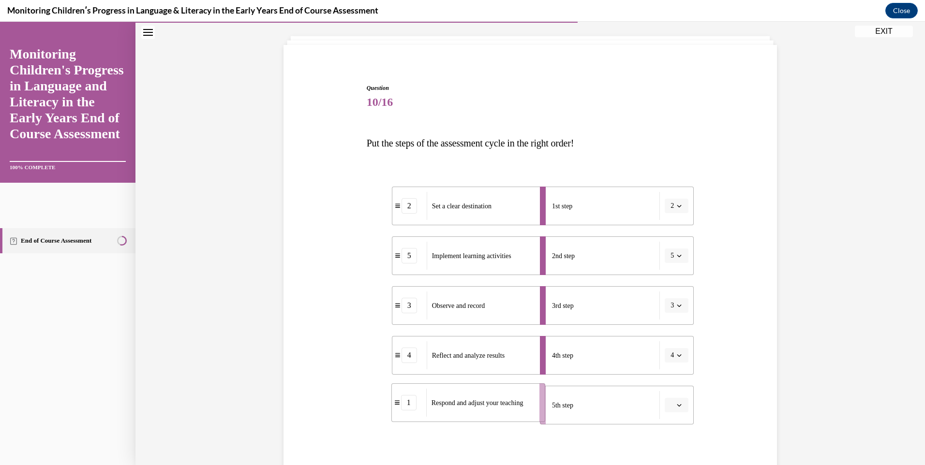
drag, startPoint x: 454, startPoint y: 405, endPoint x: 478, endPoint y: 403, distance: 24.8
click at [478, 403] on span "Respond and adjust your teaching" at bounding box center [478, 403] width 92 height 7
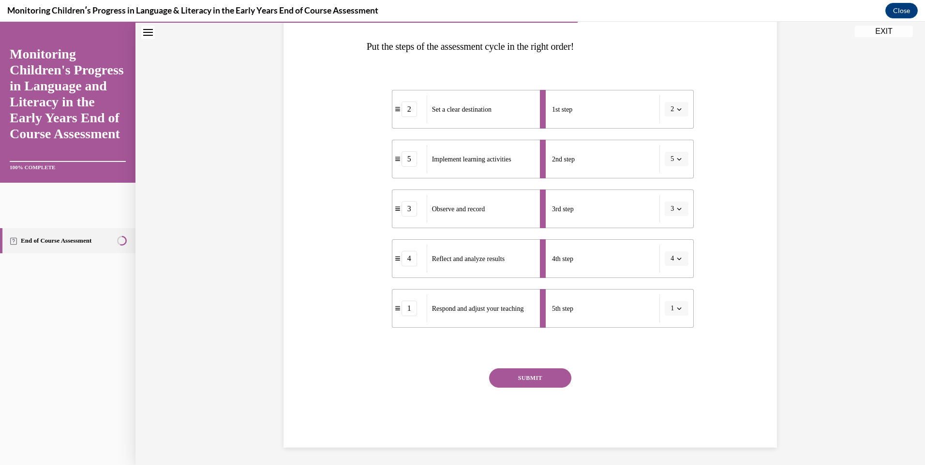
click at [550, 379] on button "SUBMIT" at bounding box center [530, 378] width 82 height 19
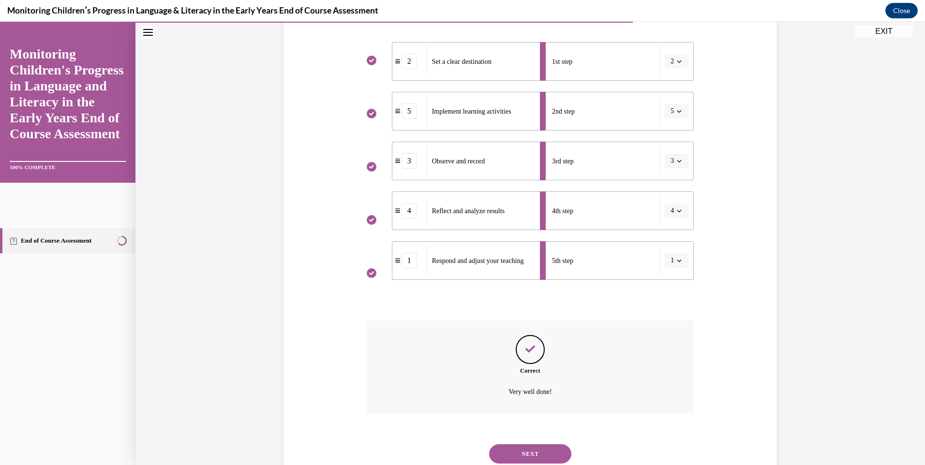
scroll to position [228, 0]
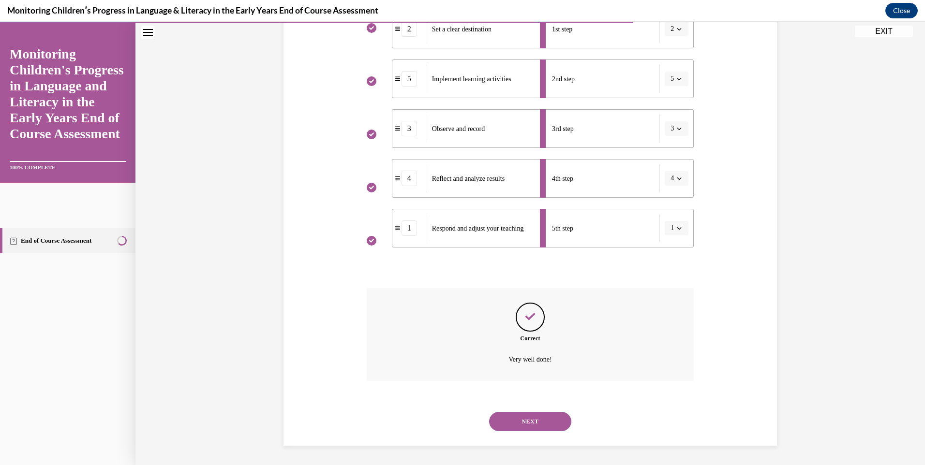
click at [534, 421] on button "NEXT" at bounding box center [530, 421] width 82 height 19
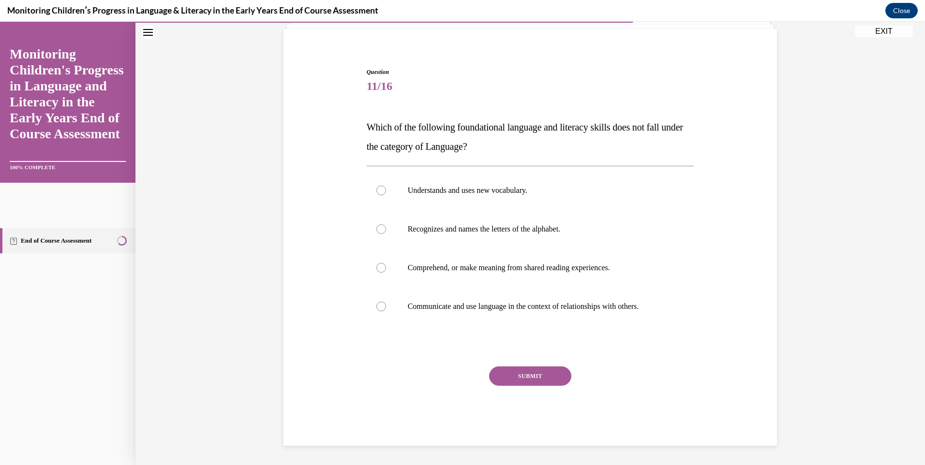
scroll to position [67, 0]
click at [376, 232] on div at bounding box center [381, 229] width 10 height 10
click at [376, 232] on input "Recognizes and names the letters of the alphabet." at bounding box center [381, 229] width 10 height 10
radio input "true"
click at [535, 372] on button "SUBMIT" at bounding box center [530, 376] width 82 height 19
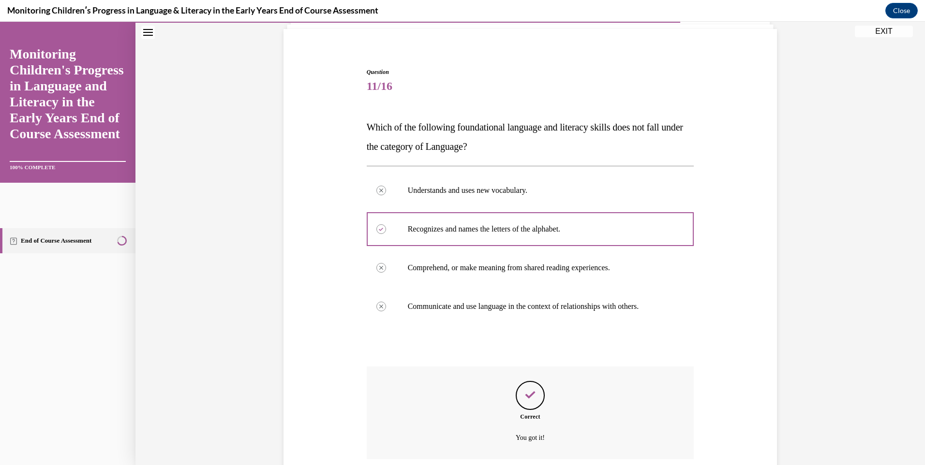
scroll to position [145, 0]
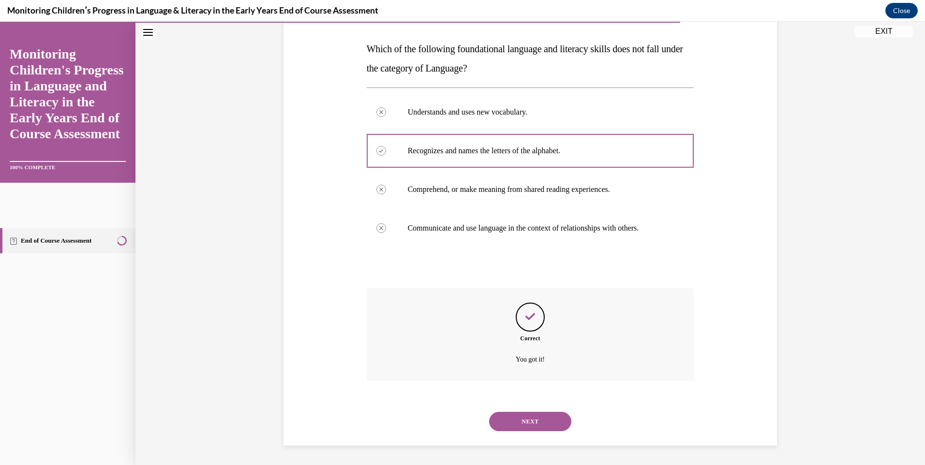
click at [520, 421] on button "NEXT" at bounding box center [530, 421] width 82 height 19
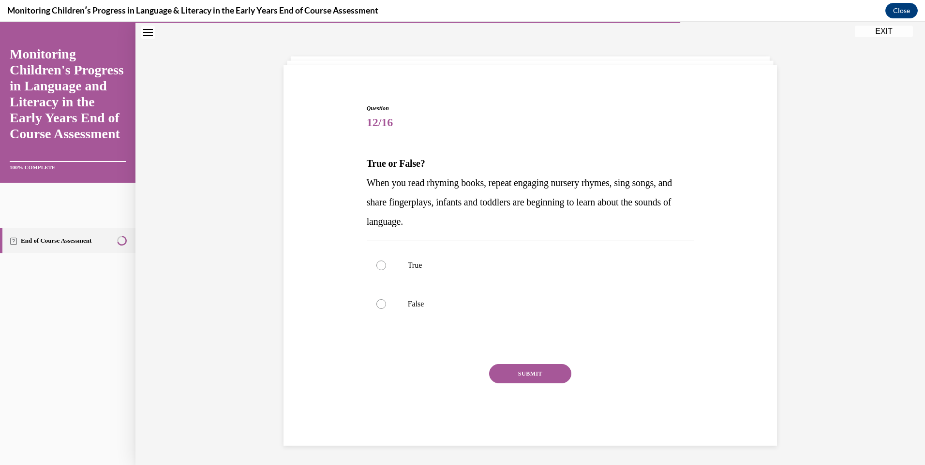
scroll to position [30, 0]
click at [376, 268] on div at bounding box center [381, 266] width 10 height 10
click at [376, 268] on input "True" at bounding box center [381, 266] width 10 height 10
radio input "true"
click at [545, 380] on button "SUBMIT" at bounding box center [530, 373] width 82 height 19
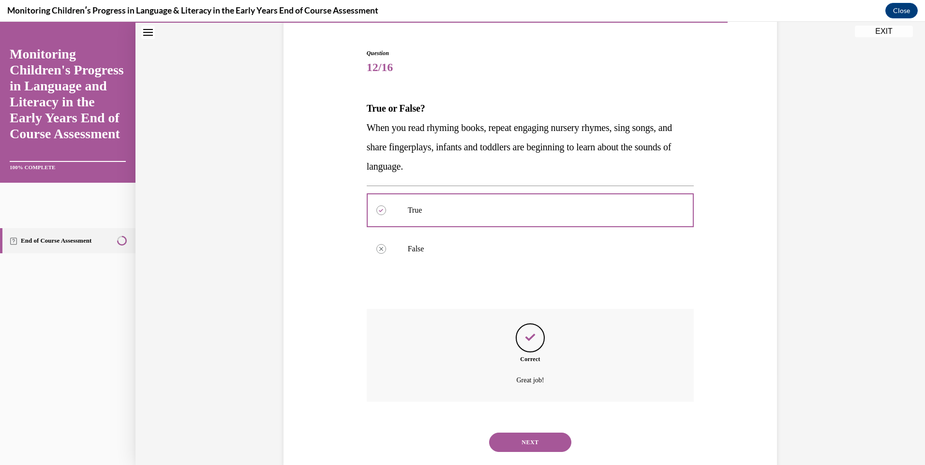
scroll to position [106, 0]
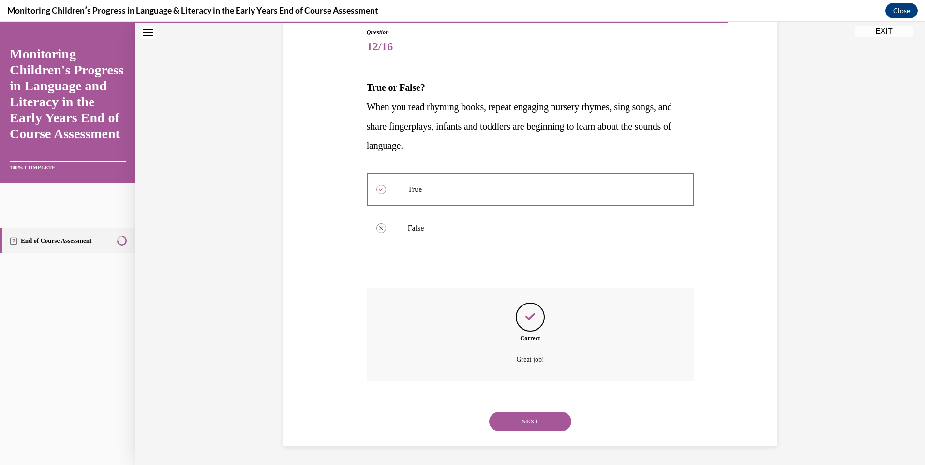
click at [537, 418] on button "NEXT" at bounding box center [530, 421] width 82 height 19
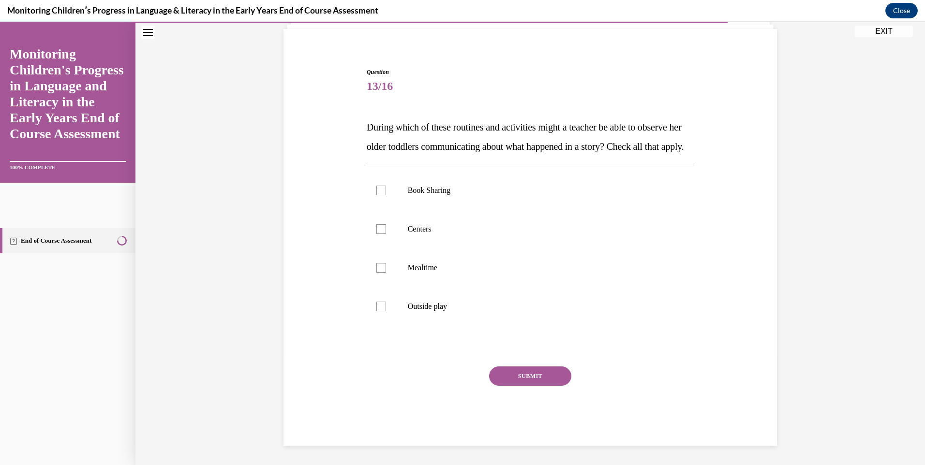
scroll to position [30, 0]
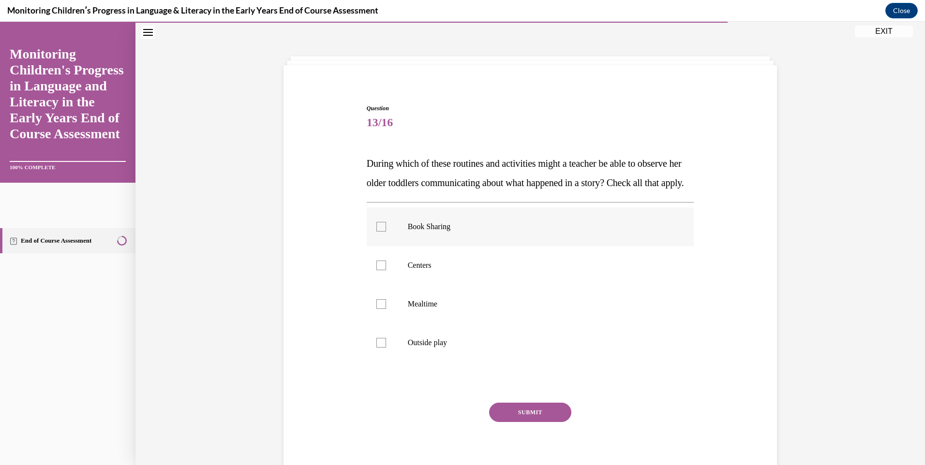
click at [376, 232] on div at bounding box center [381, 227] width 10 height 10
click at [376, 232] on input "Book Sharing" at bounding box center [381, 227] width 10 height 10
checkbox input "true"
click at [379, 270] on div at bounding box center [381, 266] width 10 height 10
click at [379, 270] on input "Centers" at bounding box center [381, 266] width 10 height 10
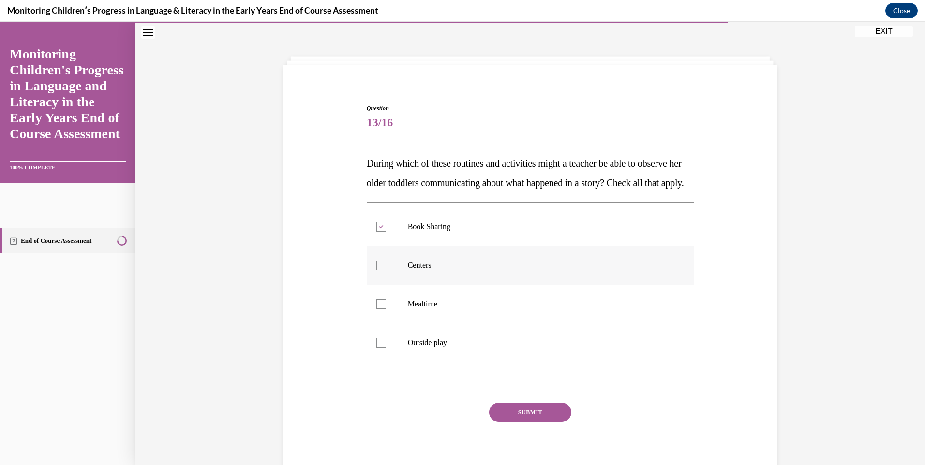
checkbox input "true"
click at [377, 309] on div at bounding box center [381, 304] width 10 height 10
click at [377, 309] on input "Mealtime" at bounding box center [381, 304] width 10 height 10
checkbox input "true"
click at [376, 348] on div at bounding box center [381, 343] width 10 height 10
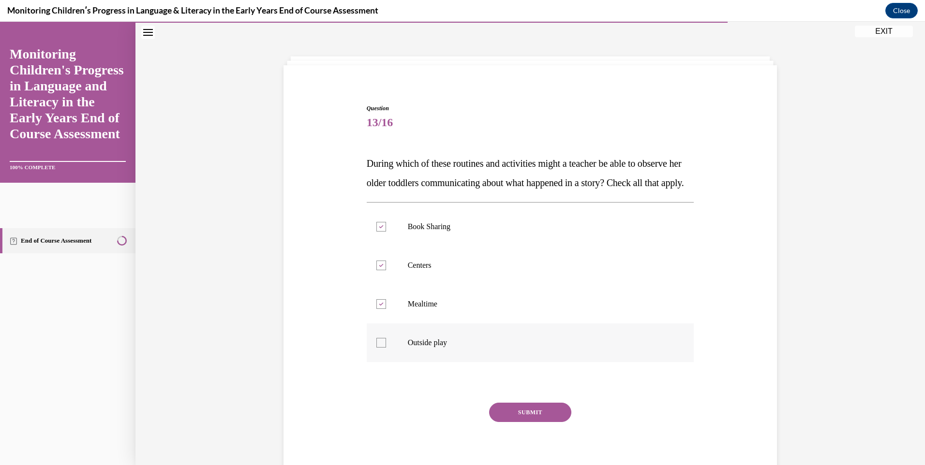
click at [376, 348] on input "Outside play" at bounding box center [381, 343] width 10 height 10
checkbox input "true"
click at [528, 422] on button "SUBMIT" at bounding box center [530, 412] width 82 height 19
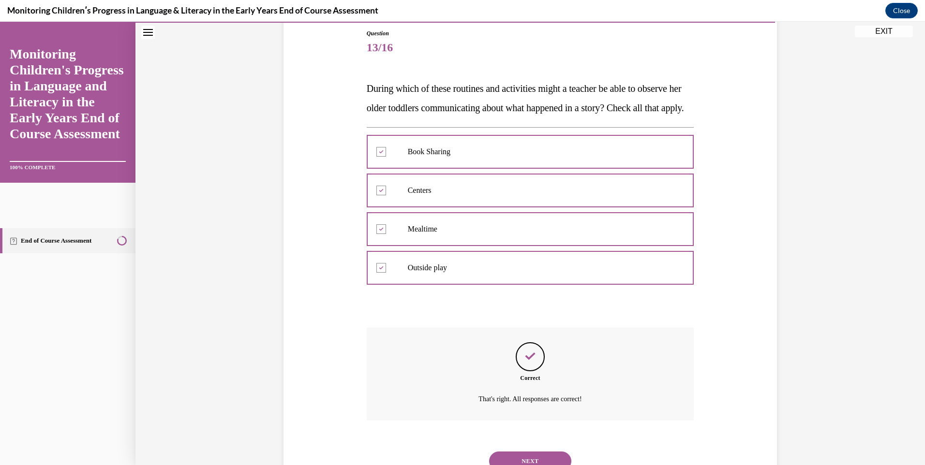
scroll to position [164, 0]
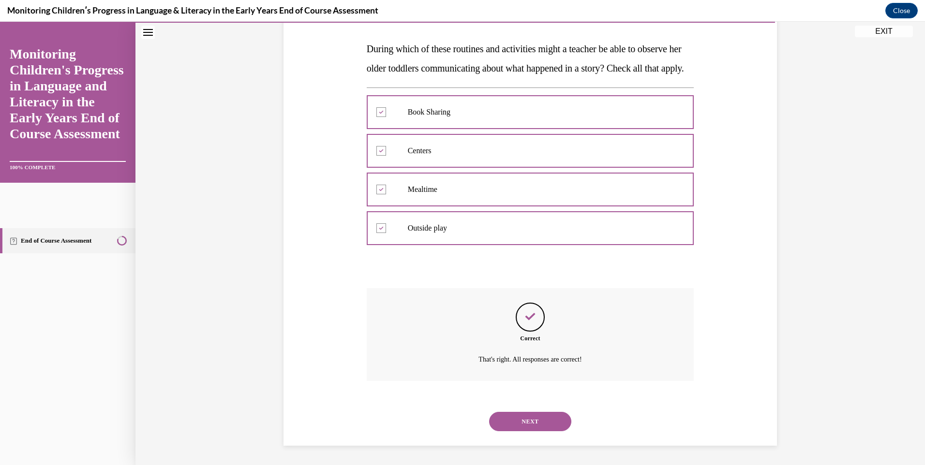
click at [530, 423] on button "NEXT" at bounding box center [530, 421] width 82 height 19
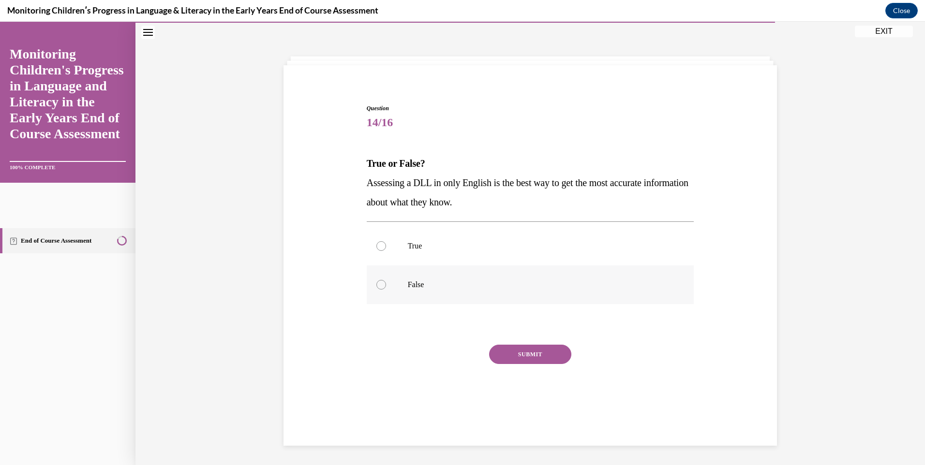
click at [379, 282] on div at bounding box center [381, 285] width 10 height 10
click at [379, 282] on input "False" at bounding box center [381, 285] width 10 height 10
radio input "true"
click at [504, 358] on button "SUBMIT" at bounding box center [530, 354] width 82 height 19
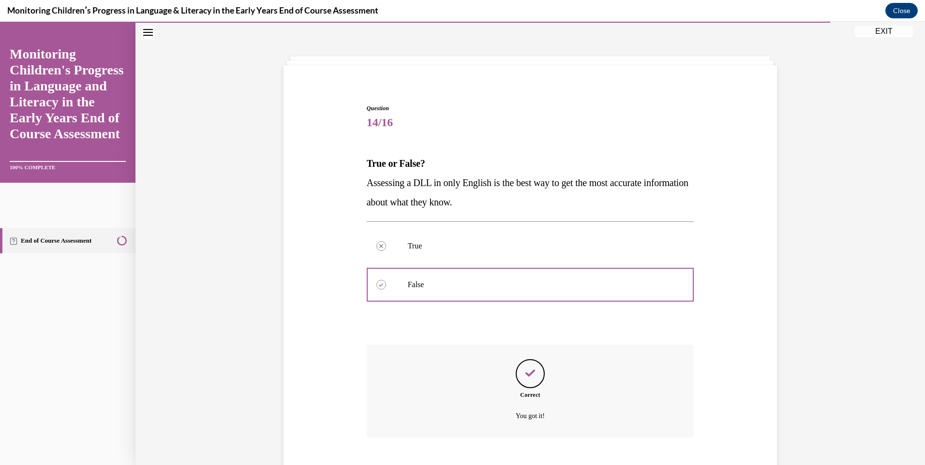
scroll to position [87, 0]
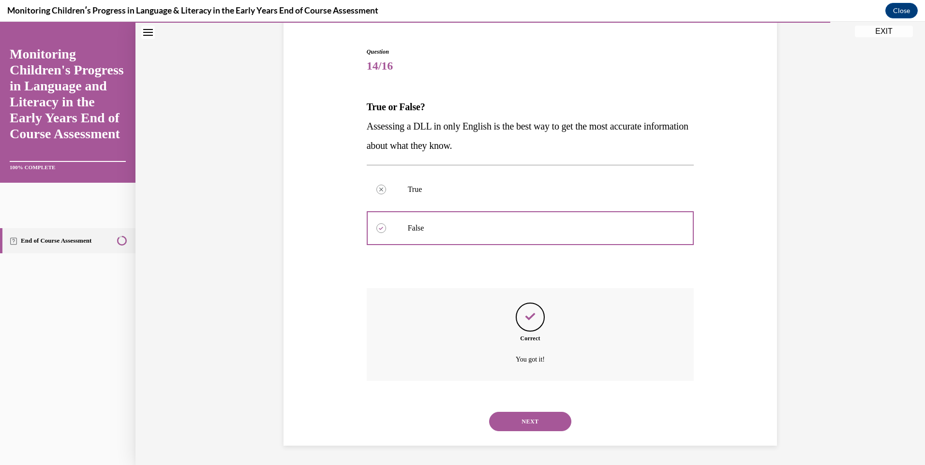
click at [525, 424] on button "NEXT" at bounding box center [530, 421] width 82 height 19
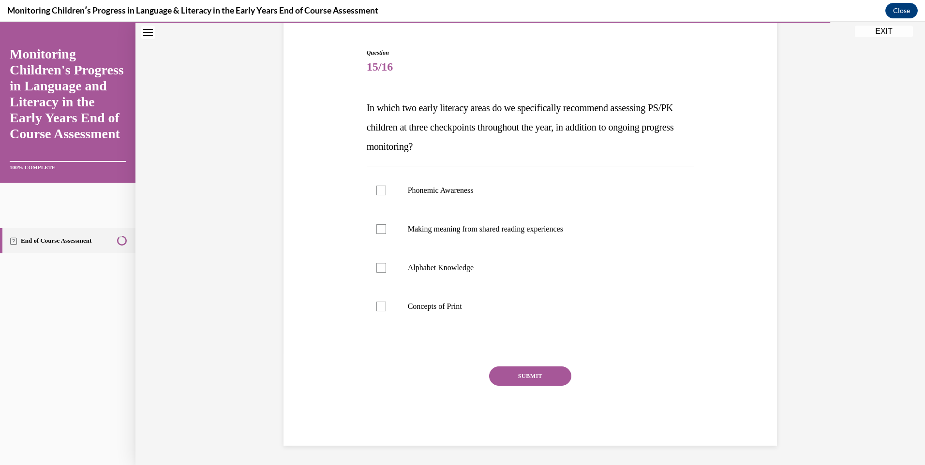
scroll to position [50, 0]
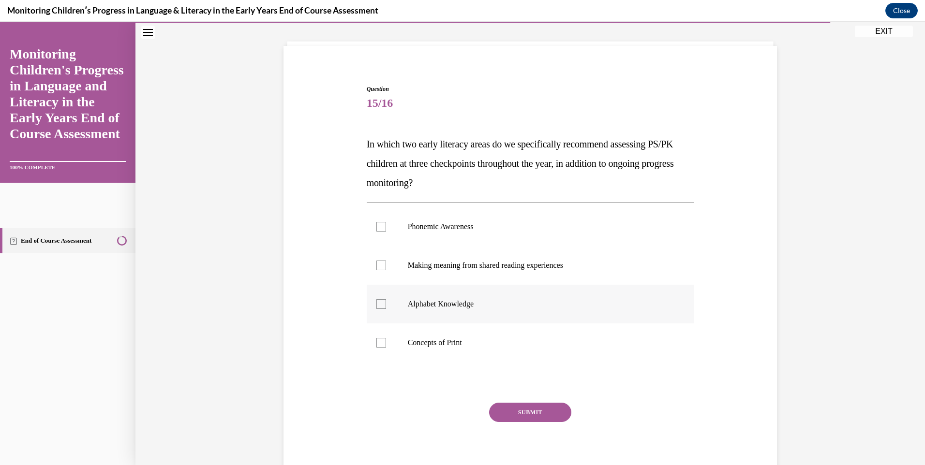
click at [376, 306] on div at bounding box center [381, 304] width 10 height 10
click at [376, 306] on input "Alphabet Knowledge" at bounding box center [381, 304] width 10 height 10
checkbox input "true"
click at [380, 228] on div at bounding box center [381, 227] width 10 height 10
click at [380, 228] on input "Phonemic Awareness" at bounding box center [381, 227] width 10 height 10
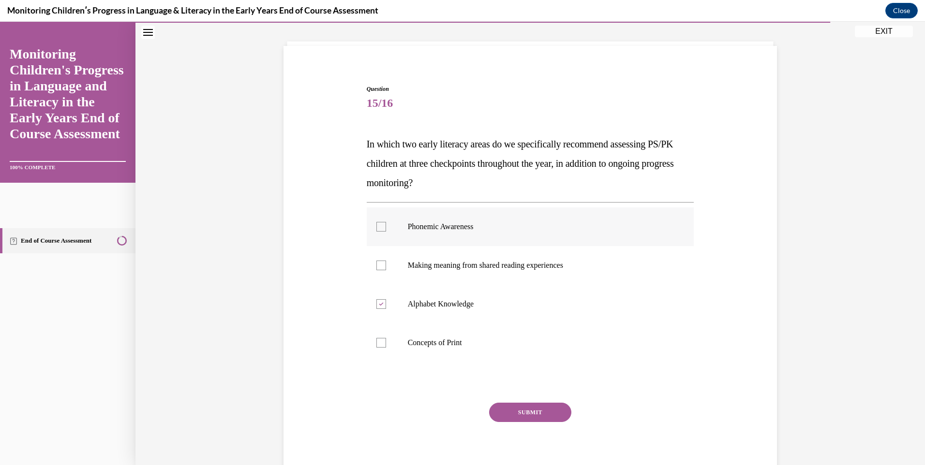
checkbox input "true"
click at [528, 404] on button "SUBMIT" at bounding box center [530, 412] width 82 height 19
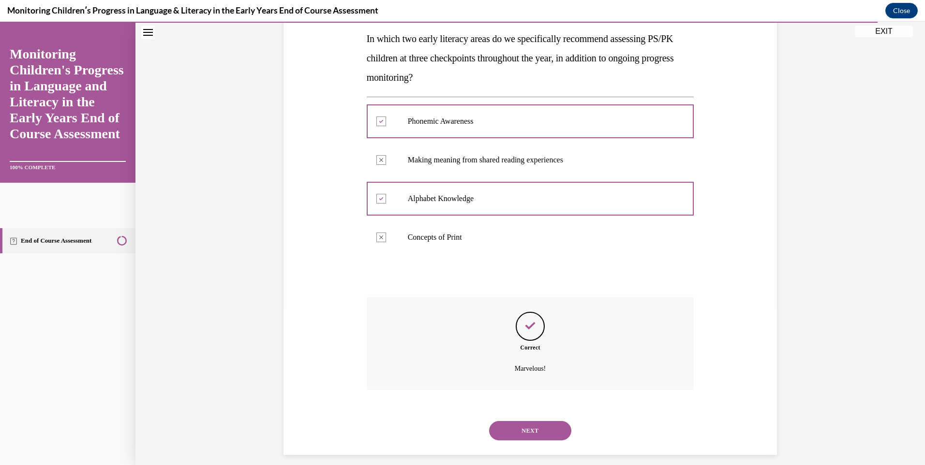
scroll to position [164, 0]
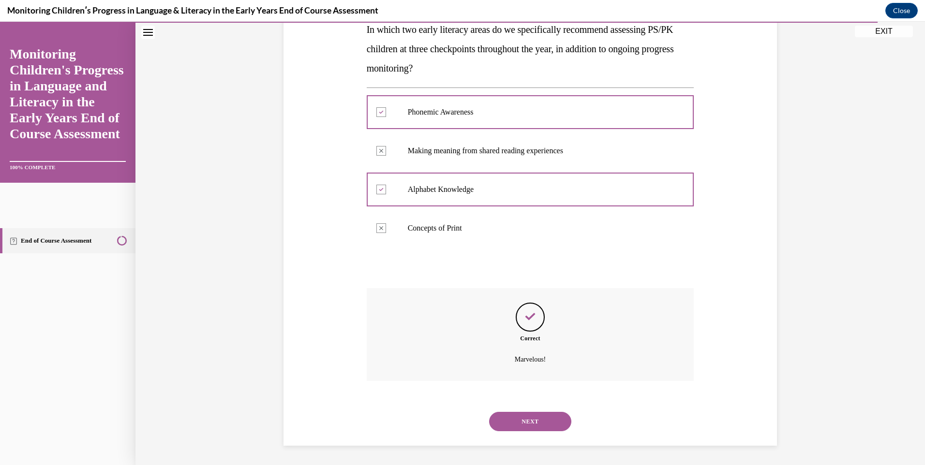
click at [528, 418] on button "NEXT" at bounding box center [530, 421] width 82 height 19
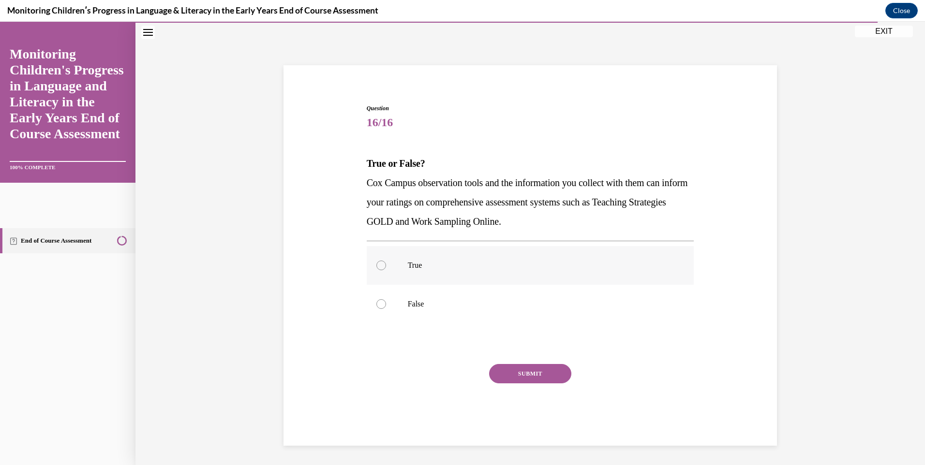
click at [376, 268] on div at bounding box center [381, 266] width 10 height 10
click at [376, 268] on input "True" at bounding box center [381, 266] width 10 height 10
radio input "true"
click at [530, 379] on button "SUBMIT" at bounding box center [530, 373] width 82 height 19
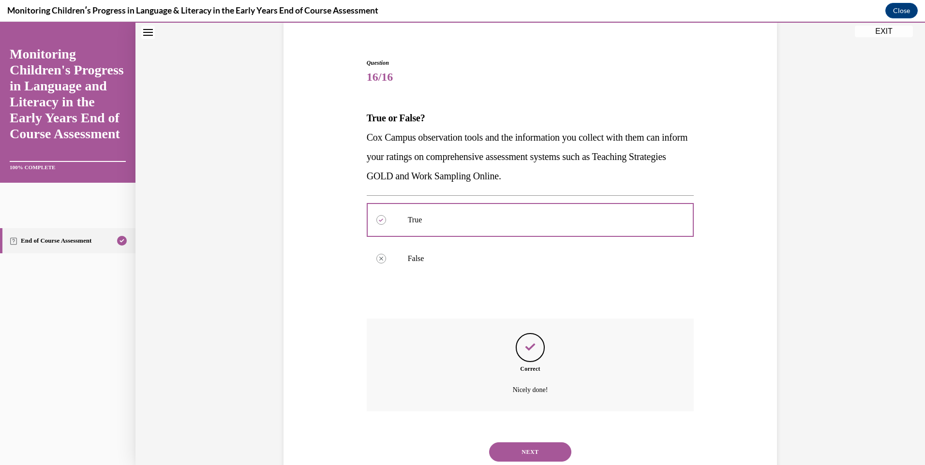
scroll to position [106, 0]
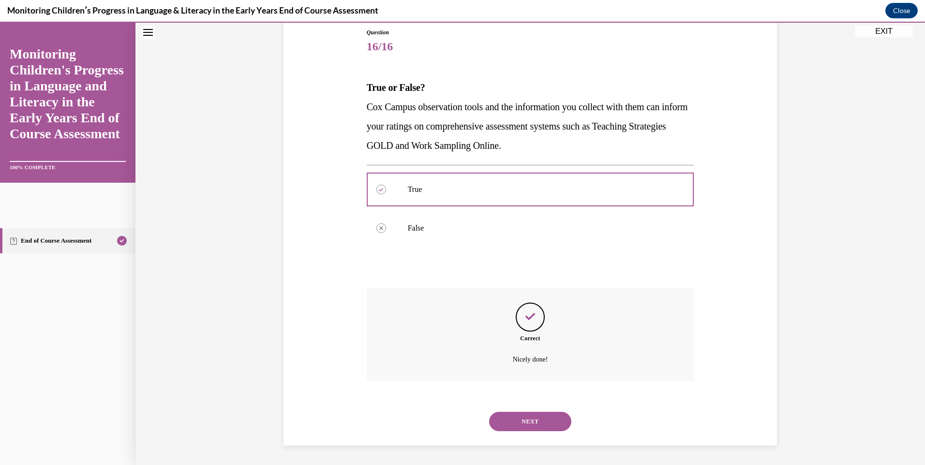
click at [529, 422] on button "NEXT" at bounding box center [530, 421] width 82 height 19
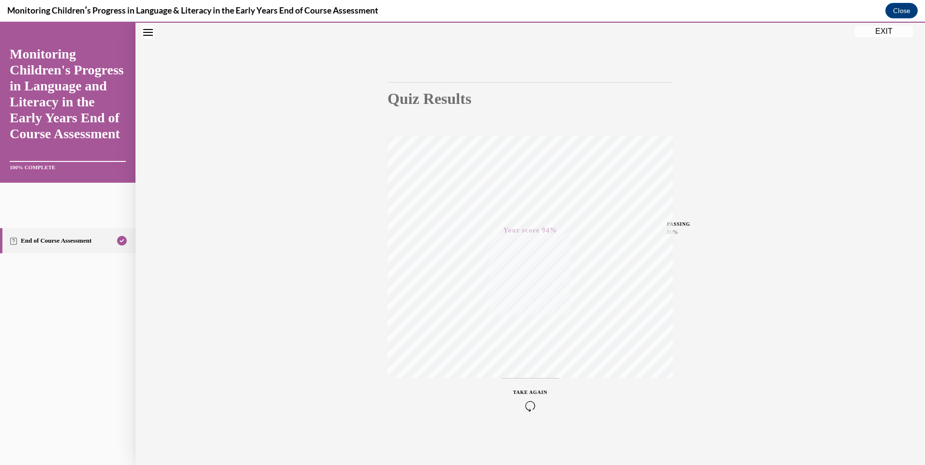
click at [145, 31] on icon "Close navigation menu" at bounding box center [148, 32] width 10 height 7
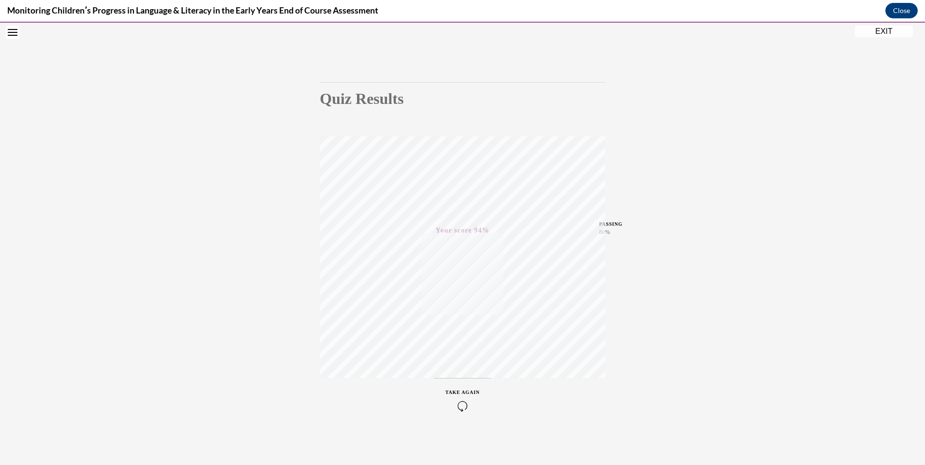
click at [894, 38] on div "Quiz Results PASSING 80% Your score 94% Passed PASSING 80% Your score Your scor…" at bounding box center [462, 232] width 925 height 465
click at [889, 30] on button "EXIT" at bounding box center [884, 32] width 58 height 12
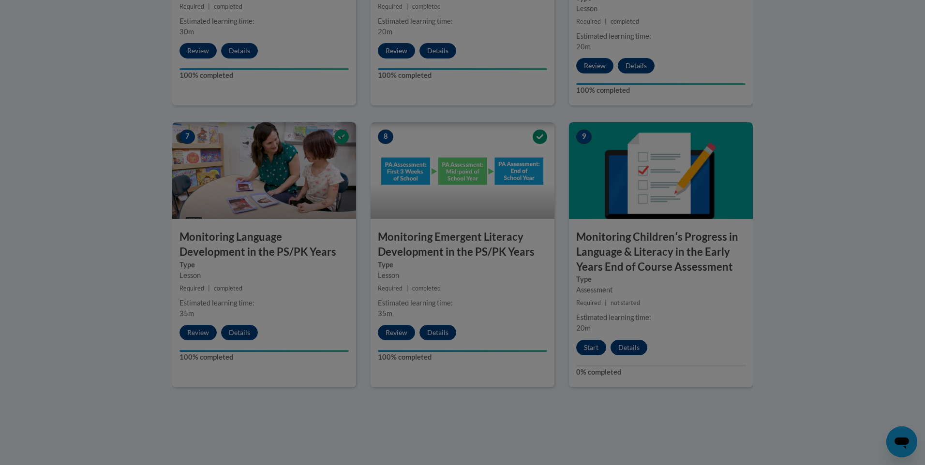
scroll to position [0, 0]
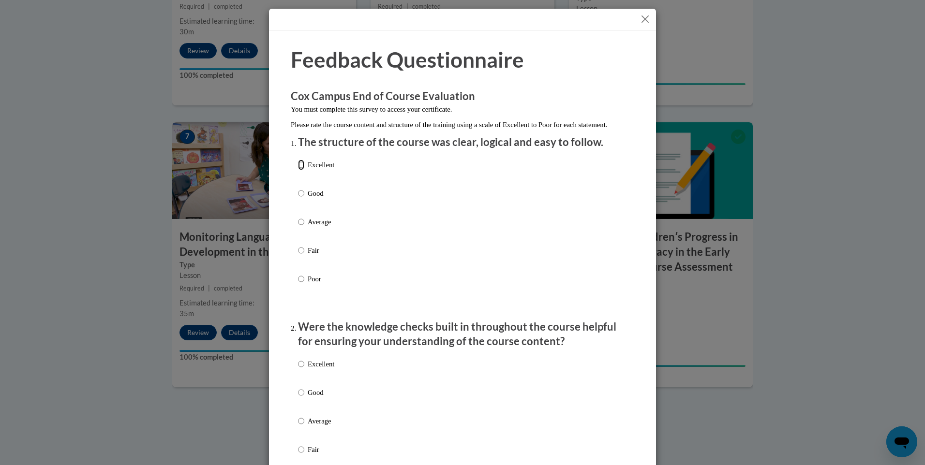
click at [299, 170] on input "Excellent" at bounding box center [301, 165] width 6 height 11
radio input "true"
click at [299, 380] on label "Excellent" at bounding box center [316, 372] width 36 height 26
click at [299, 370] on input "Excellent" at bounding box center [301, 364] width 6 height 11
radio input "true"
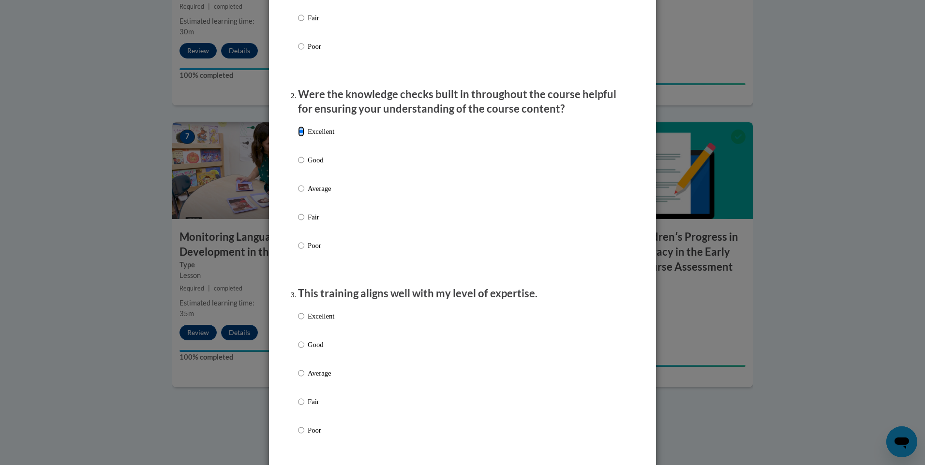
scroll to position [339, 0]
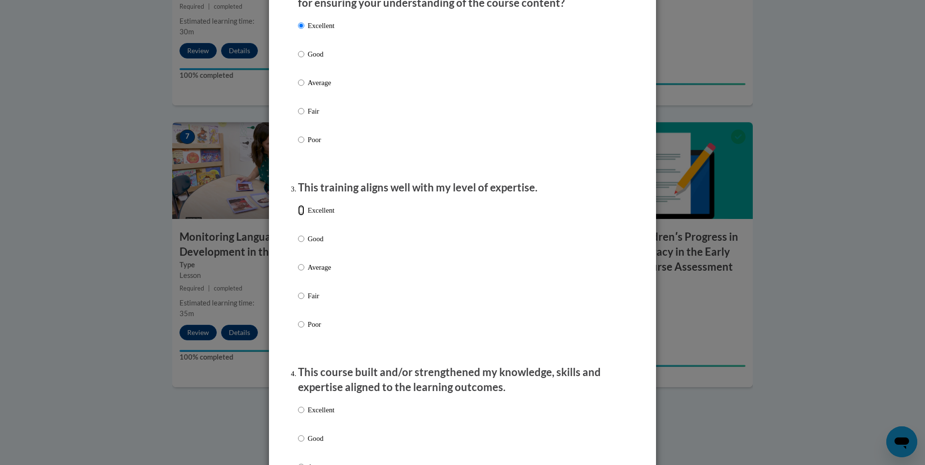
click at [299, 216] on input "Excellent" at bounding box center [301, 210] width 6 height 11
radio input "true"
click at [298, 416] on input "Excellent" at bounding box center [301, 410] width 6 height 11
radio input "true"
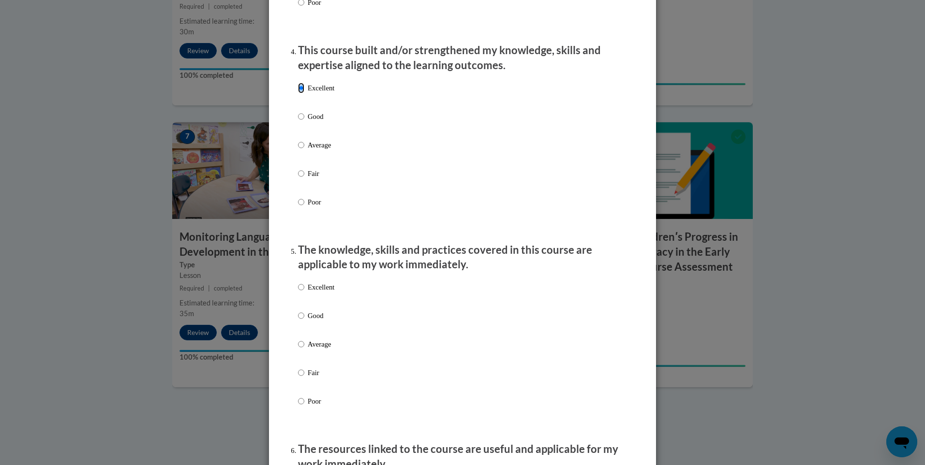
scroll to position [677, 0]
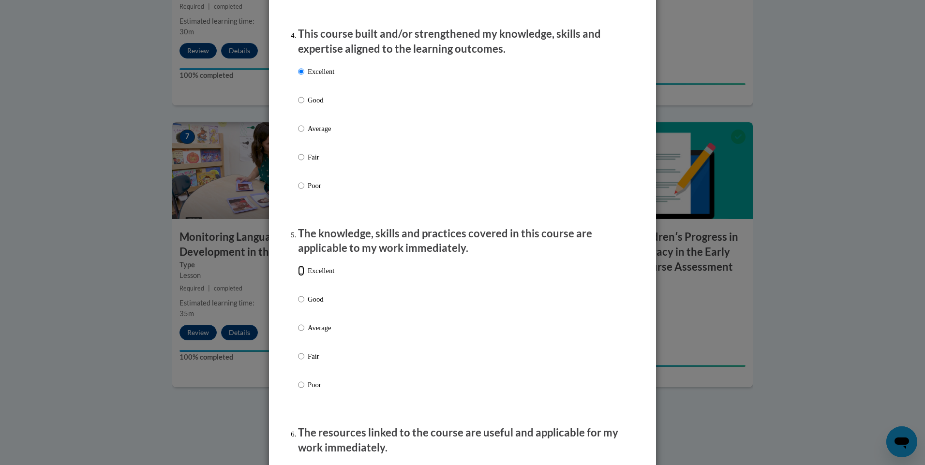
click at [300, 276] on input "Excellent" at bounding box center [301, 271] width 6 height 11
radio input "true"
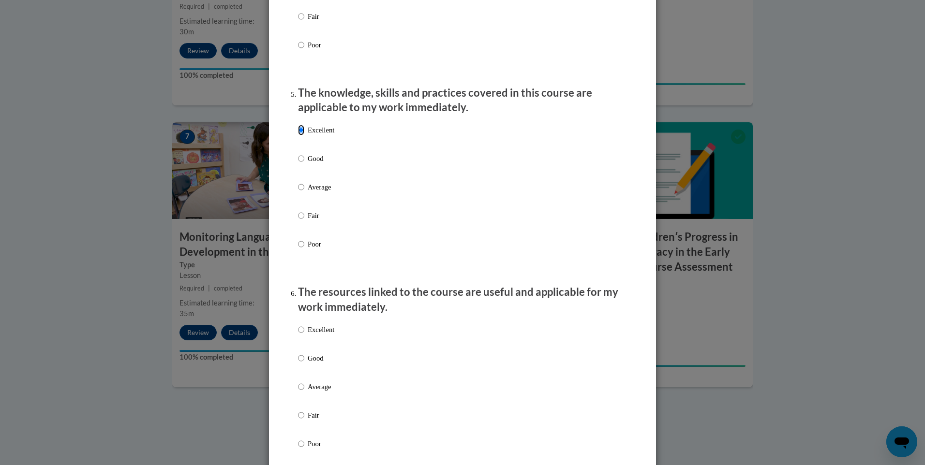
scroll to position [822, 0]
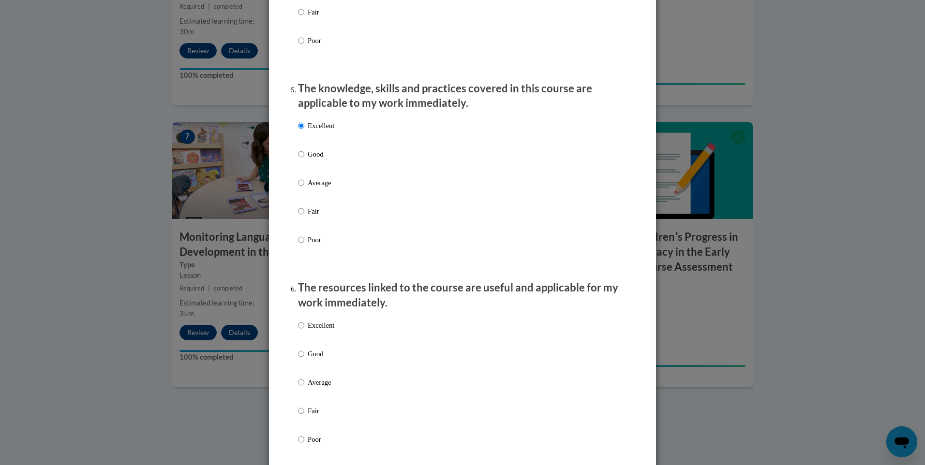
click at [301, 333] on label "Excellent" at bounding box center [316, 333] width 36 height 26
click at [301, 331] on input "Excellent" at bounding box center [301, 325] width 6 height 11
radio input "true"
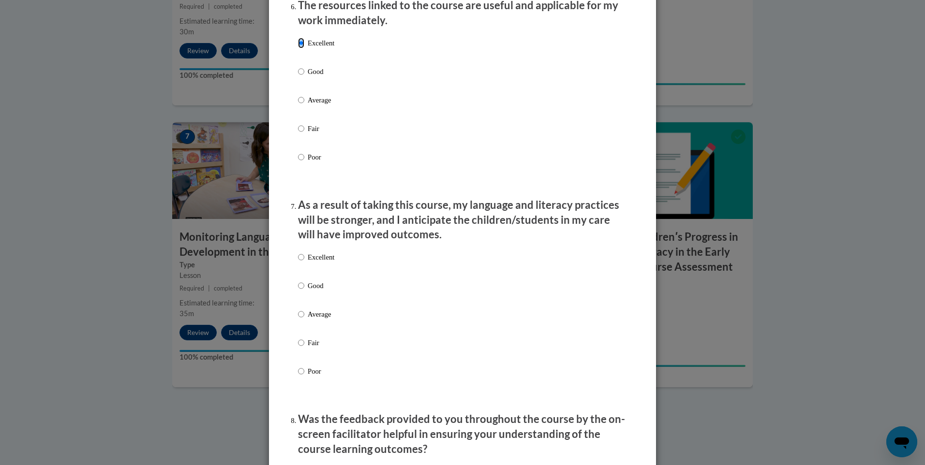
scroll to position [1113, 0]
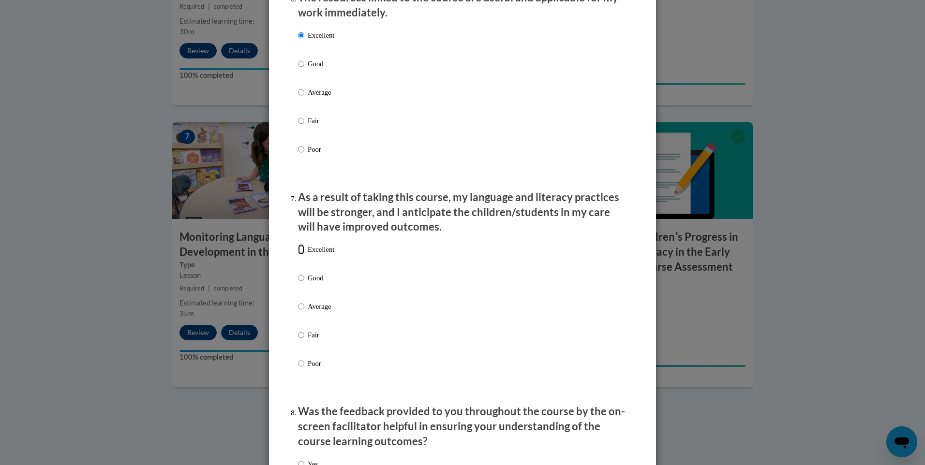
click at [298, 255] on input "Excellent" at bounding box center [301, 249] width 6 height 11
radio input "true"
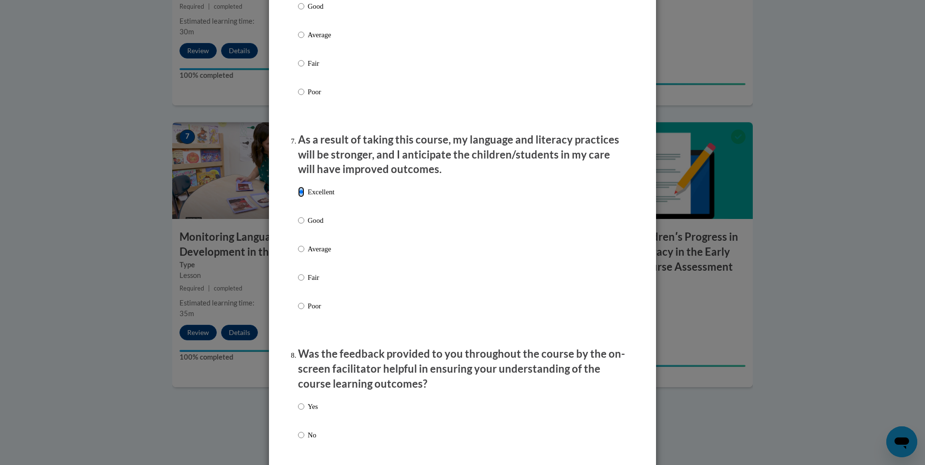
scroll to position [1258, 0]
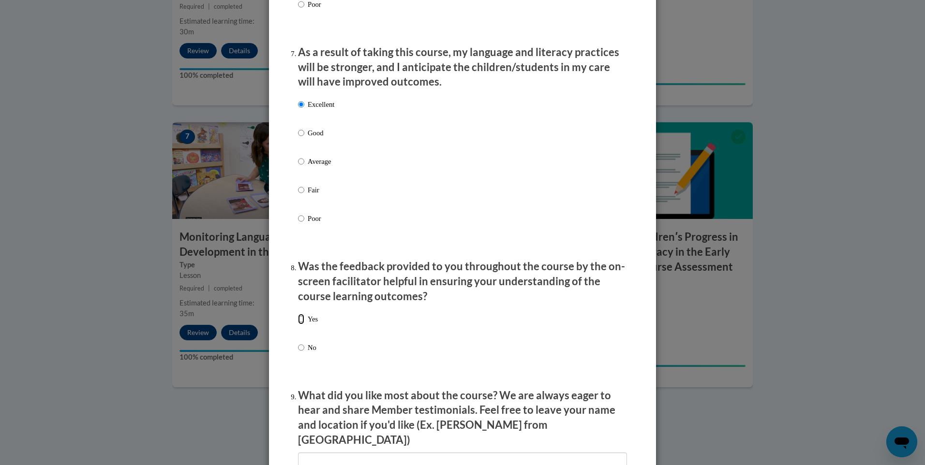
click at [298, 325] on input "Yes" at bounding box center [301, 319] width 6 height 11
radio input "true"
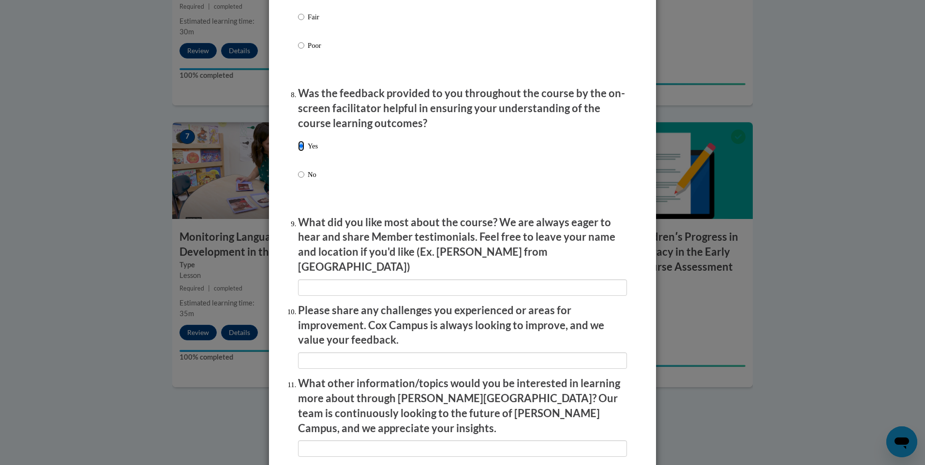
scroll to position [1451, 0]
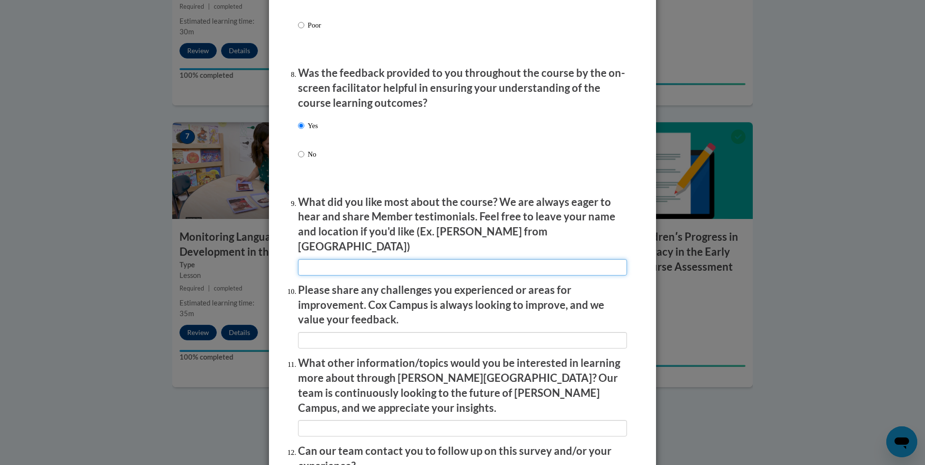
click at [417, 263] on input "textbox" at bounding box center [462, 267] width 329 height 16
type input "n/a"
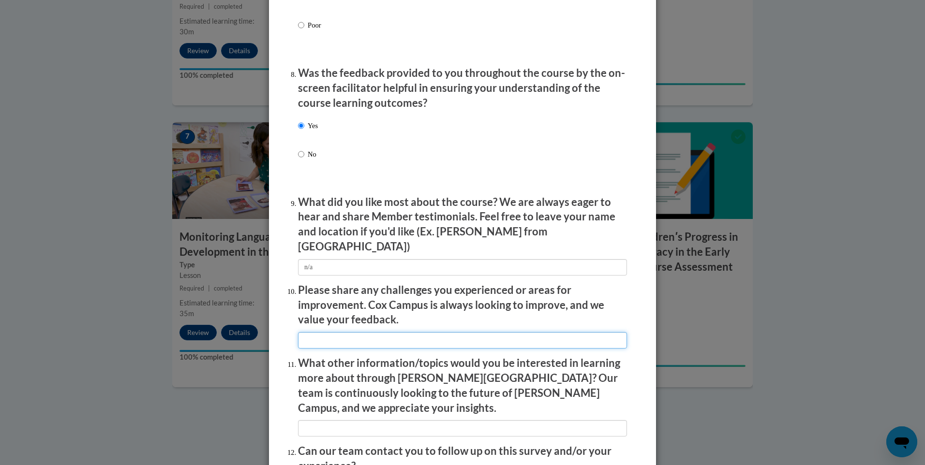
click at [410, 333] on input "textbox" at bounding box center [462, 340] width 329 height 16
type input "n/a"
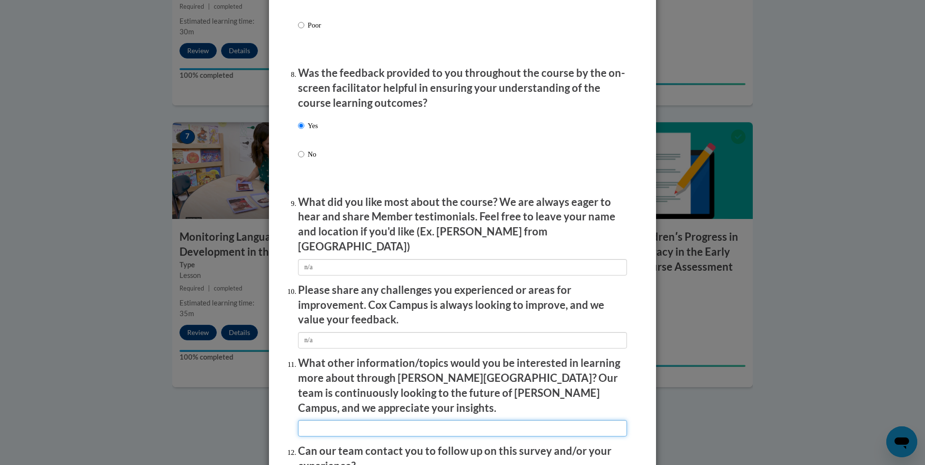
click at [347, 420] on input "textbox" at bounding box center [462, 428] width 329 height 16
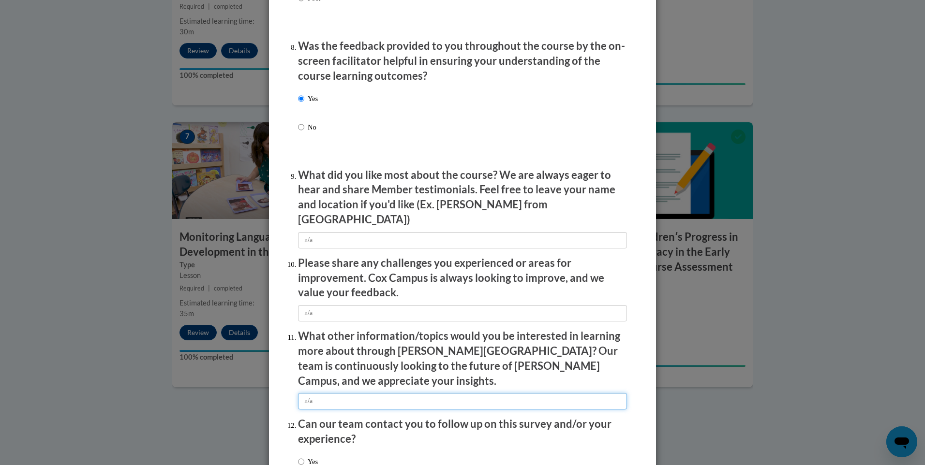
scroll to position [1545, 0]
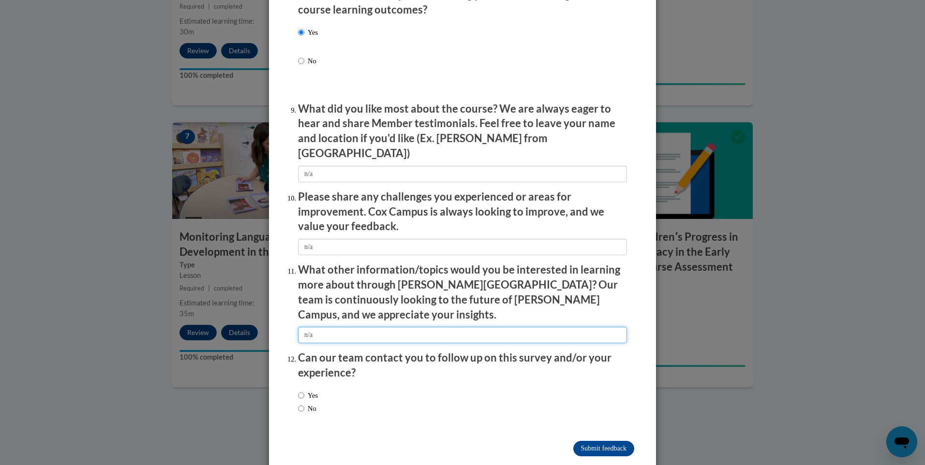
type input "n/a"
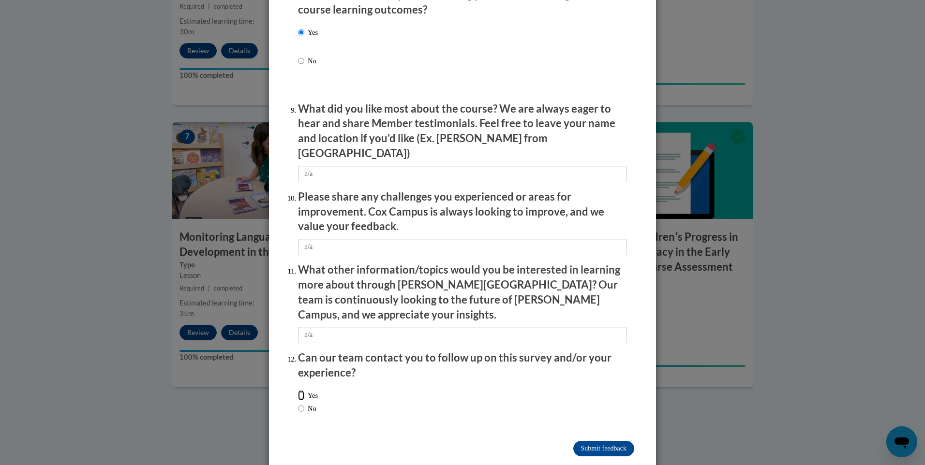
click at [298, 390] on input "Yes" at bounding box center [301, 395] width 6 height 11
radio input "true"
drag, startPoint x: 592, startPoint y: 423, endPoint x: 585, endPoint y: 422, distance: 6.8
click at [591, 441] on input "Submit feedback" at bounding box center [603, 448] width 61 height 15
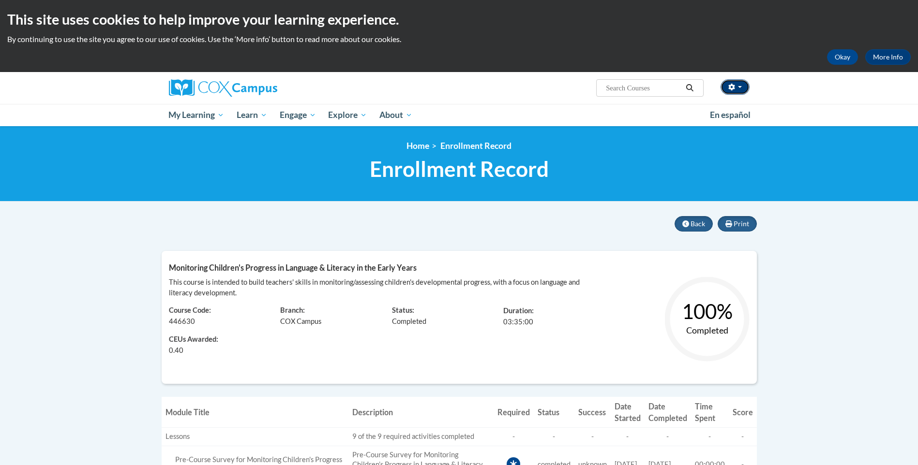
click at [740, 88] on button "button" at bounding box center [734, 86] width 29 height 15
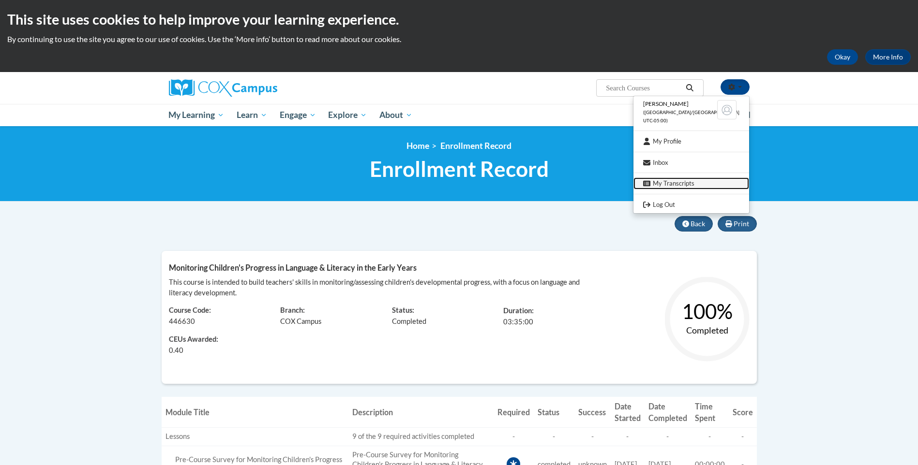
click at [673, 182] on link "My Transcripts" at bounding box center [691, 184] width 116 height 12
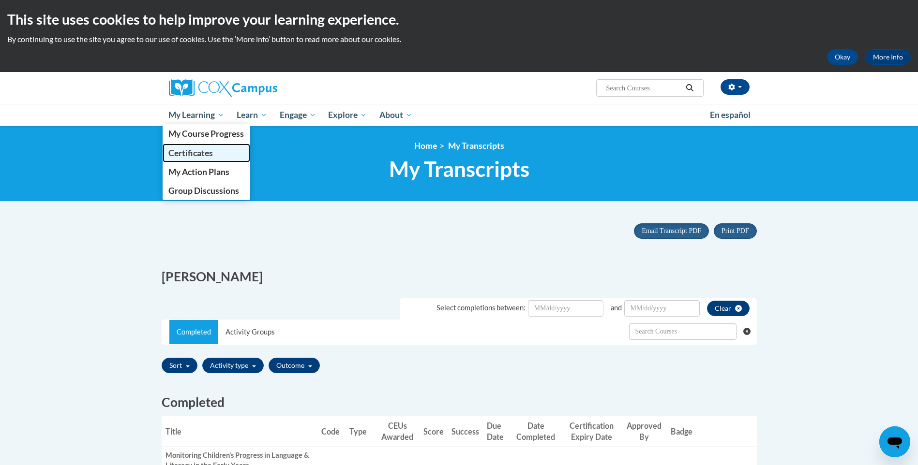
click at [212, 156] on span "Certificates" at bounding box center [190, 153] width 45 height 10
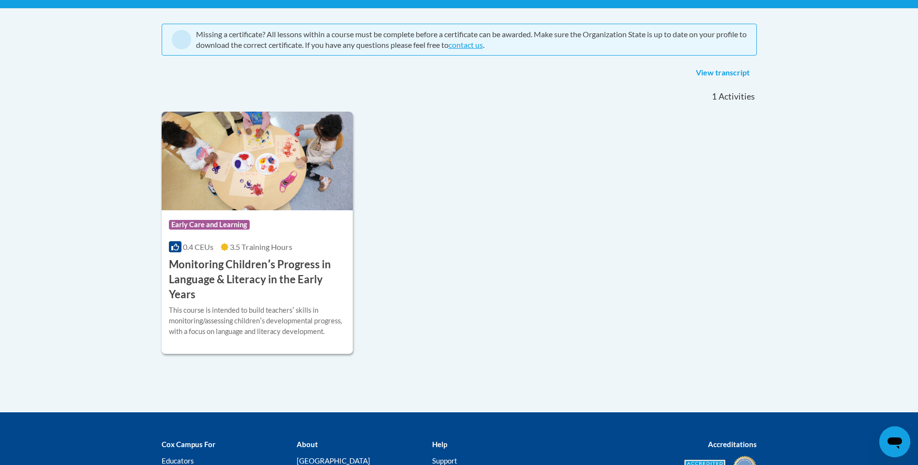
scroll to position [194, 0]
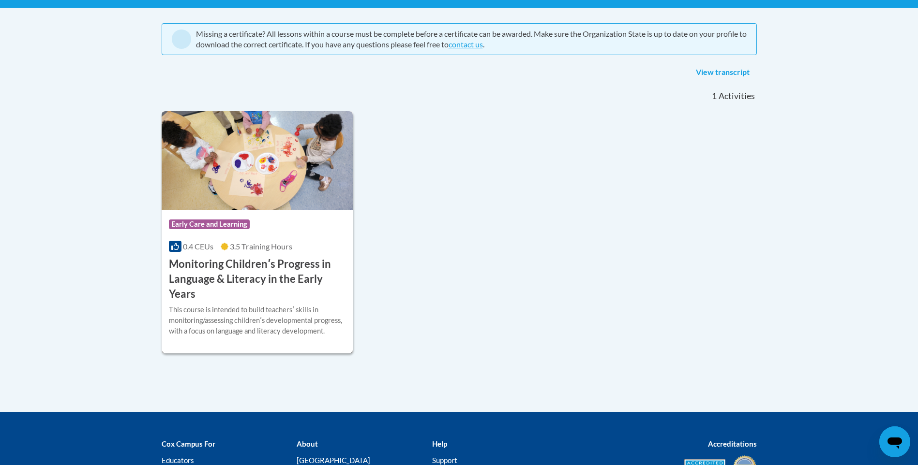
click at [265, 224] on div "Course Category: Early Care and Learning" at bounding box center [257, 226] width 177 height 22
